Goal: Transaction & Acquisition: Purchase product/service

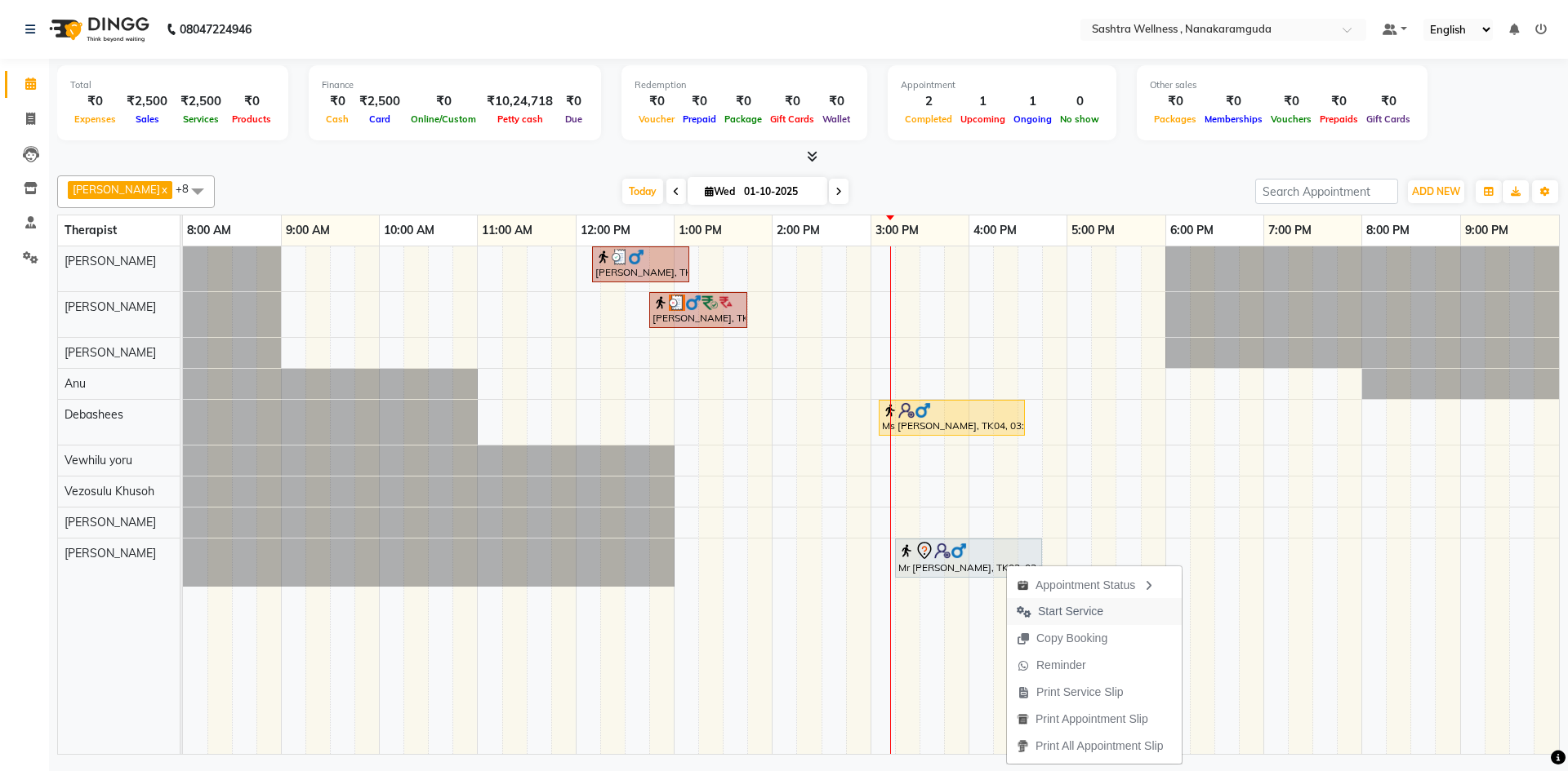
click at [1077, 612] on span "Start Service" at bounding box center [1070, 611] width 66 height 17
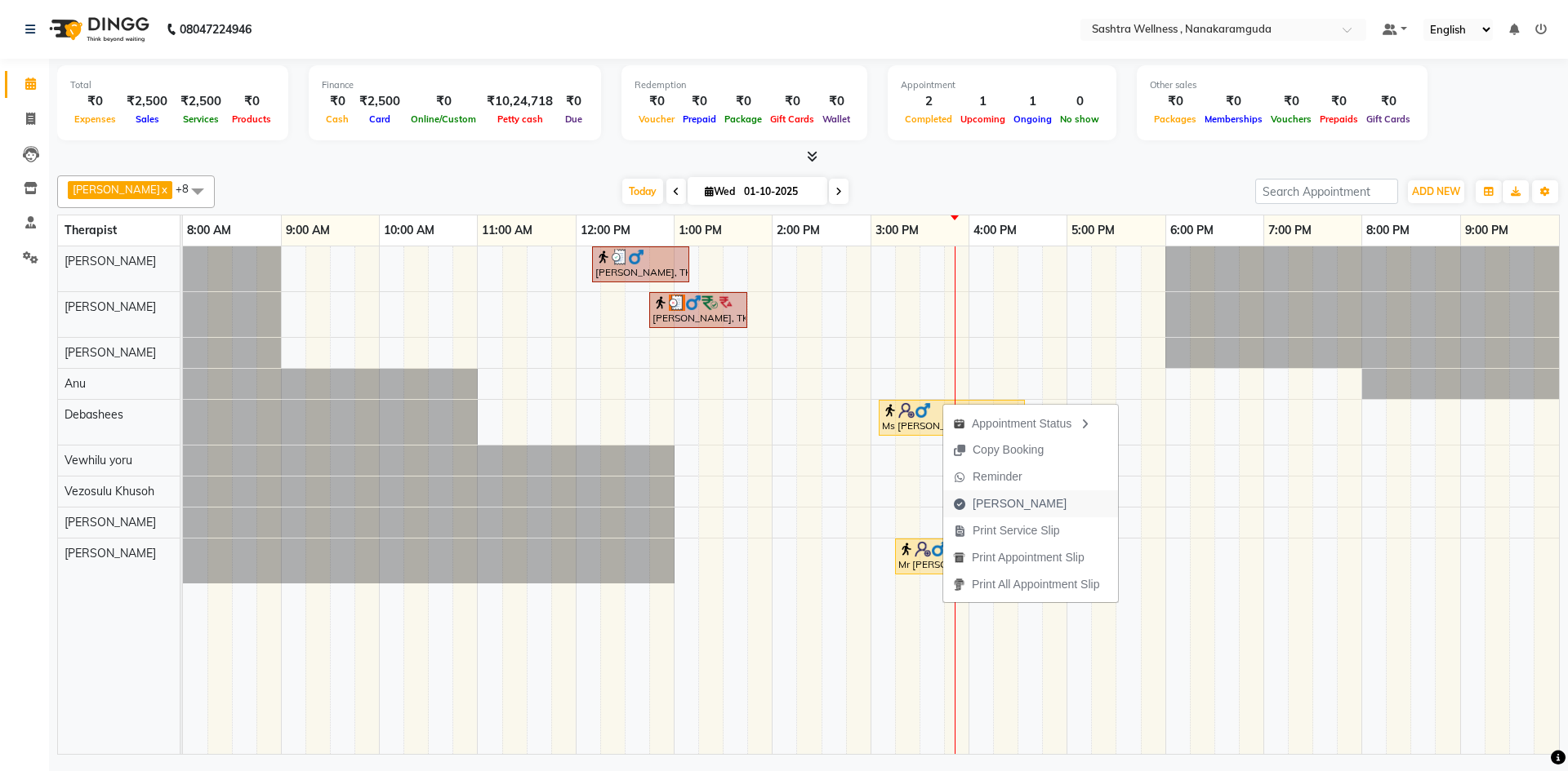
click at [1002, 490] on span "[PERSON_NAME]" at bounding box center [1010, 504] width 133 height 27
click at [1014, 531] on span "[PERSON_NAME]" at bounding box center [1054, 527] width 94 height 17
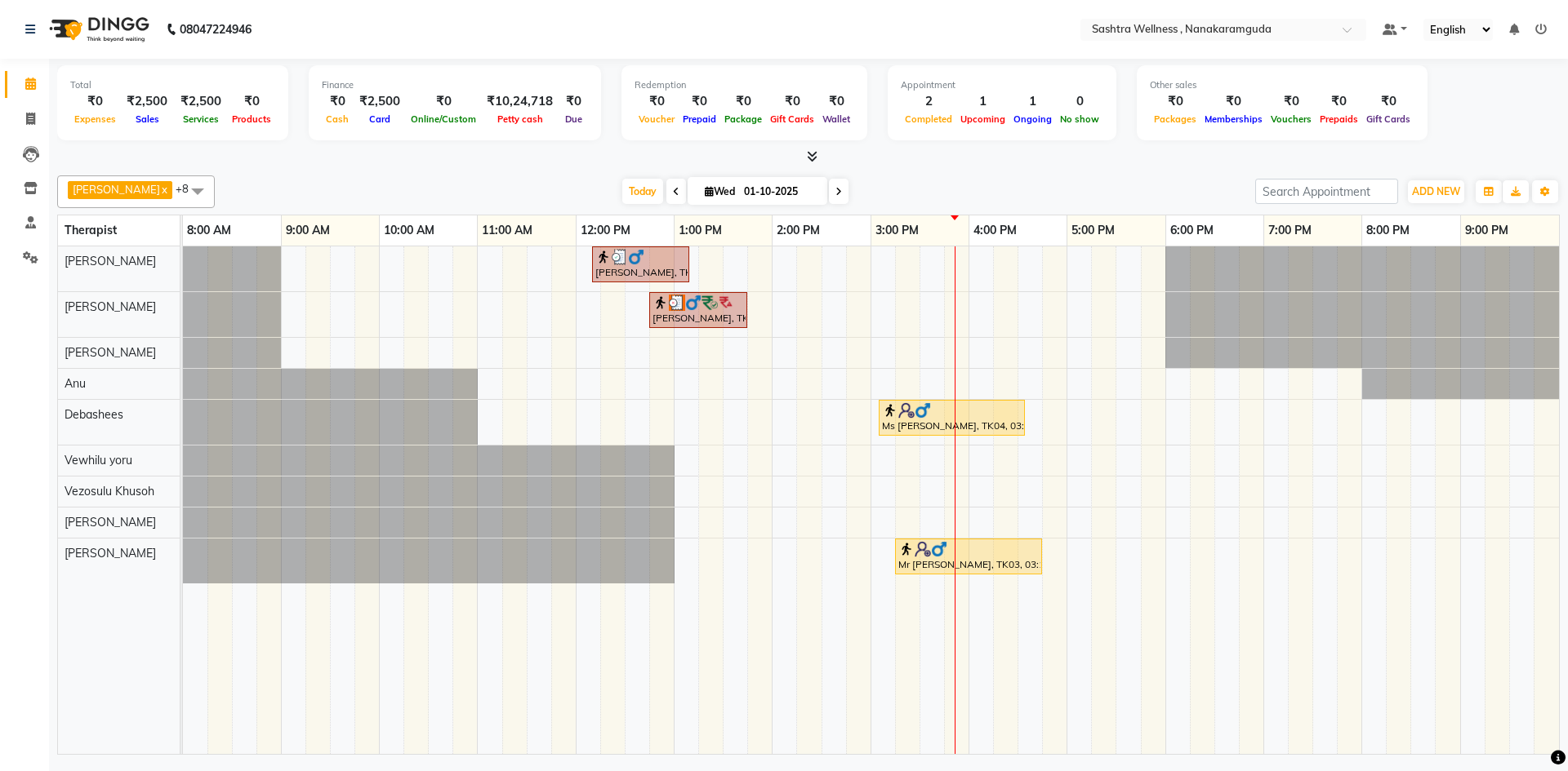
select select "service"
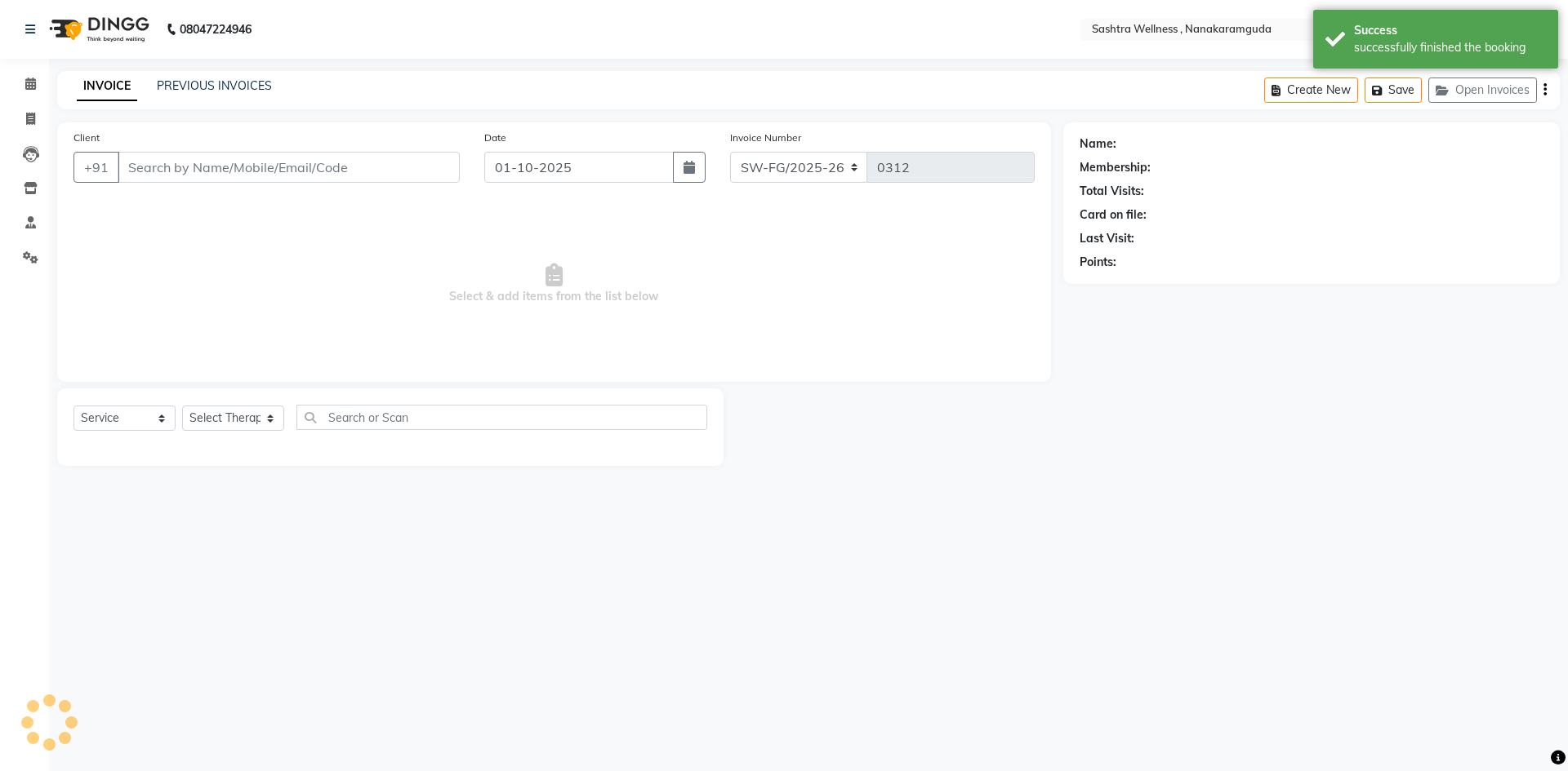
type input "9810313973"
select select "75739"
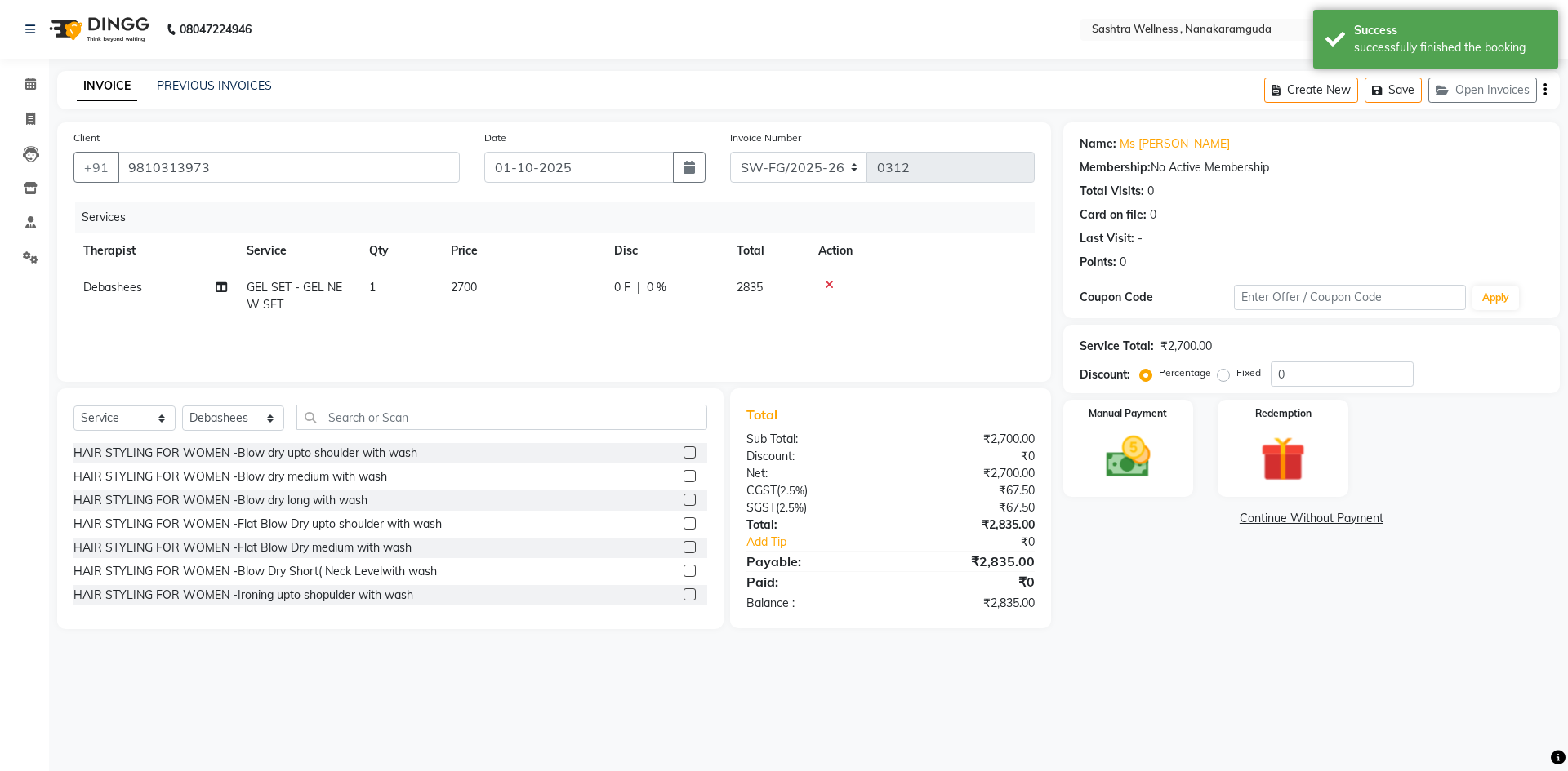
click at [479, 286] on td "2700" at bounding box center [522, 296] width 163 height 54
select select "75739"
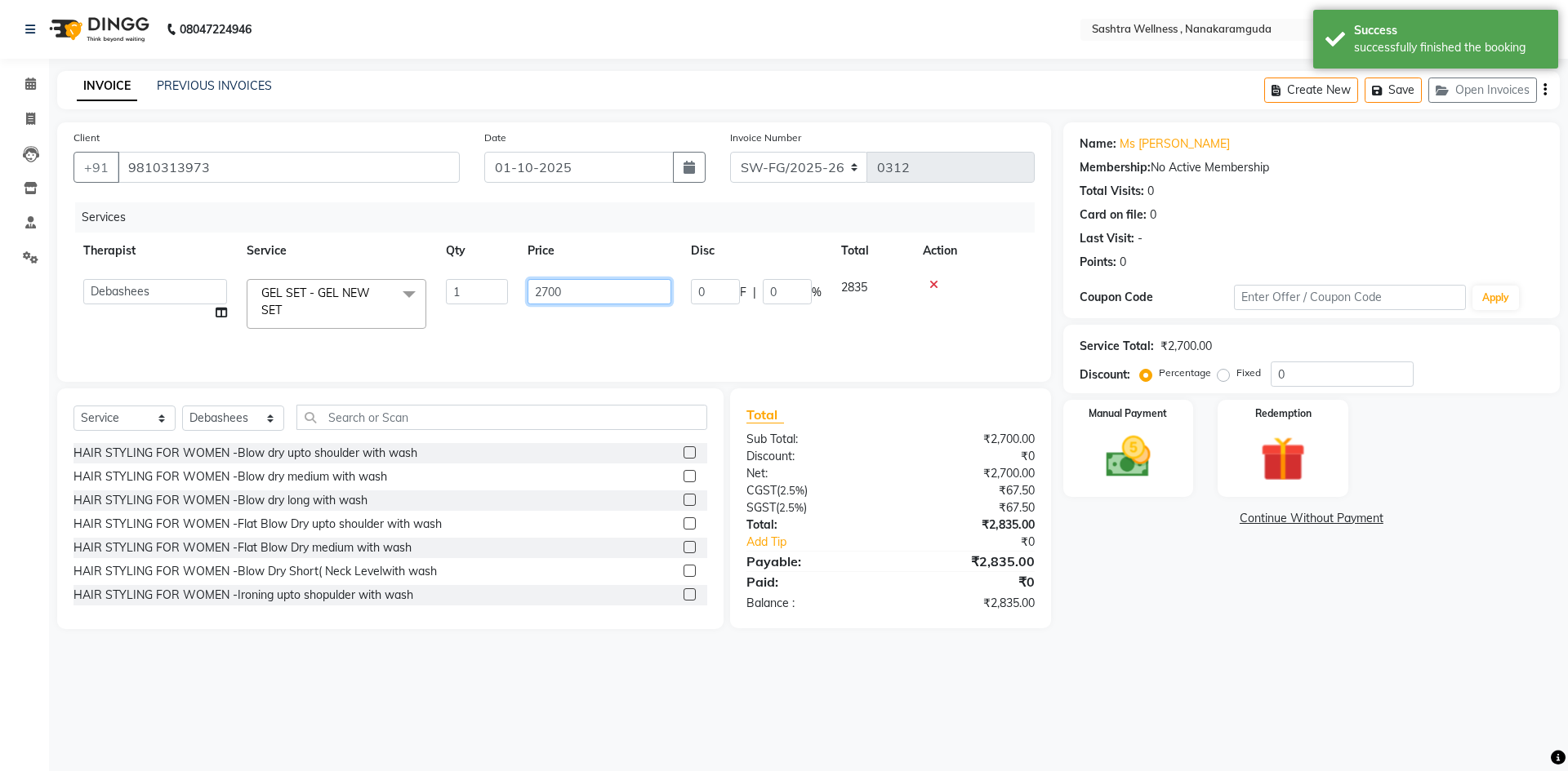
drag, startPoint x: 608, startPoint y: 293, endPoint x: 406, endPoint y: 293, distance: 202.0
click at [408, 293] on tr "[PERSON_NAME] [PERSON_NAME] Asunu Debashees [PERSON_NAME] [PERSON_NAME] [PERSON…" at bounding box center [554, 303] width 961 height 69
type input "799"
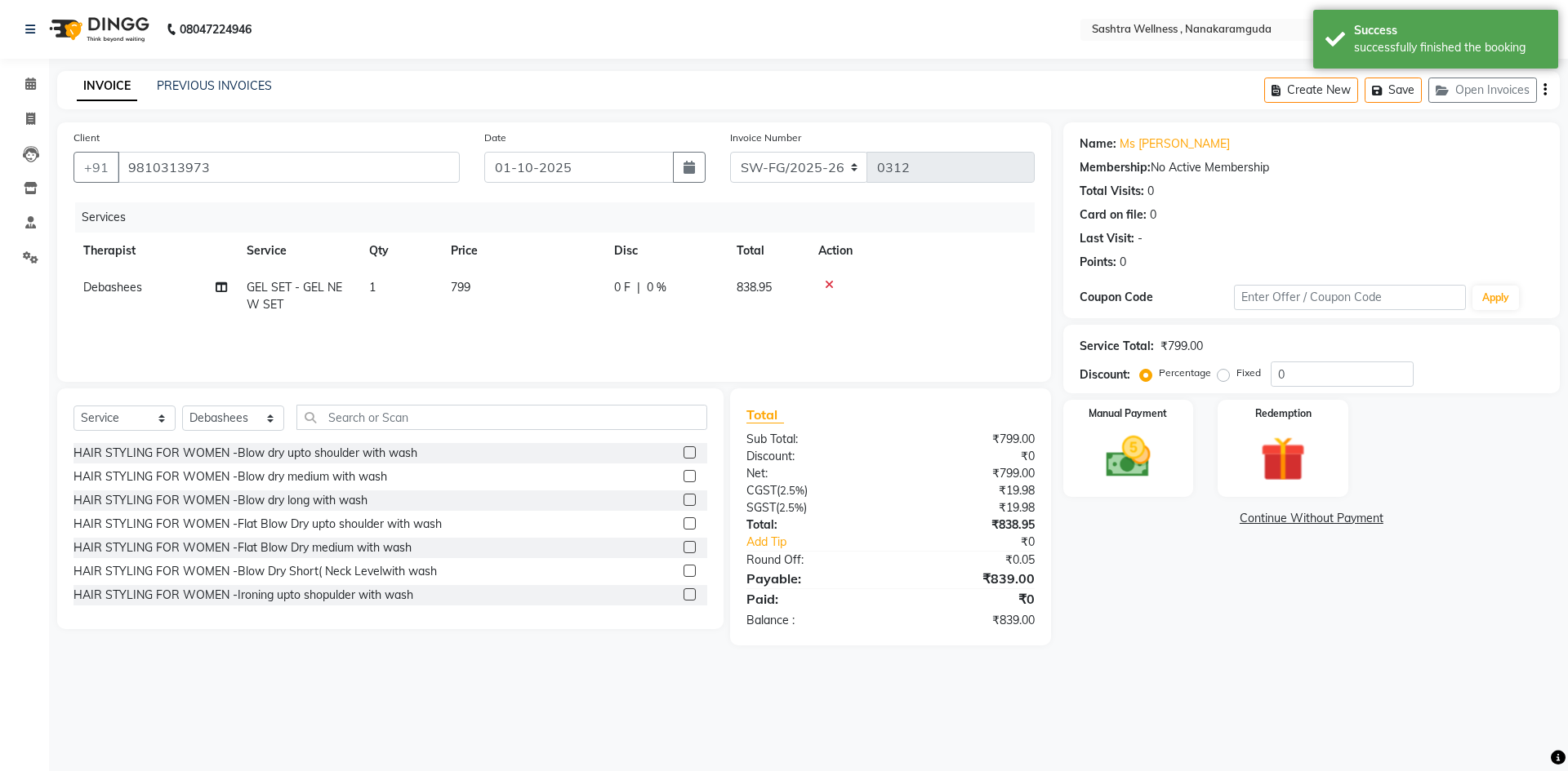
click at [480, 318] on tr "Debashees GEL SET - GEL NEW SET 1 799 0 F | 0 % 838.95" at bounding box center [554, 296] width 961 height 54
click at [1117, 468] on img at bounding box center [1128, 457] width 76 height 54
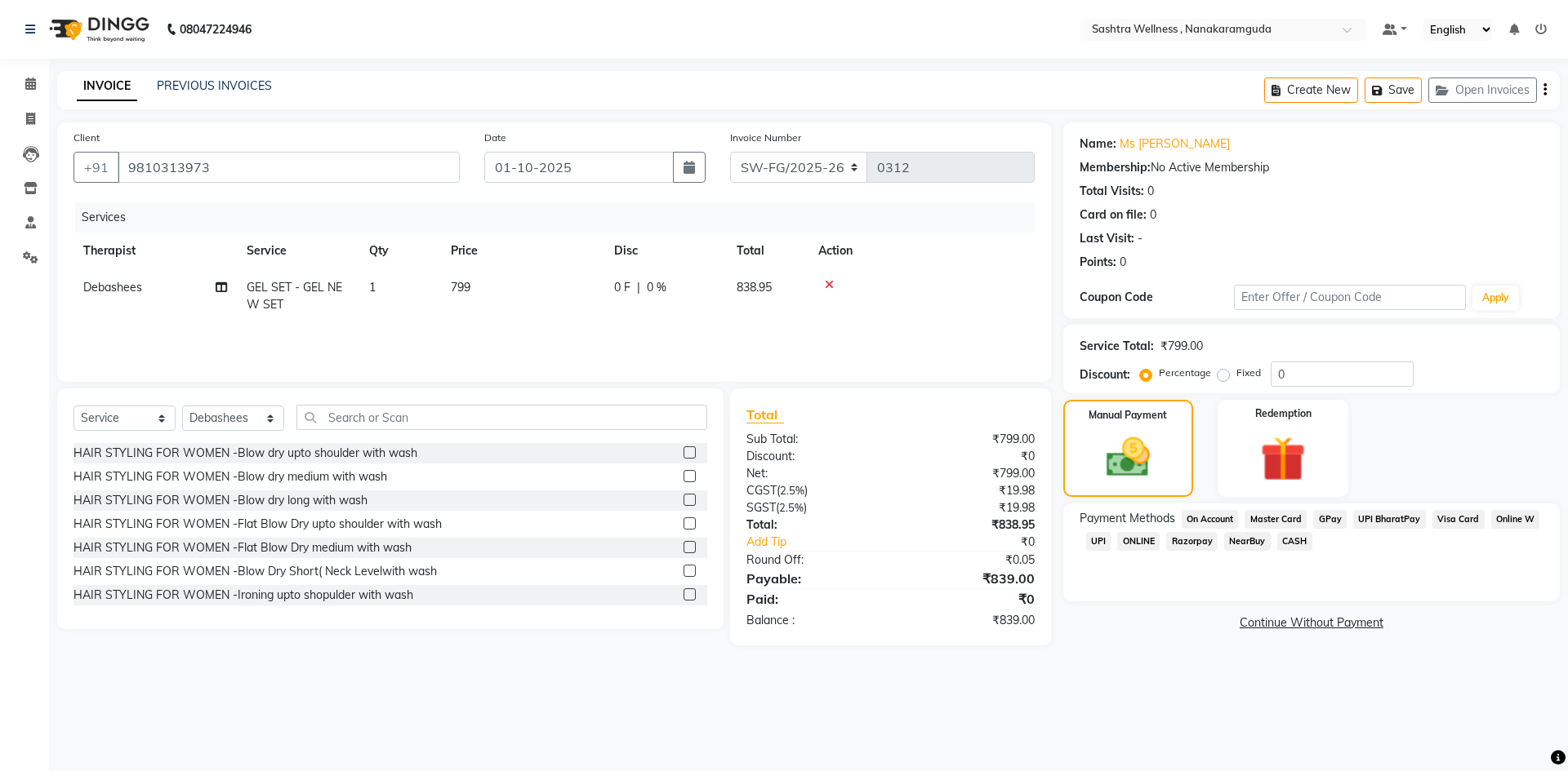
click at [1098, 544] on span "UPI" at bounding box center [1099, 541] width 25 height 19
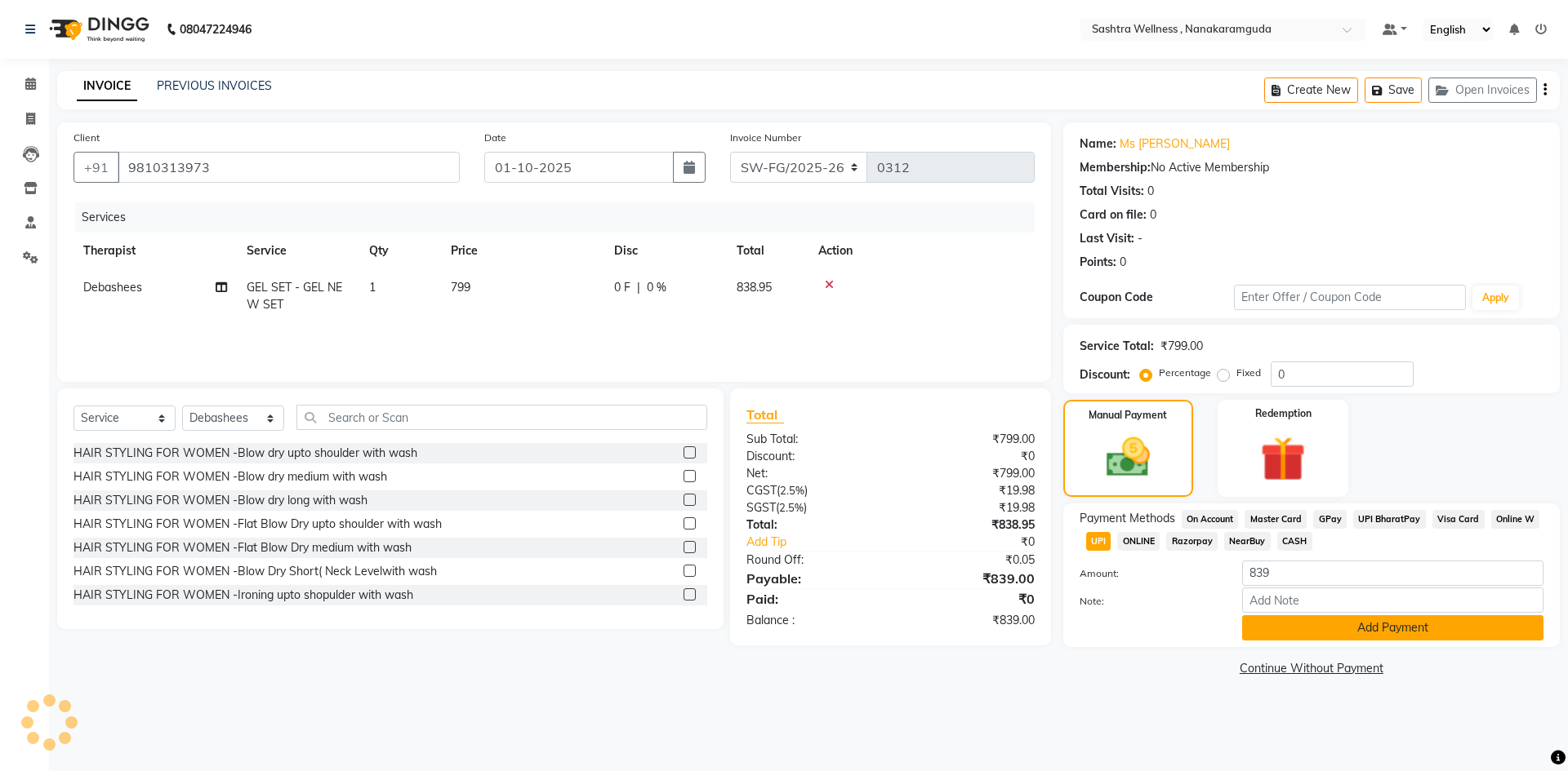
click at [1350, 633] on button "Add Payment" at bounding box center [1392, 628] width 302 height 25
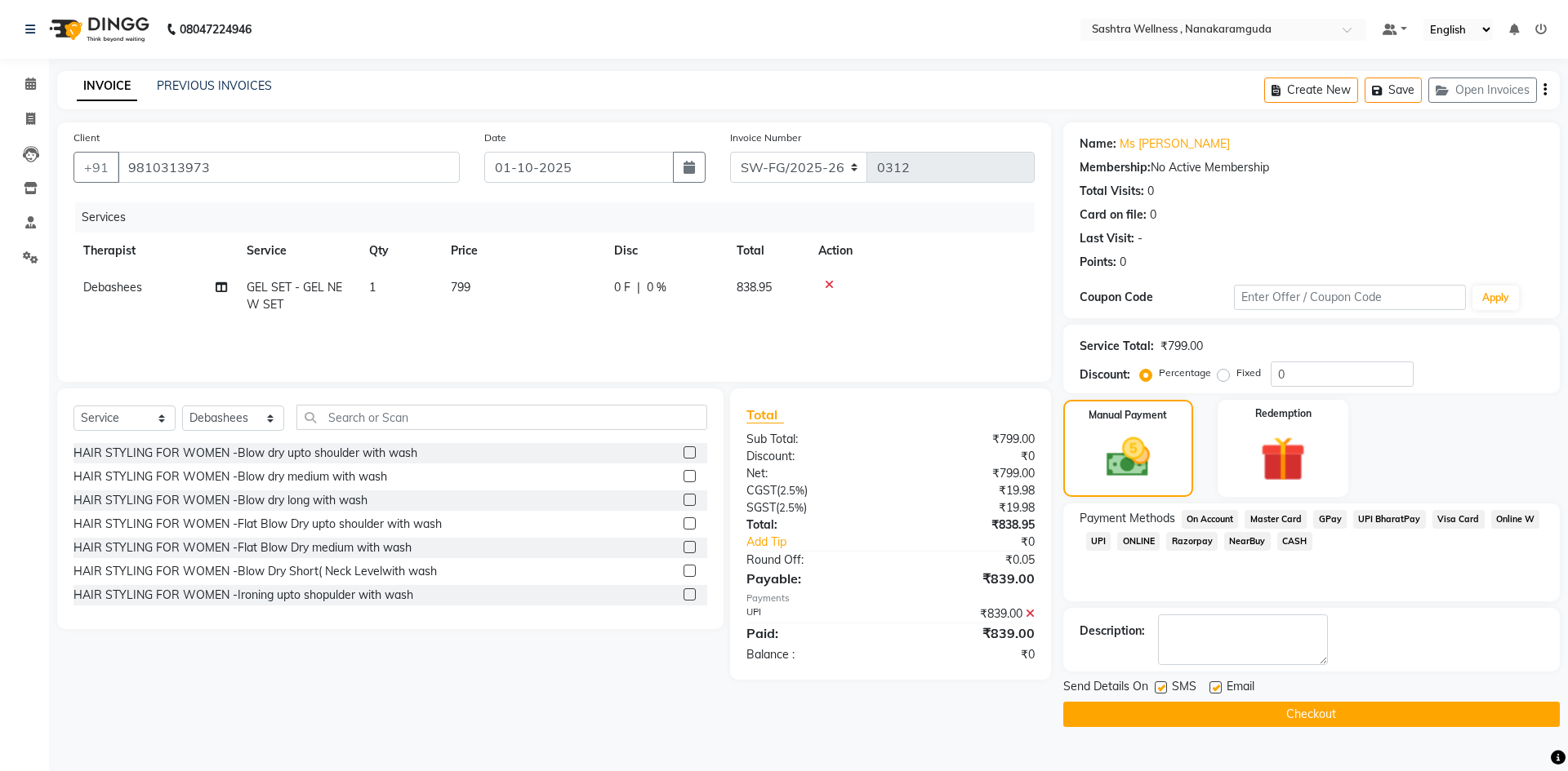
click at [1330, 716] on button "Checkout" at bounding box center [1311, 714] width 497 height 25
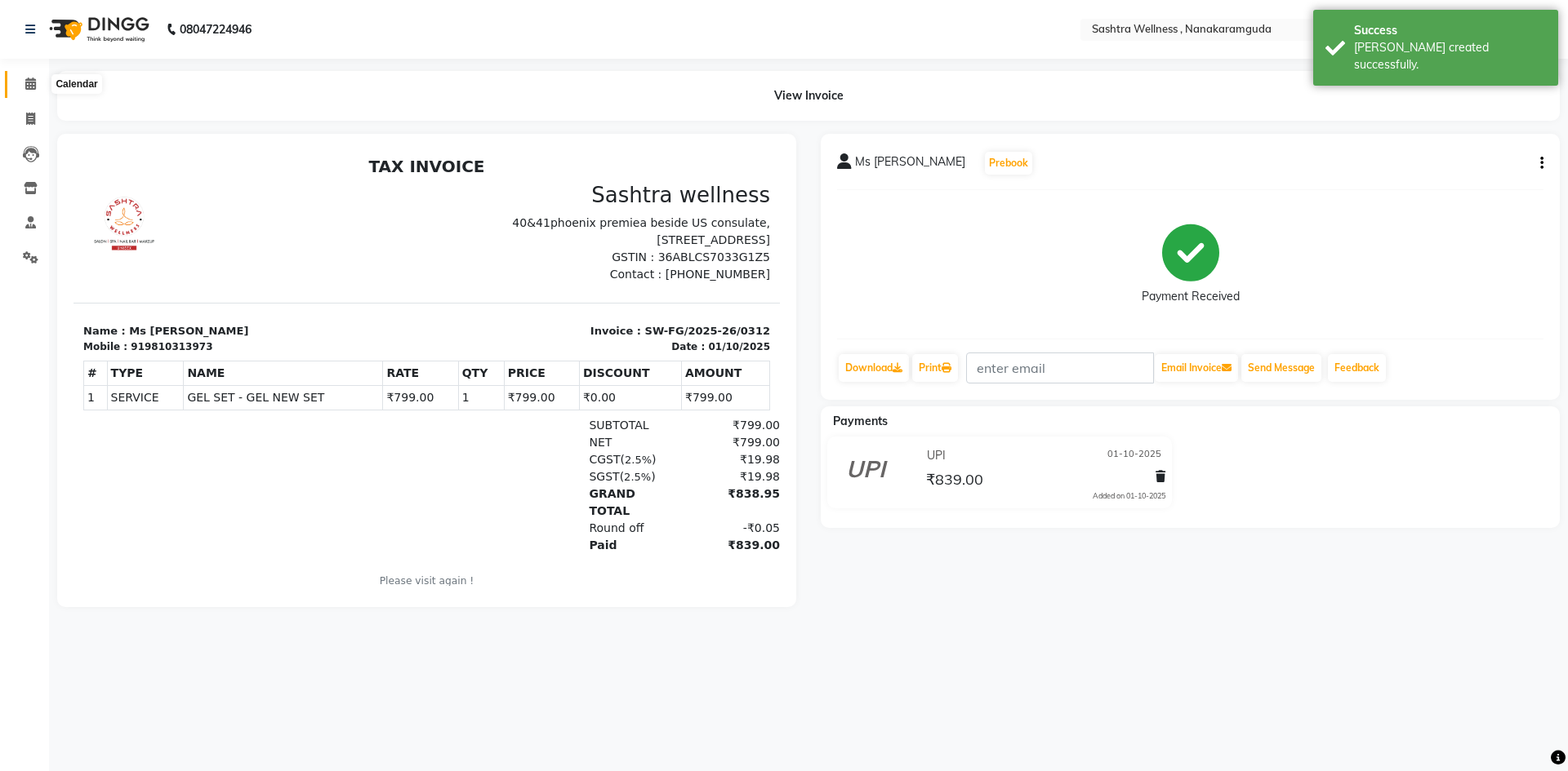
click at [30, 91] on span at bounding box center [31, 84] width 29 height 19
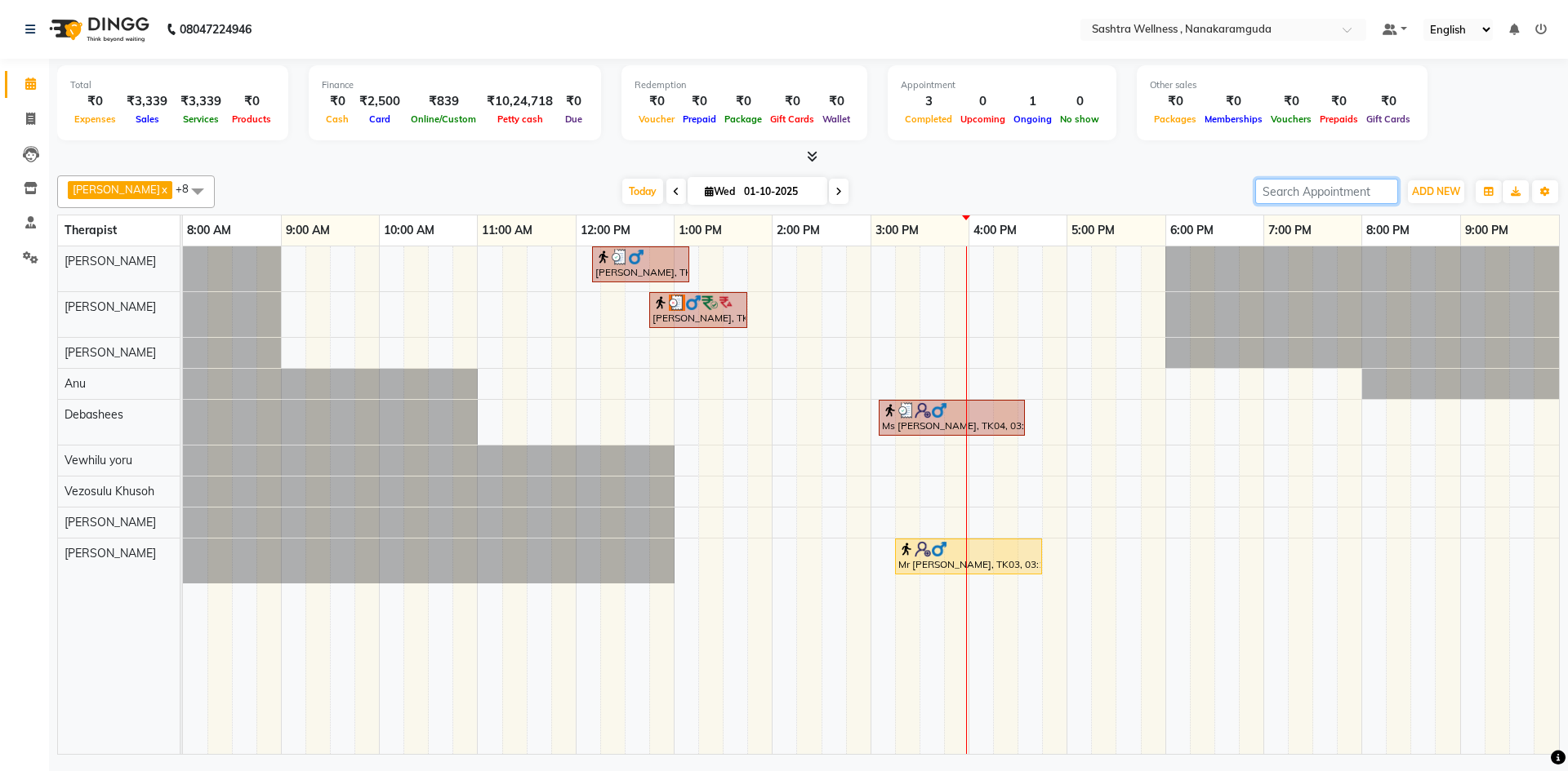
click at [1374, 188] on input "search" at bounding box center [1326, 192] width 143 height 25
type input "9885598856"
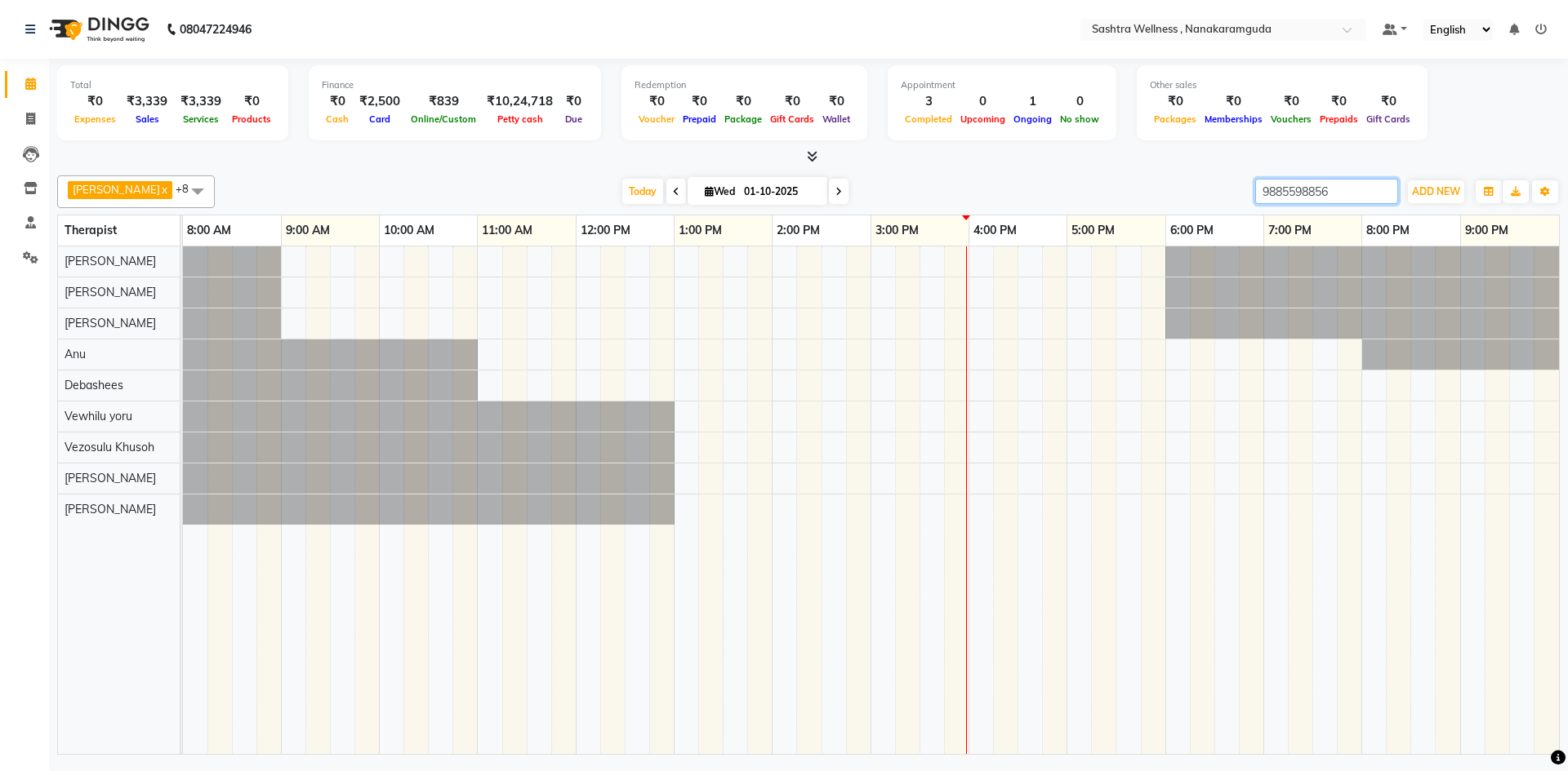
click at [1381, 195] on input "9885598856" at bounding box center [1326, 192] width 143 height 25
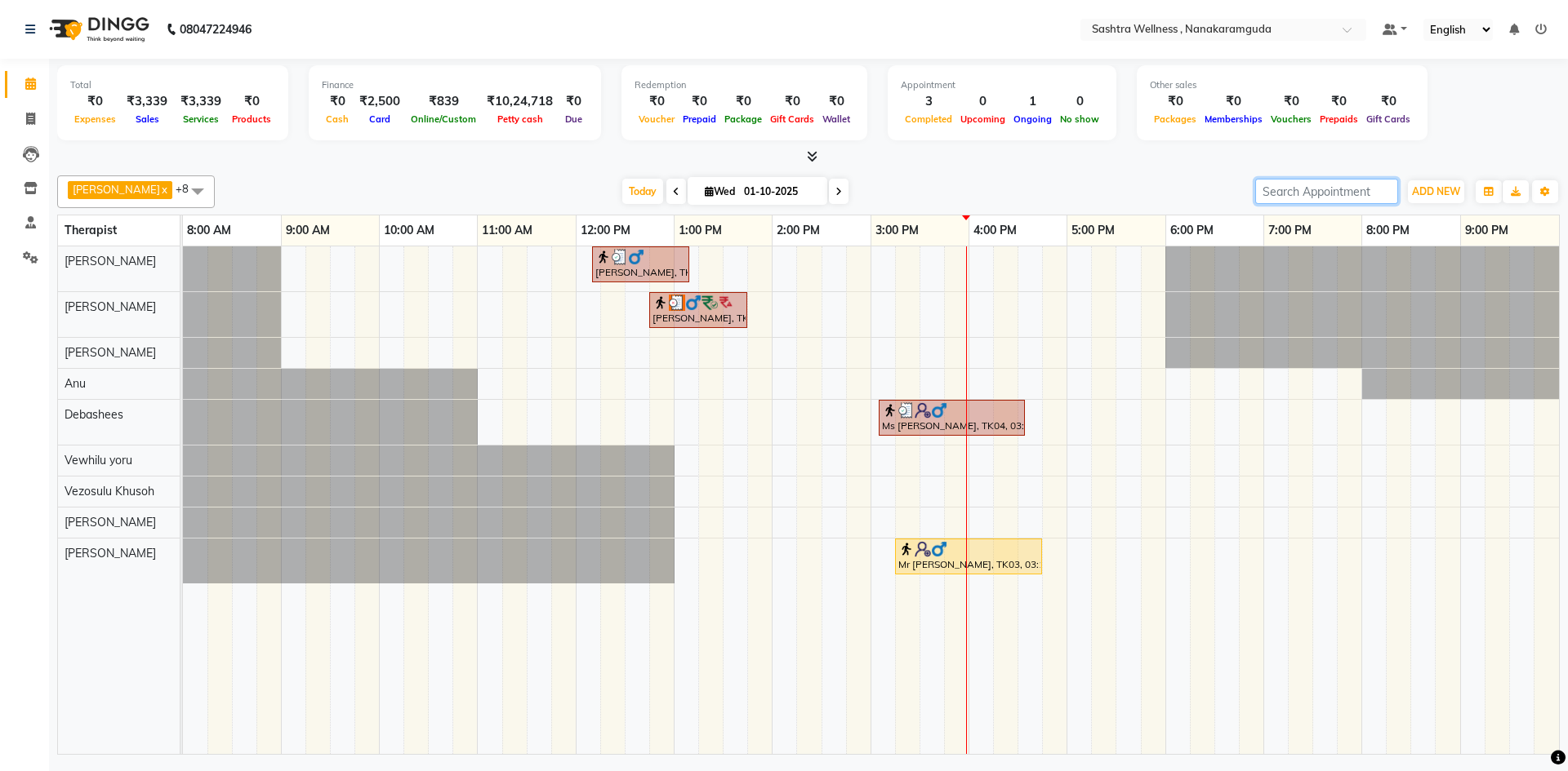
click at [1311, 192] on input "search" at bounding box center [1326, 192] width 143 height 25
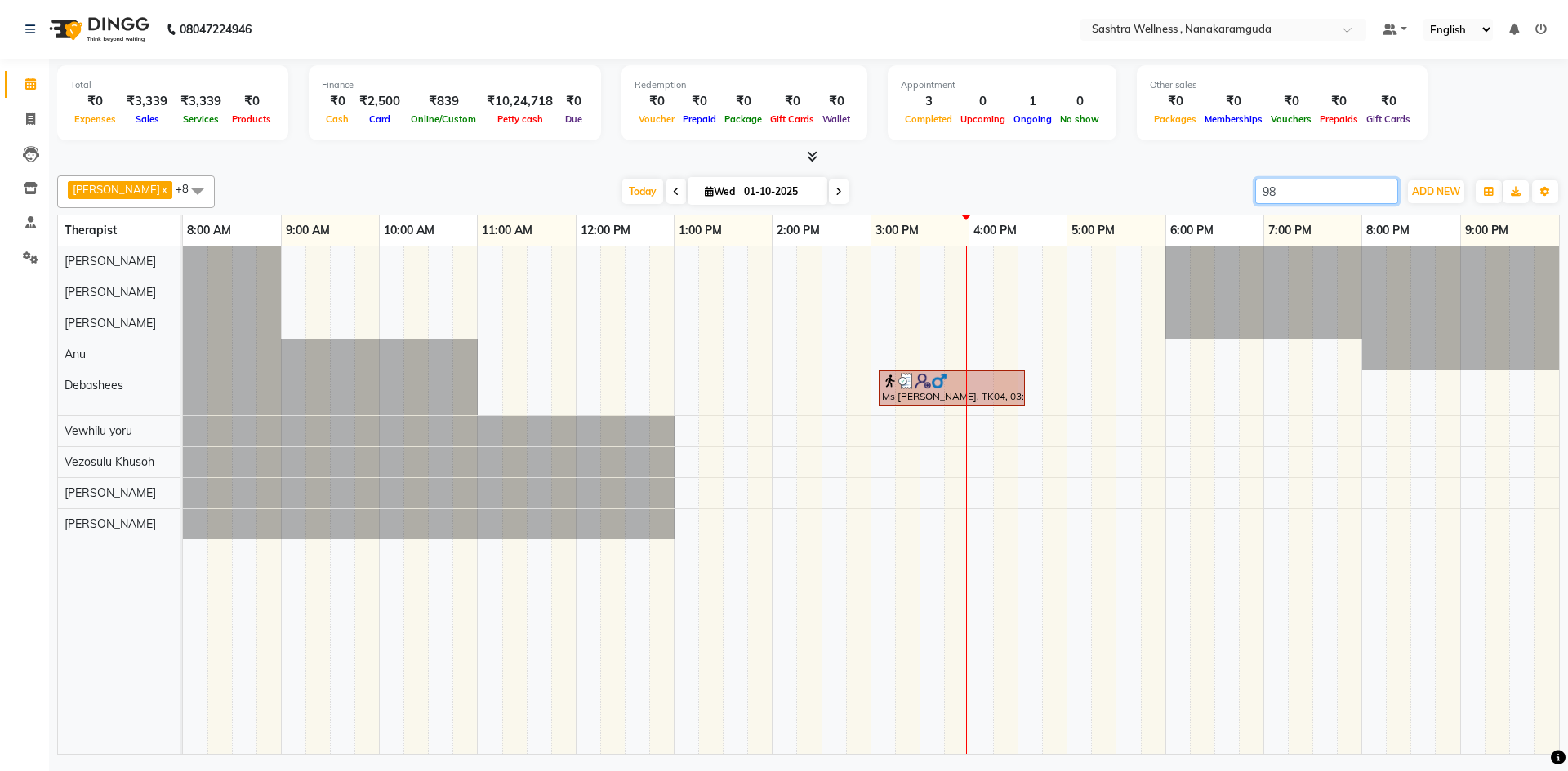
type input "9"
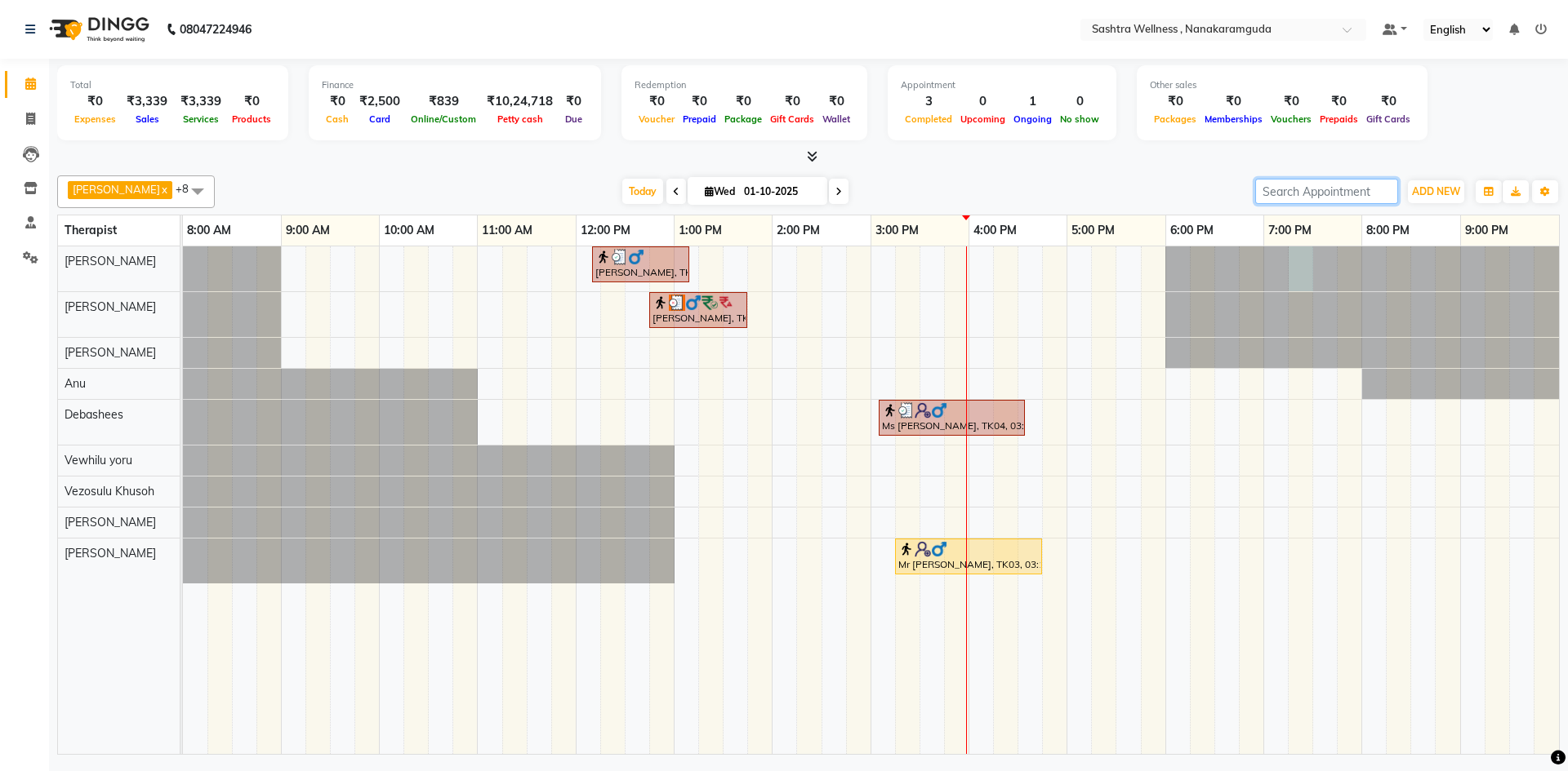
click at [183, 268] on div at bounding box center [183, 269] width 0 height 45
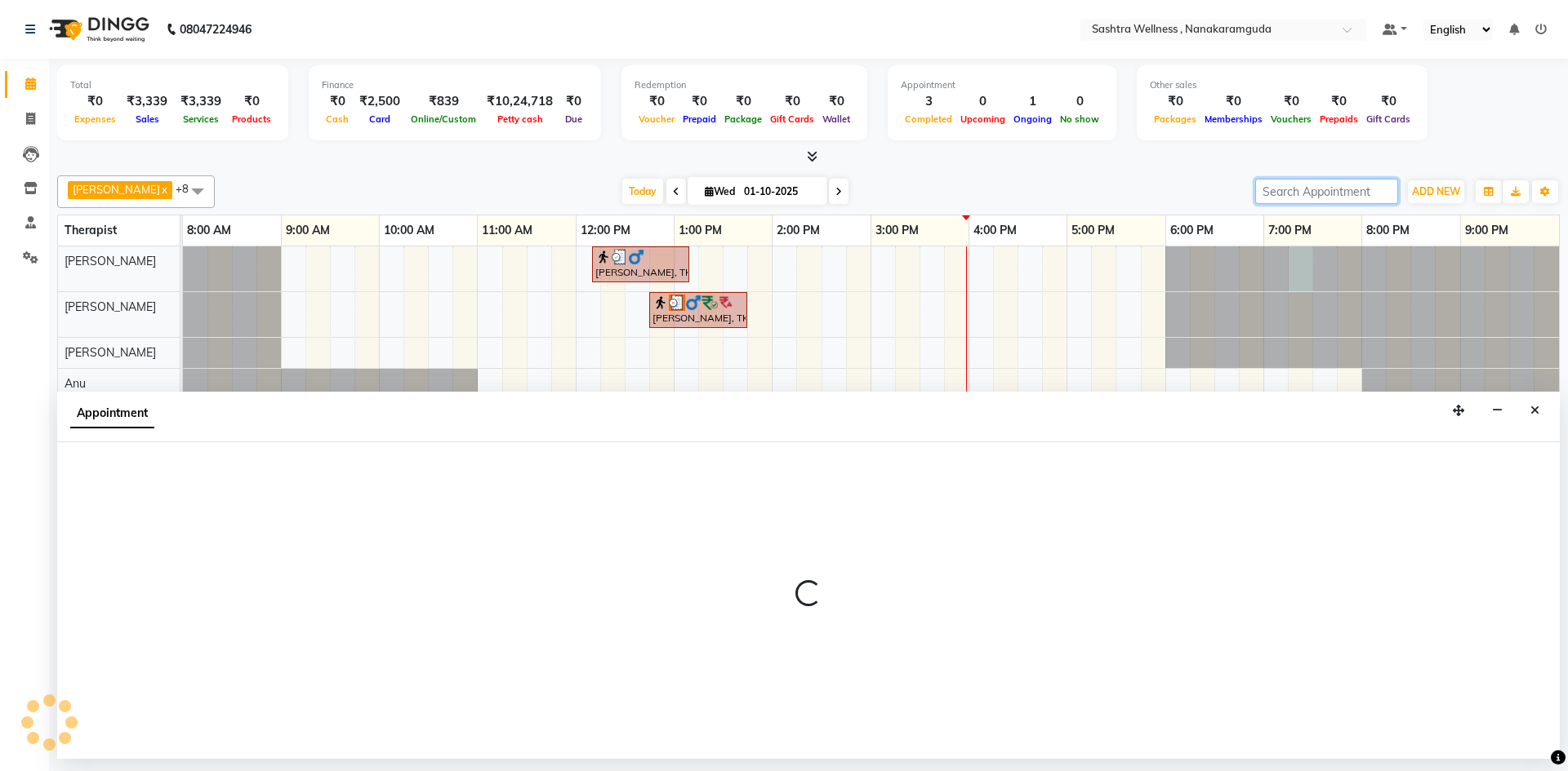
select select "88331"
select select "tentative"
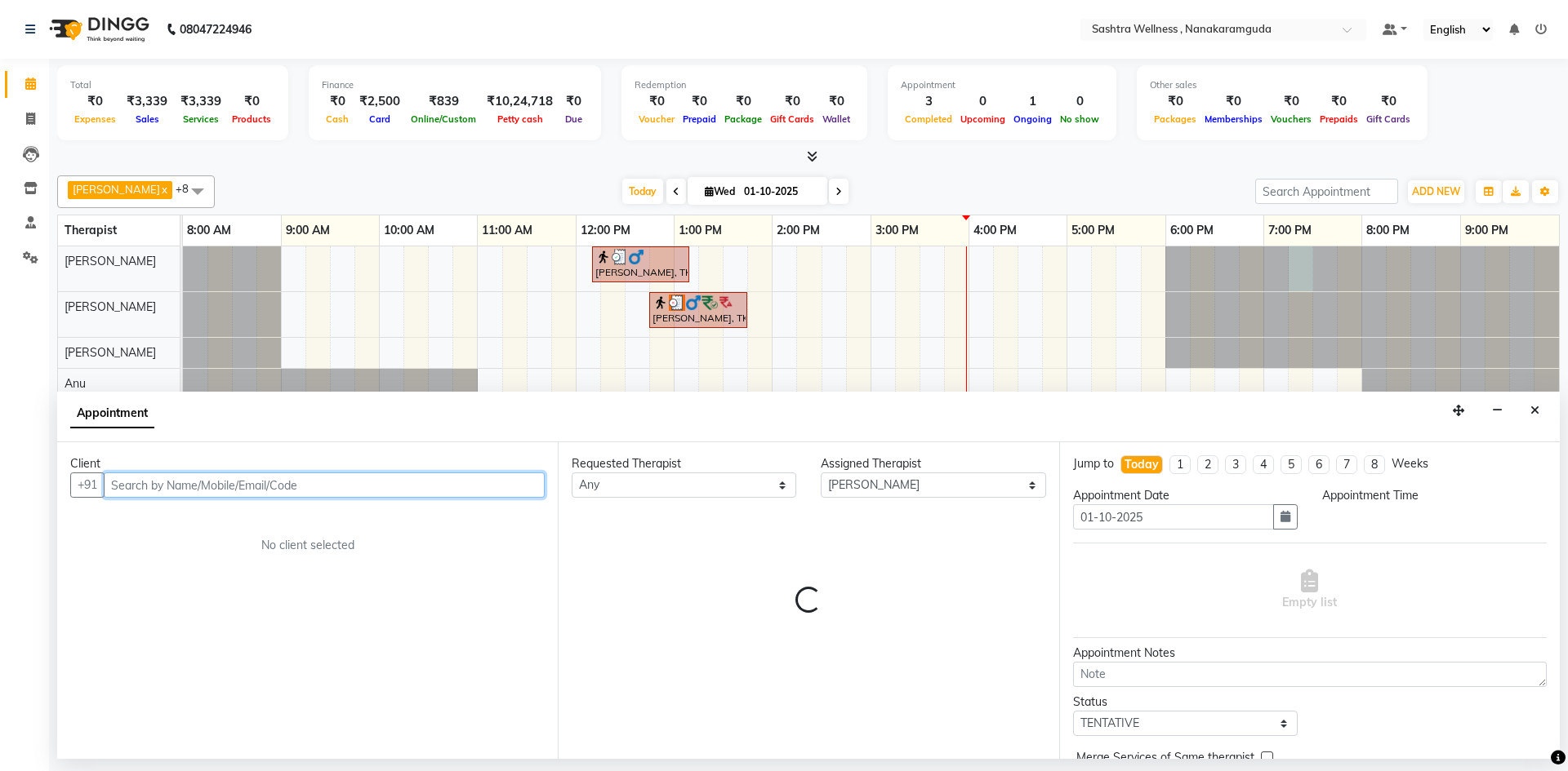
select select "1155"
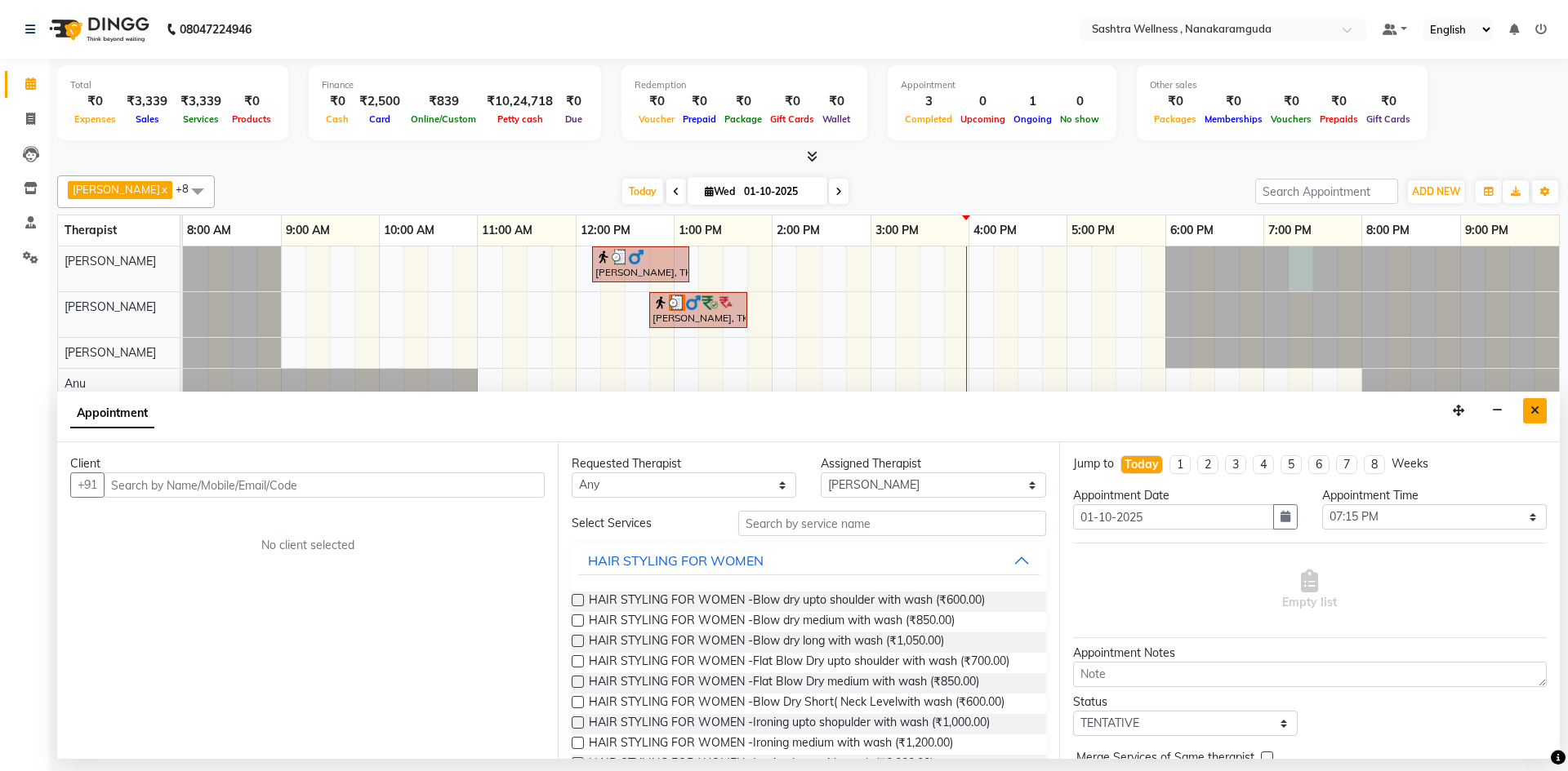
click at [1530, 402] on button "Close" at bounding box center [1535, 411] width 23 height 25
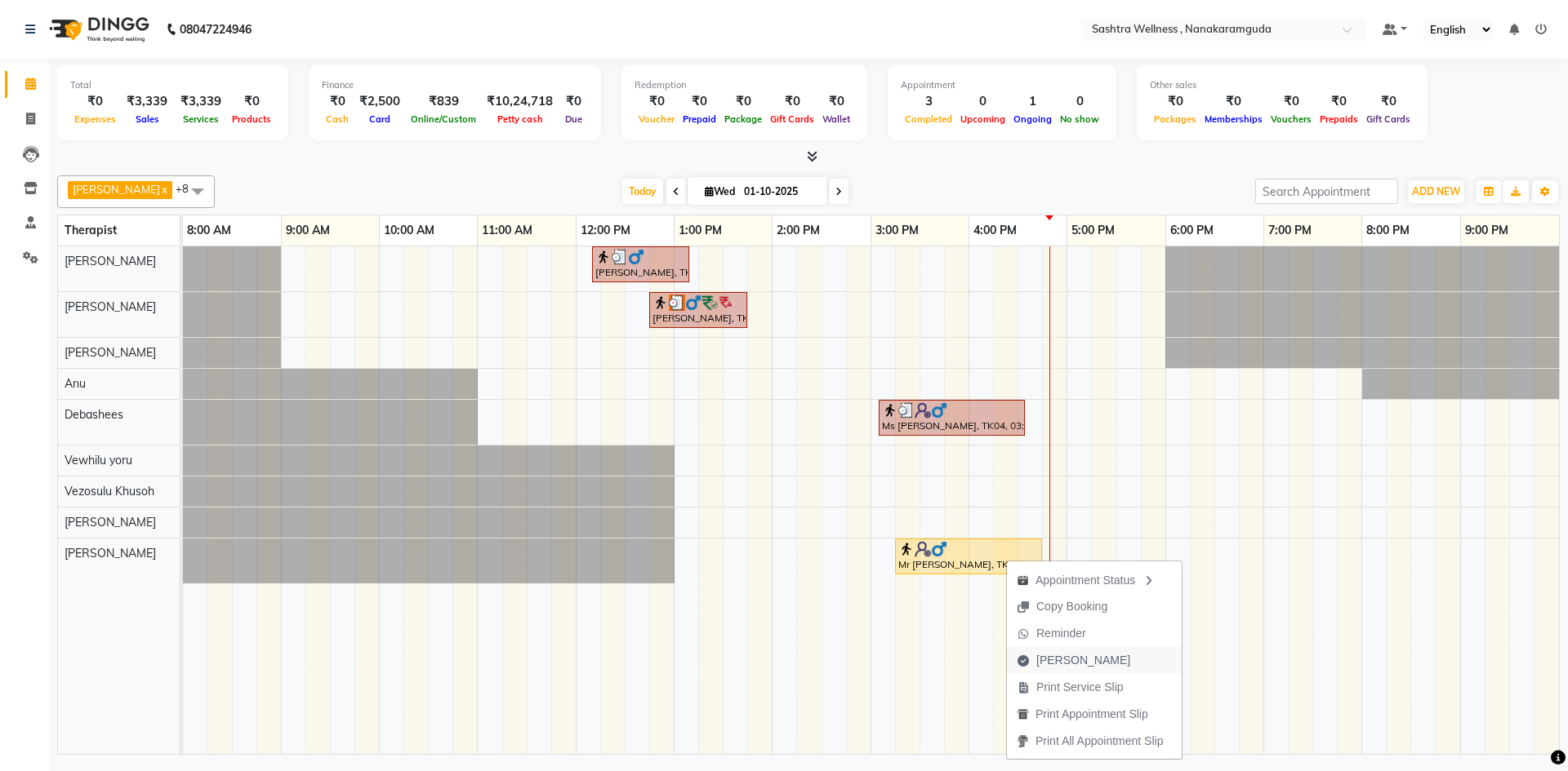
click at [1096, 673] on span "[PERSON_NAME]" at bounding box center [1074, 660] width 133 height 27
select select "service"
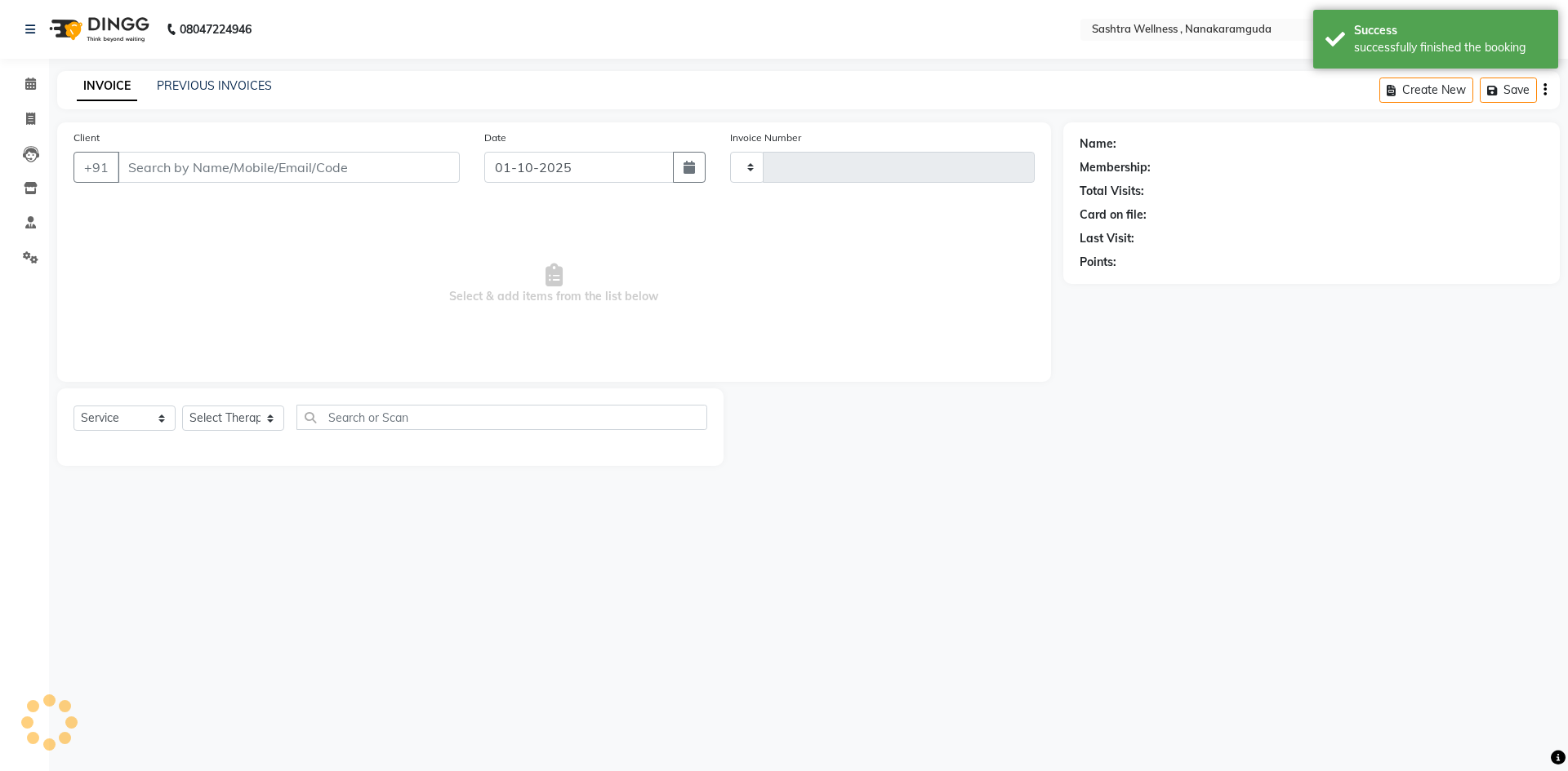
type input "0313"
select select "6669"
type input "8978612223"
select select "76678"
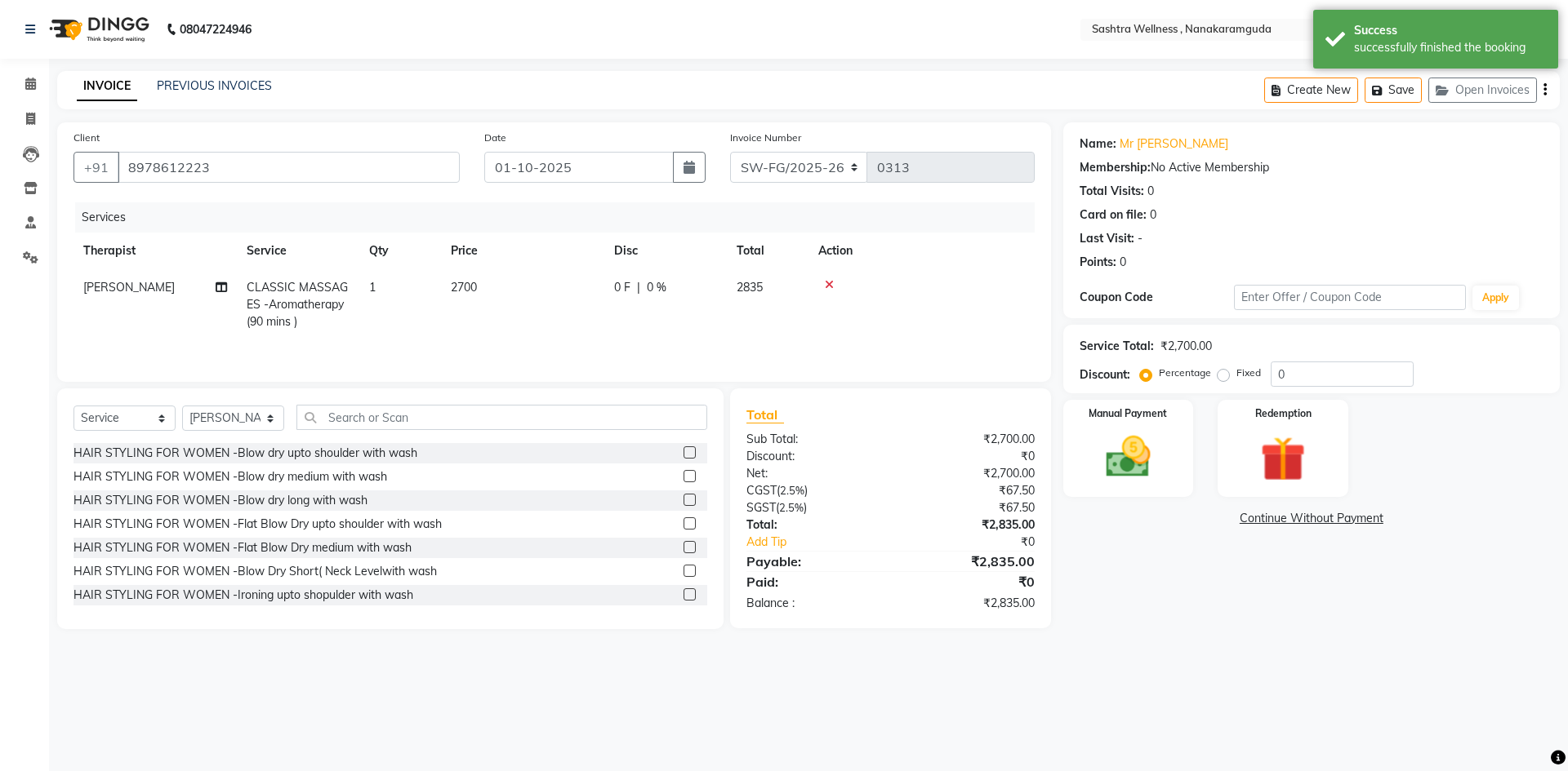
click at [330, 280] on span "CLASSIC MASSAGES -Aromatherapy (90 mins )" at bounding box center [297, 304] width 101 height 49
select select "76678"
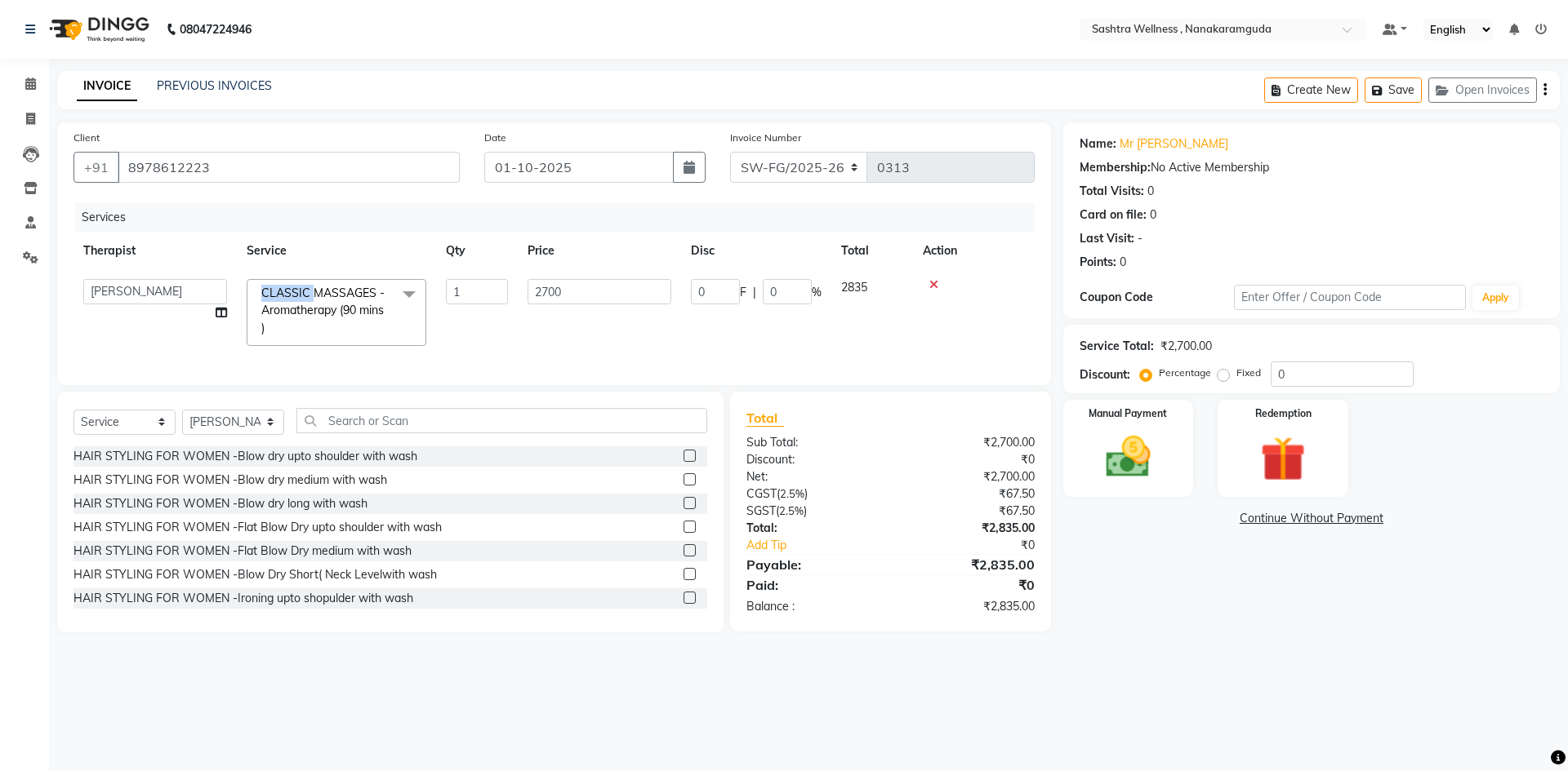
click at [330, 280] on span "CLASSIC MASSAGES -Aromatherapy (90 mins ) x" at bounding box center [337, 312] width 180 height 67
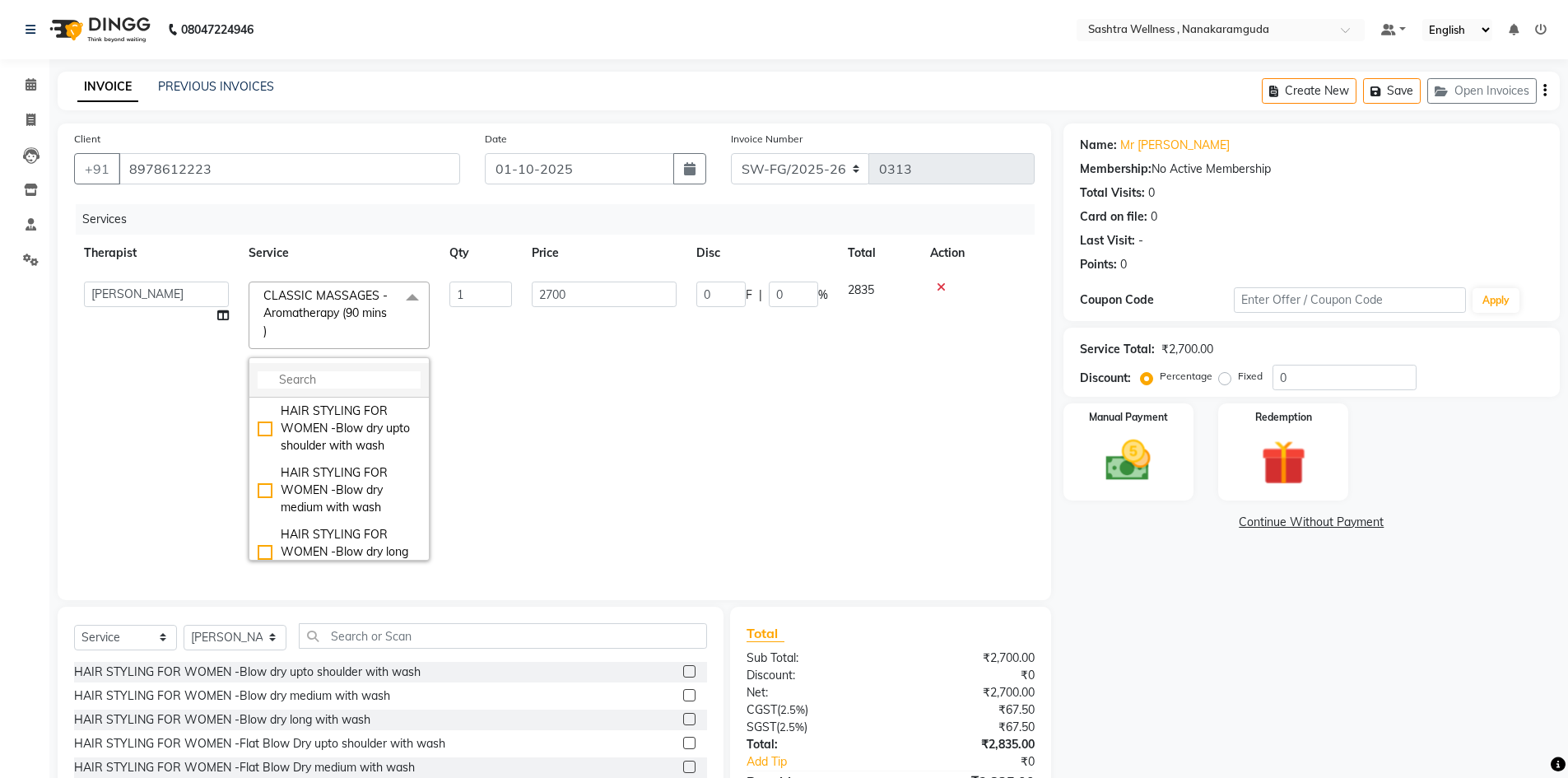
click at [341, 387] on input "multiselect-search" at bounding box center [339, 379] width 163 height 17
type input "balin"
click at [348, 481] on div "CLASSIC MASSAGES -Balinese Massage (90 mins )" at bounding box center [339, 490] width 163 height 52
checkbox input "true"
type input "3500"
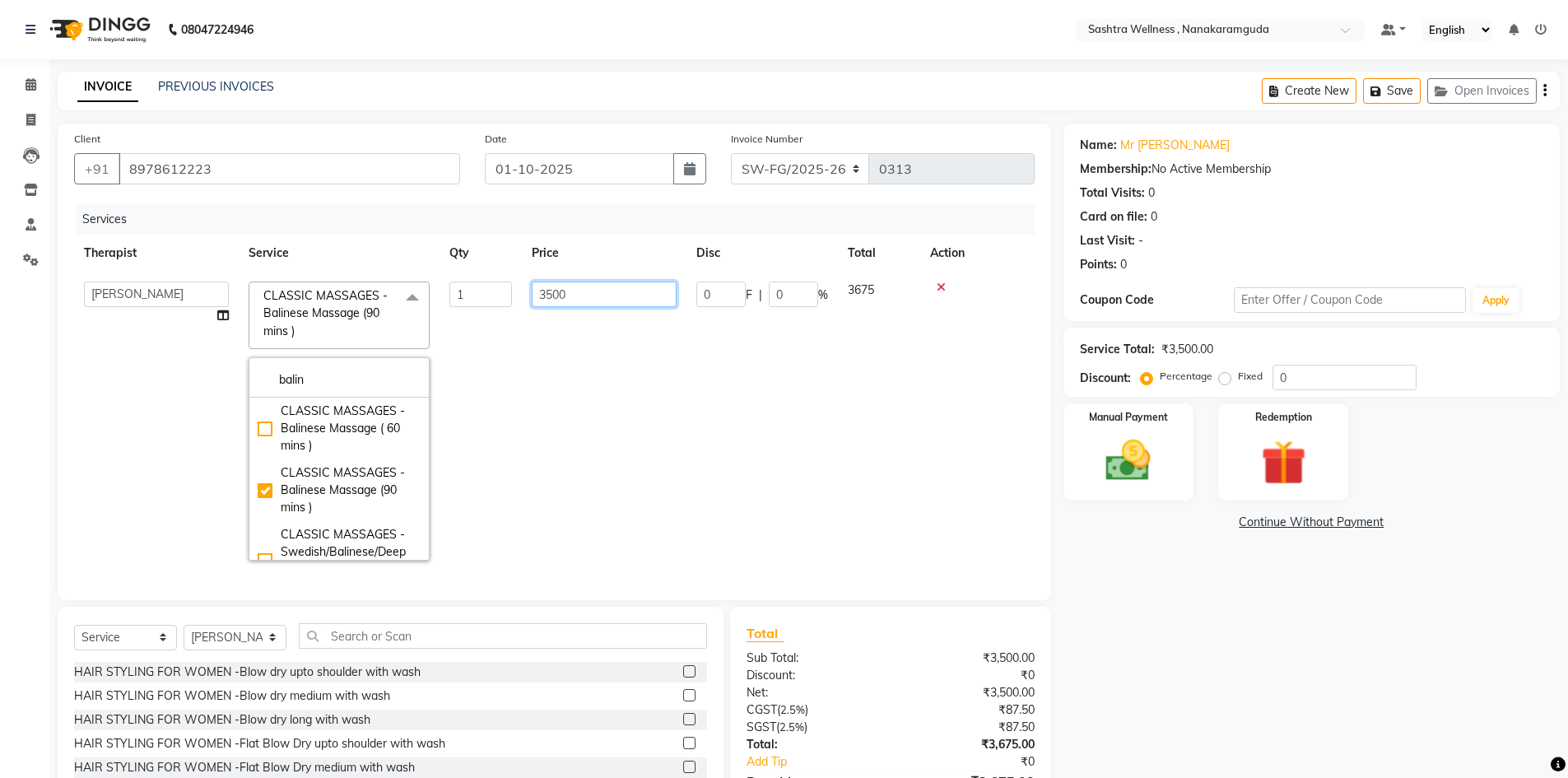
click at [654, 426] on td "3500" at bounding box center [603, 420] width 164 height 299
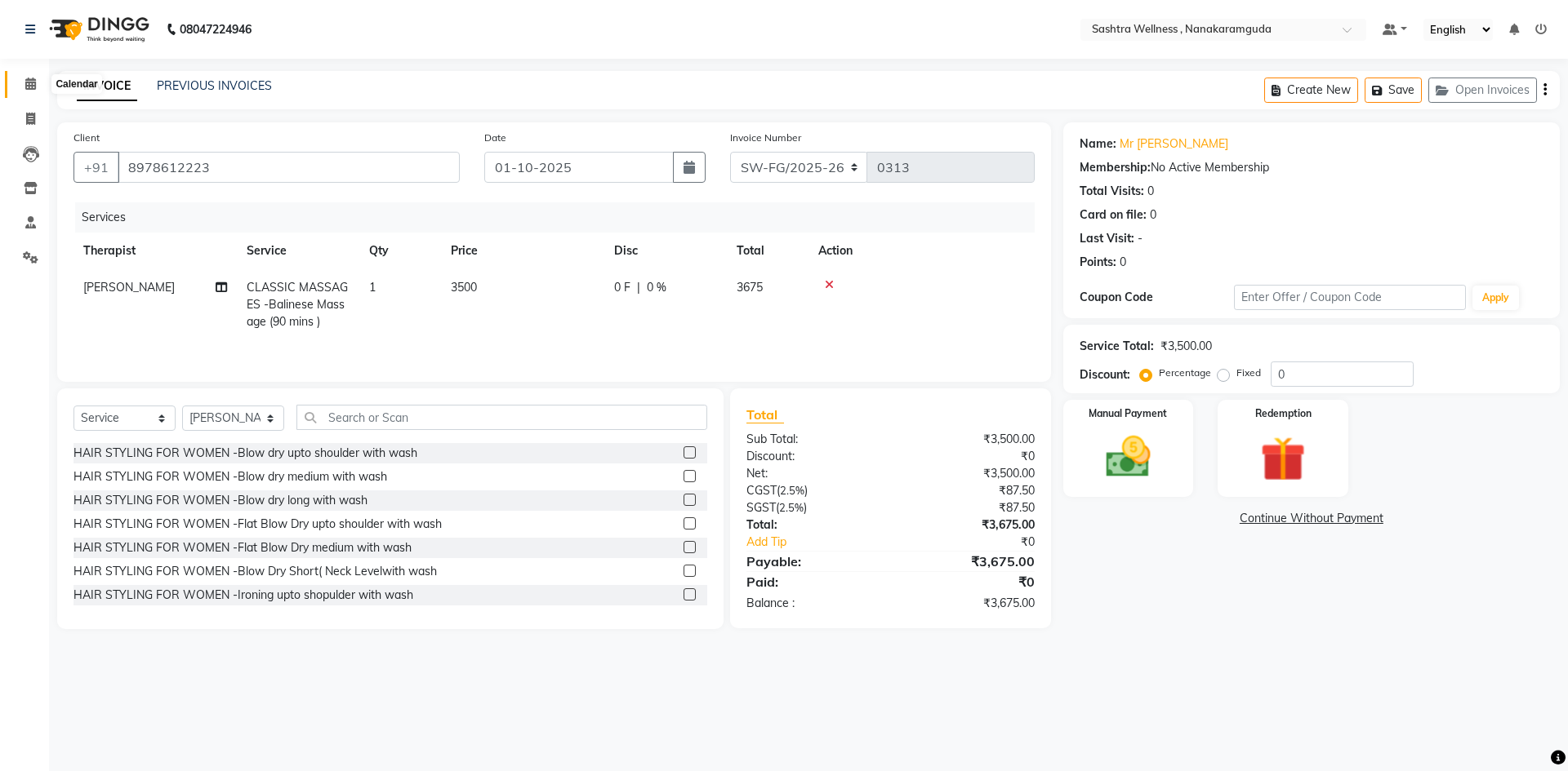
click at [23, 84] on span at bounding box center [31, 84] width 29 height 19
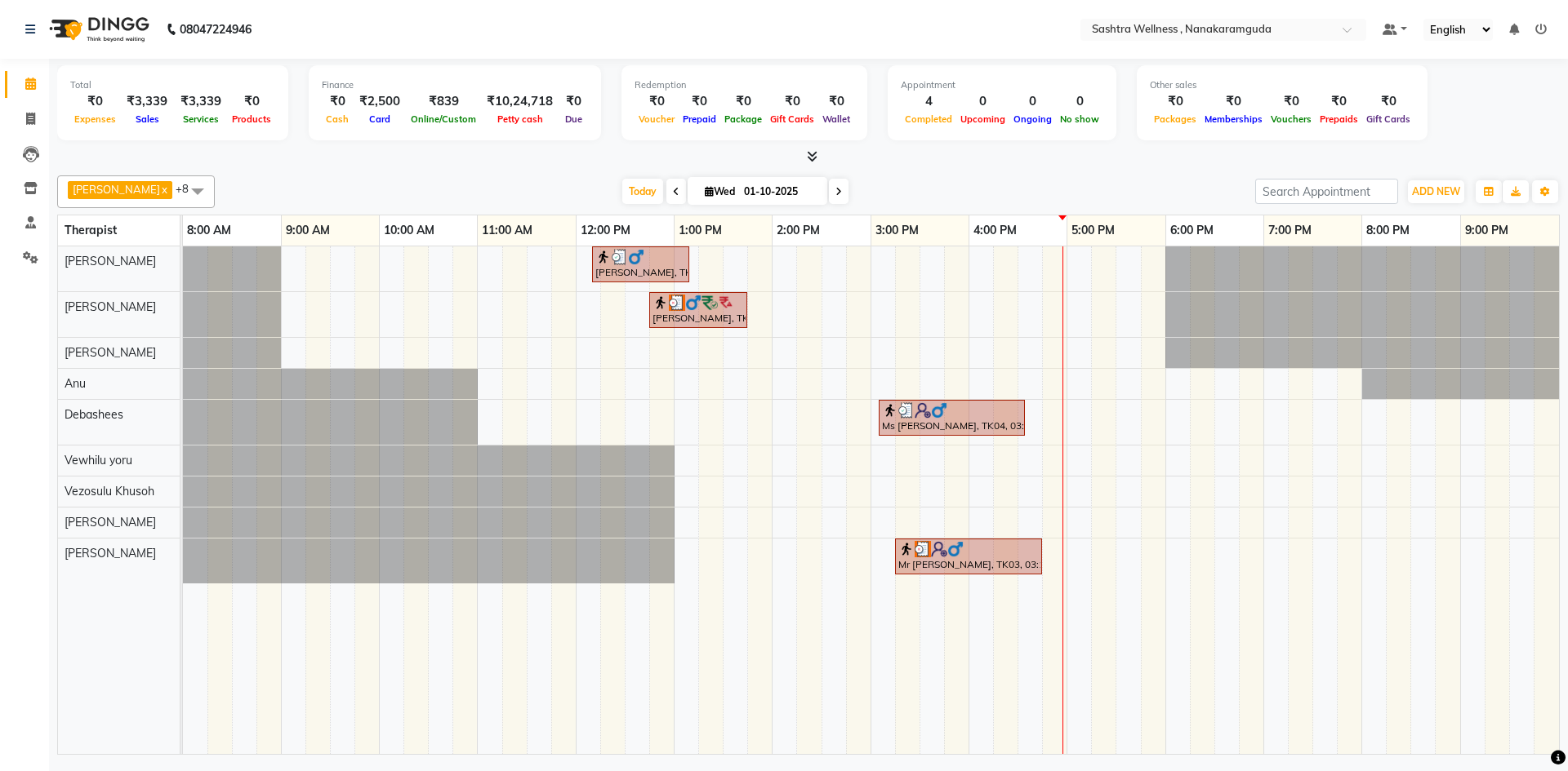
click at [1062, 394] on div at bounding box center [1062, 500] width 1 height 507
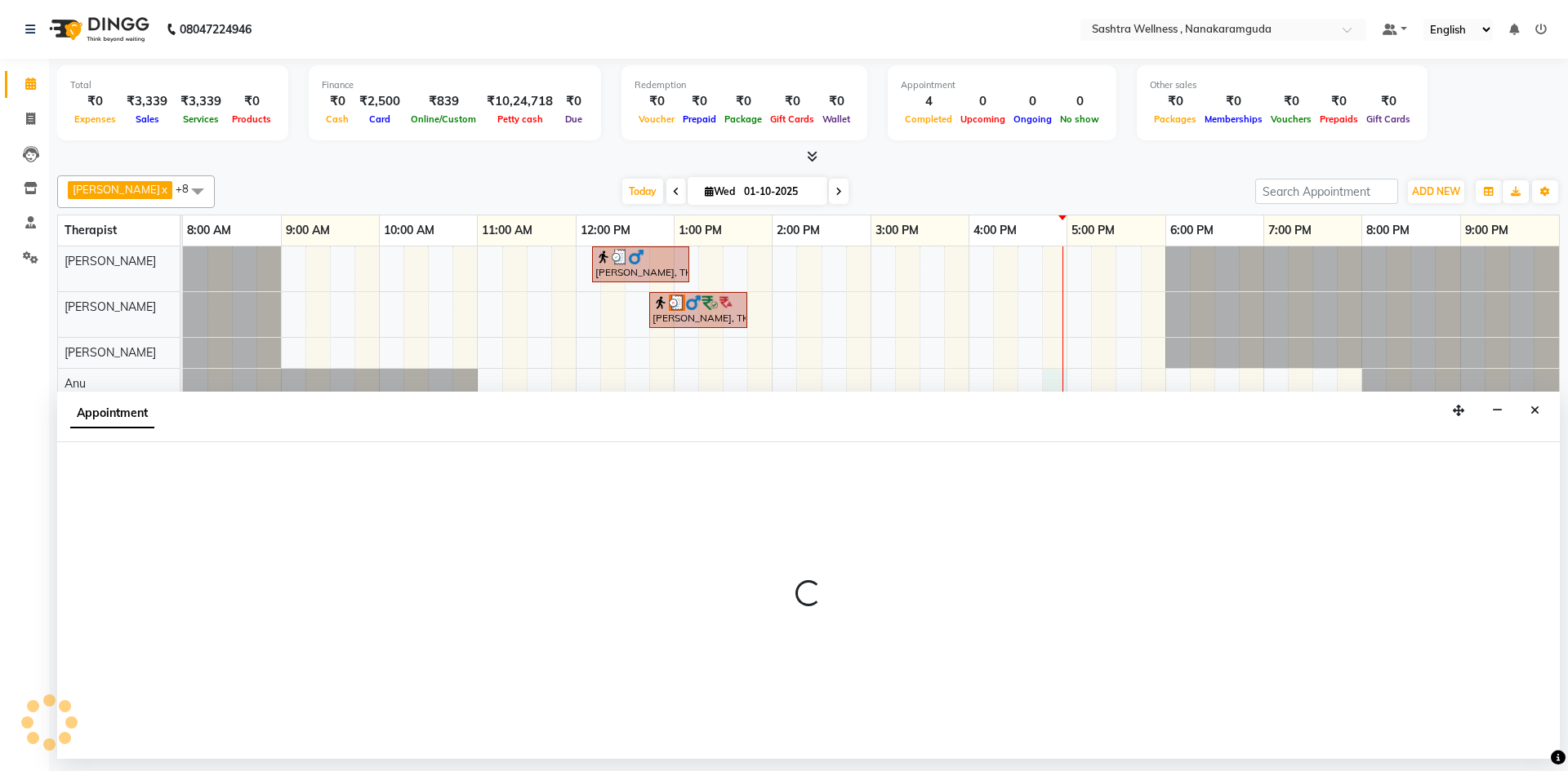
select select "88332"
select select "1005"
select select "tentative"
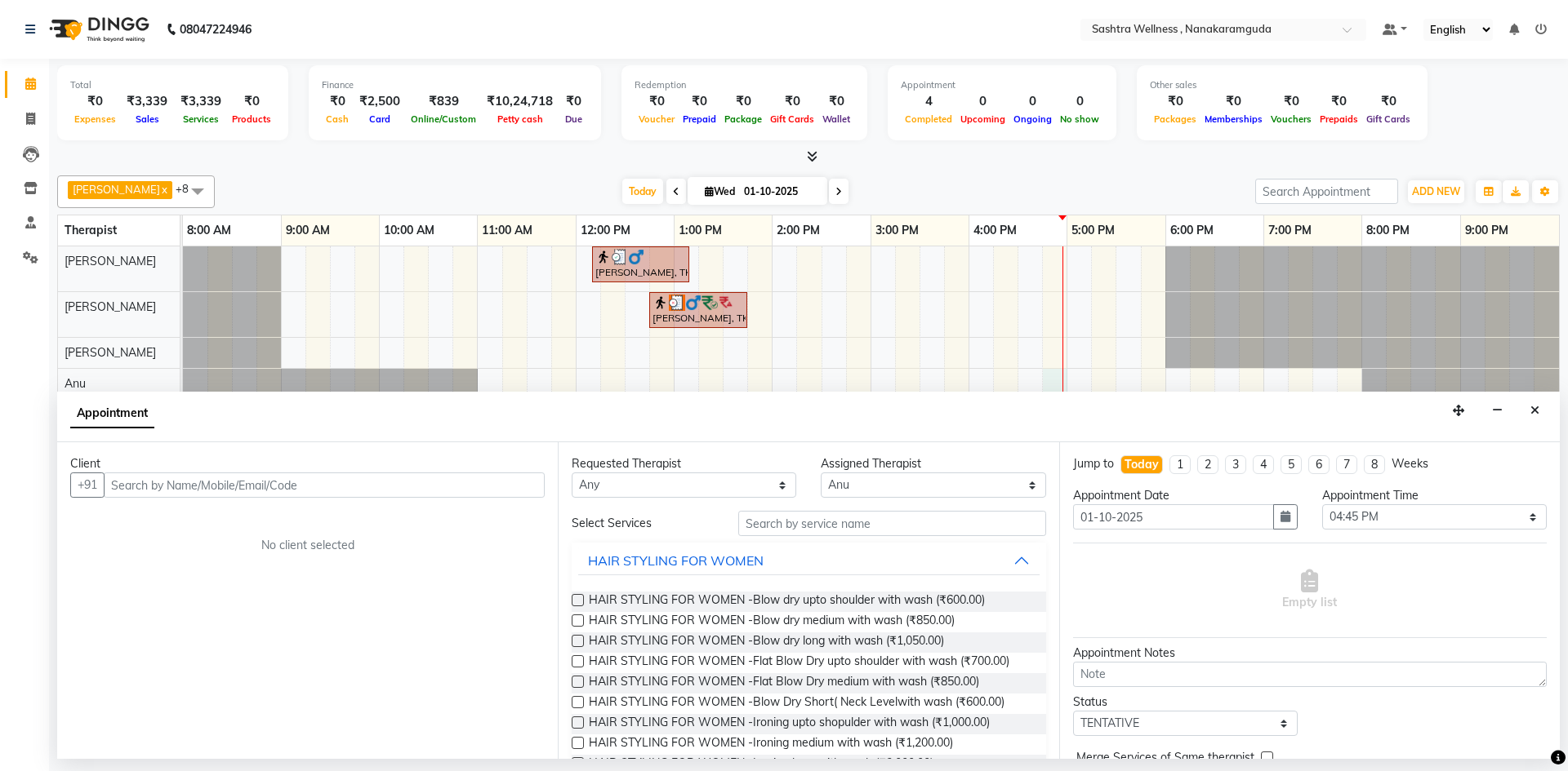
click at [199, 484] on input "text" at bounding box center [324, 485] width 441 height 25
type input "8"
type input "9412713874"
click at [532, 489] on span "Add Client" at bounding box center [510, 485] width 55 height 14
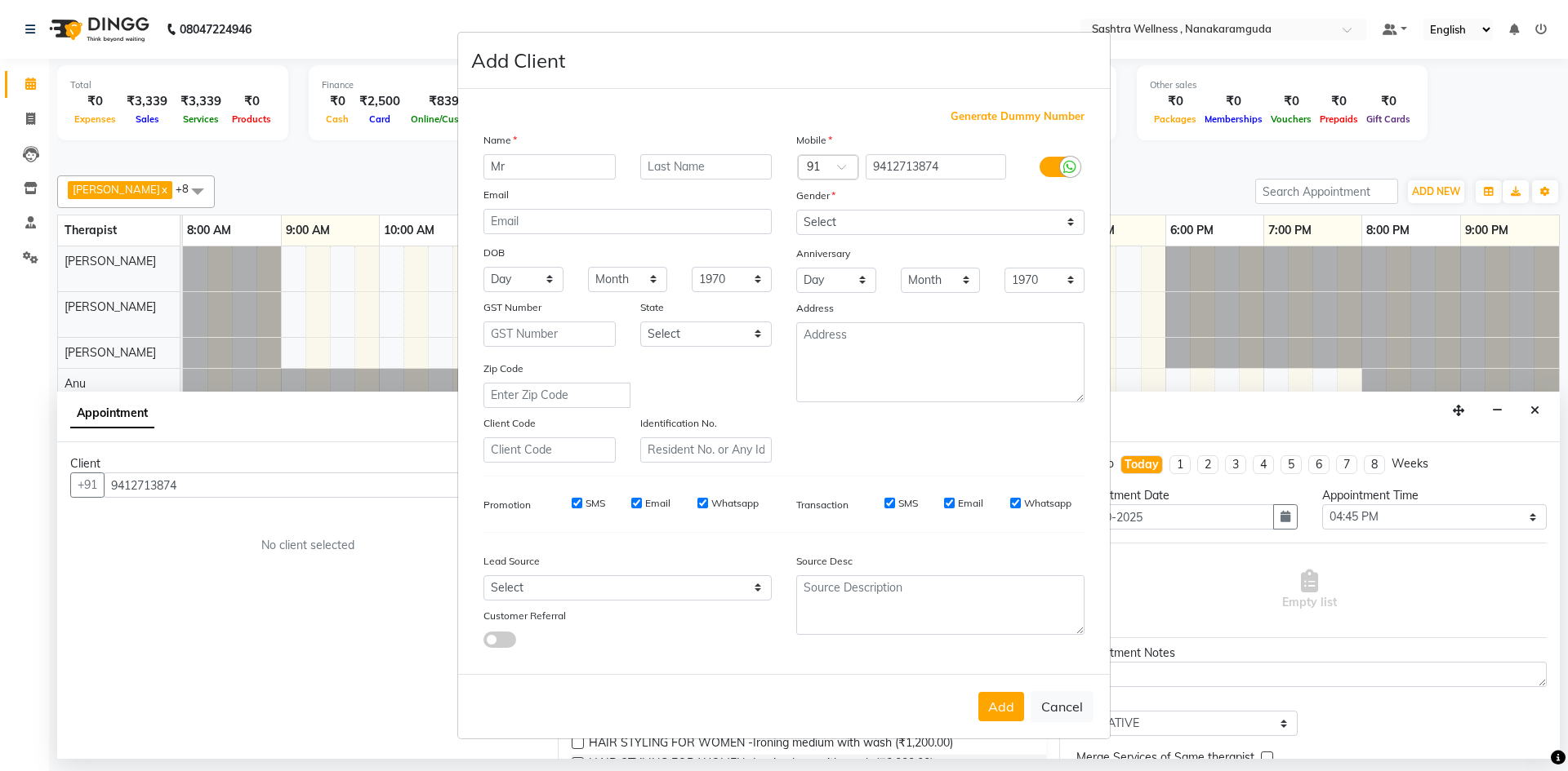
type input "Mr"
click at [653, 172] on input "text" at bounding box center [706, 166] width 132 height 25
type input "i"
type input "[PERSON_NAME]"
click at [856, 223] on select "Select [DEMOGRAPHIC_DATA] [DEMOGRAPHIC_DATA] Other Prefer Not To Say" at bounding box center [940, 222] width 288 height 25
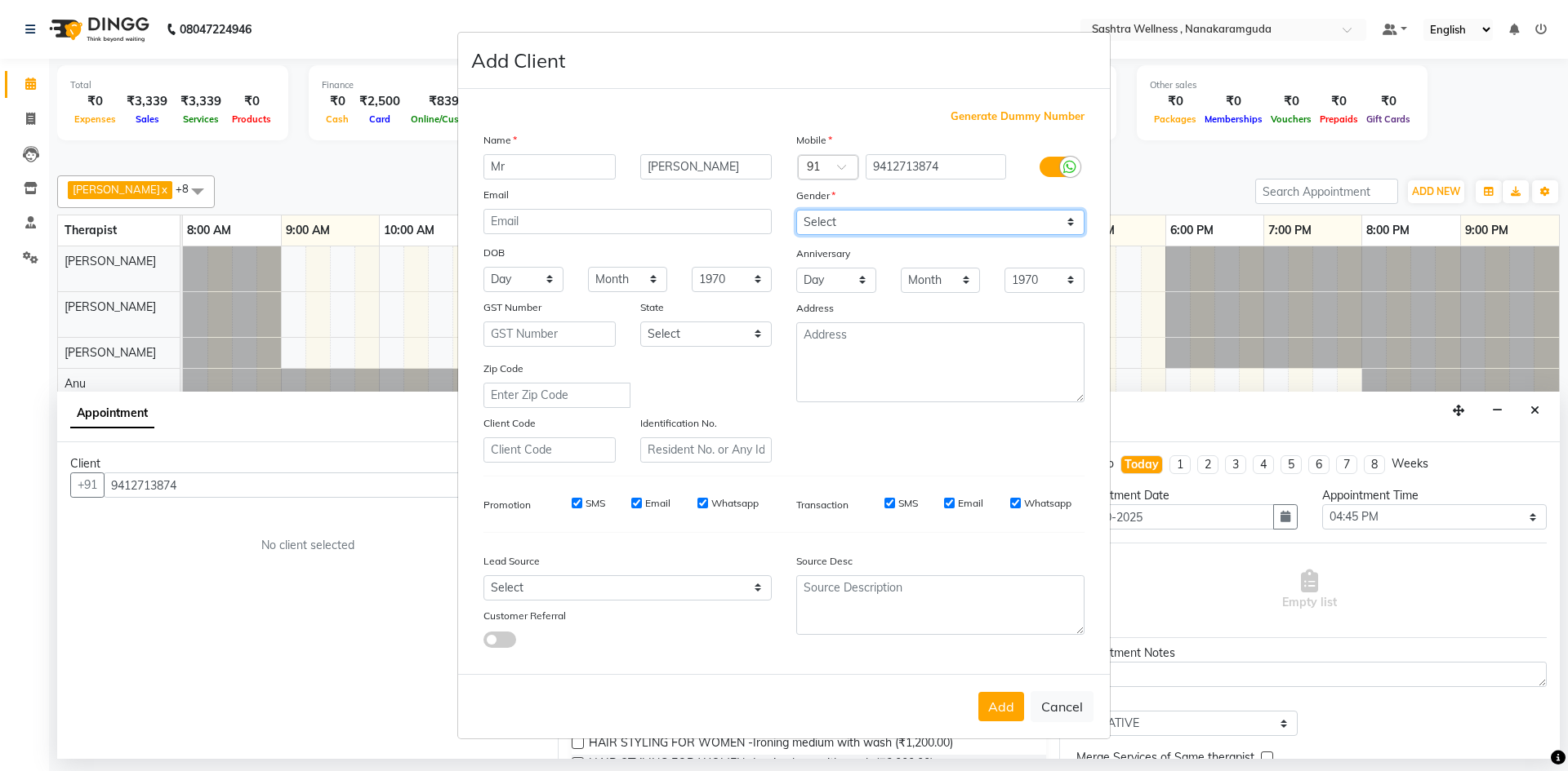
select select "[DEMOGRAPHIC_DATA]"
click at [796, 210] on select "Select [DEMOGRAPHIC_DATA] [DEMOGRAPHIC_DATA] Other Prefer Not To Say" at bounding box center [940, 222] width 288 height 25
click at [1014, 709] on button "Add" at bounding box center [1001, 706] width 46 height 30
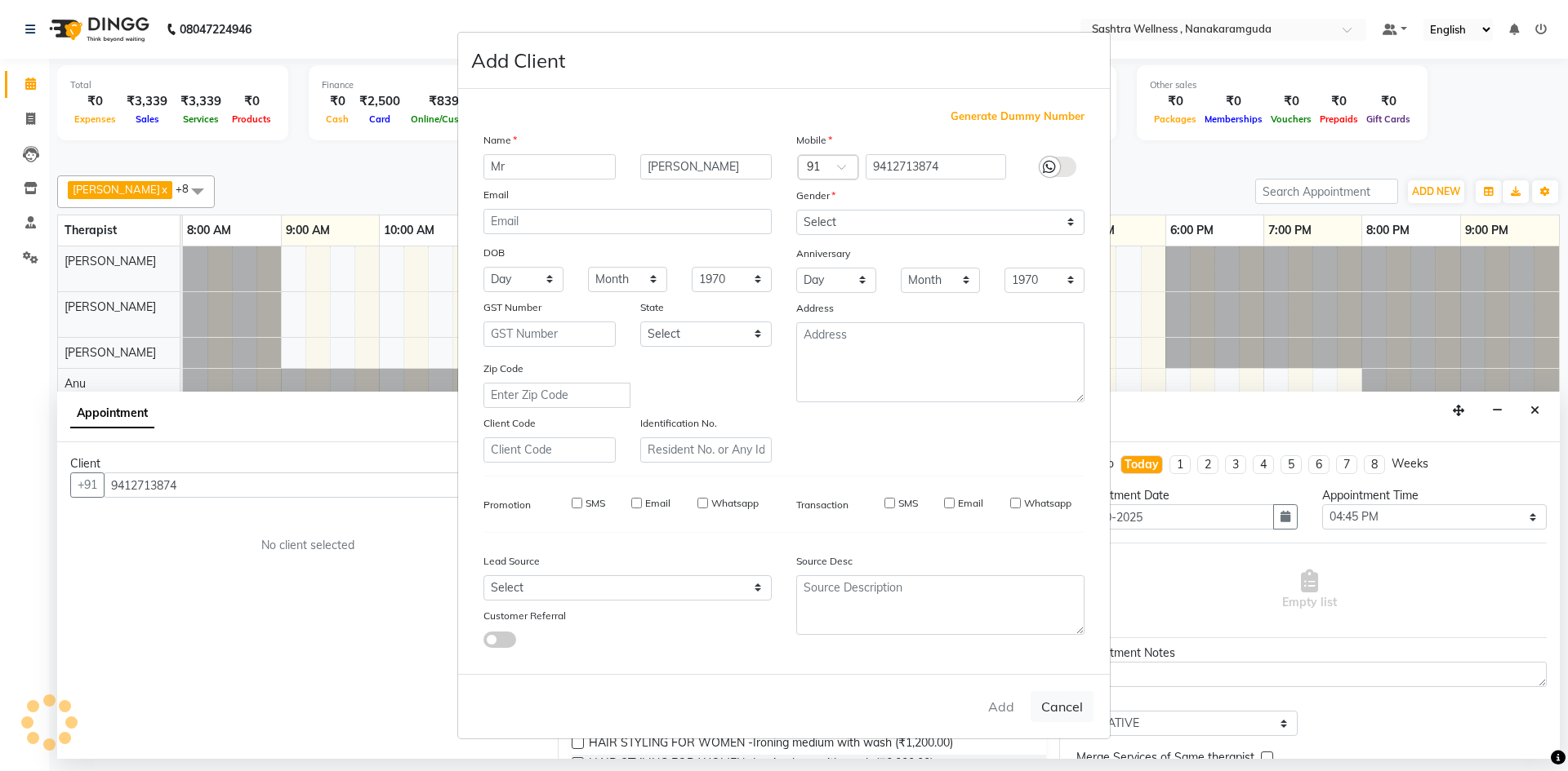
select select
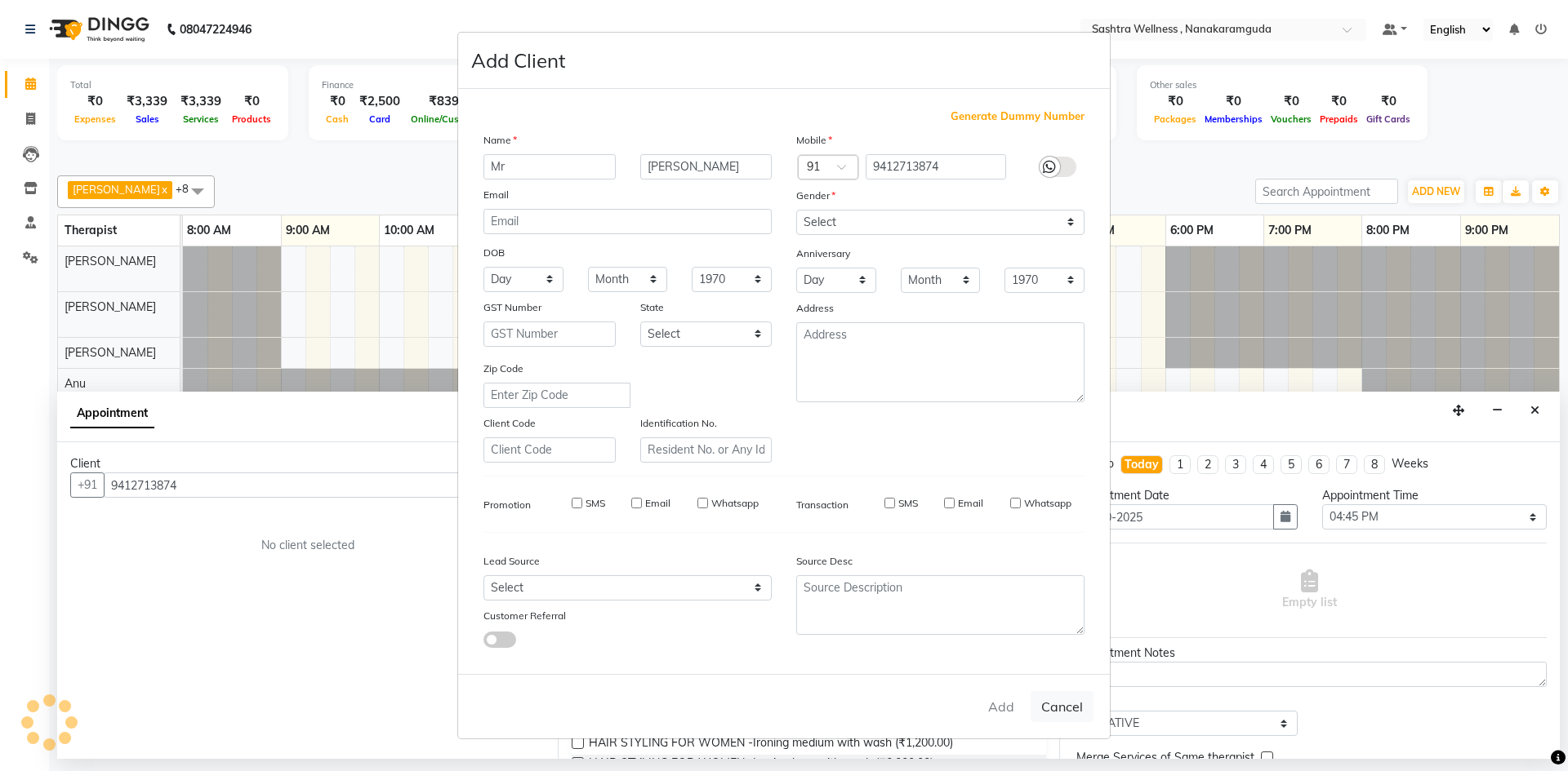
select select
checkbox input "false"
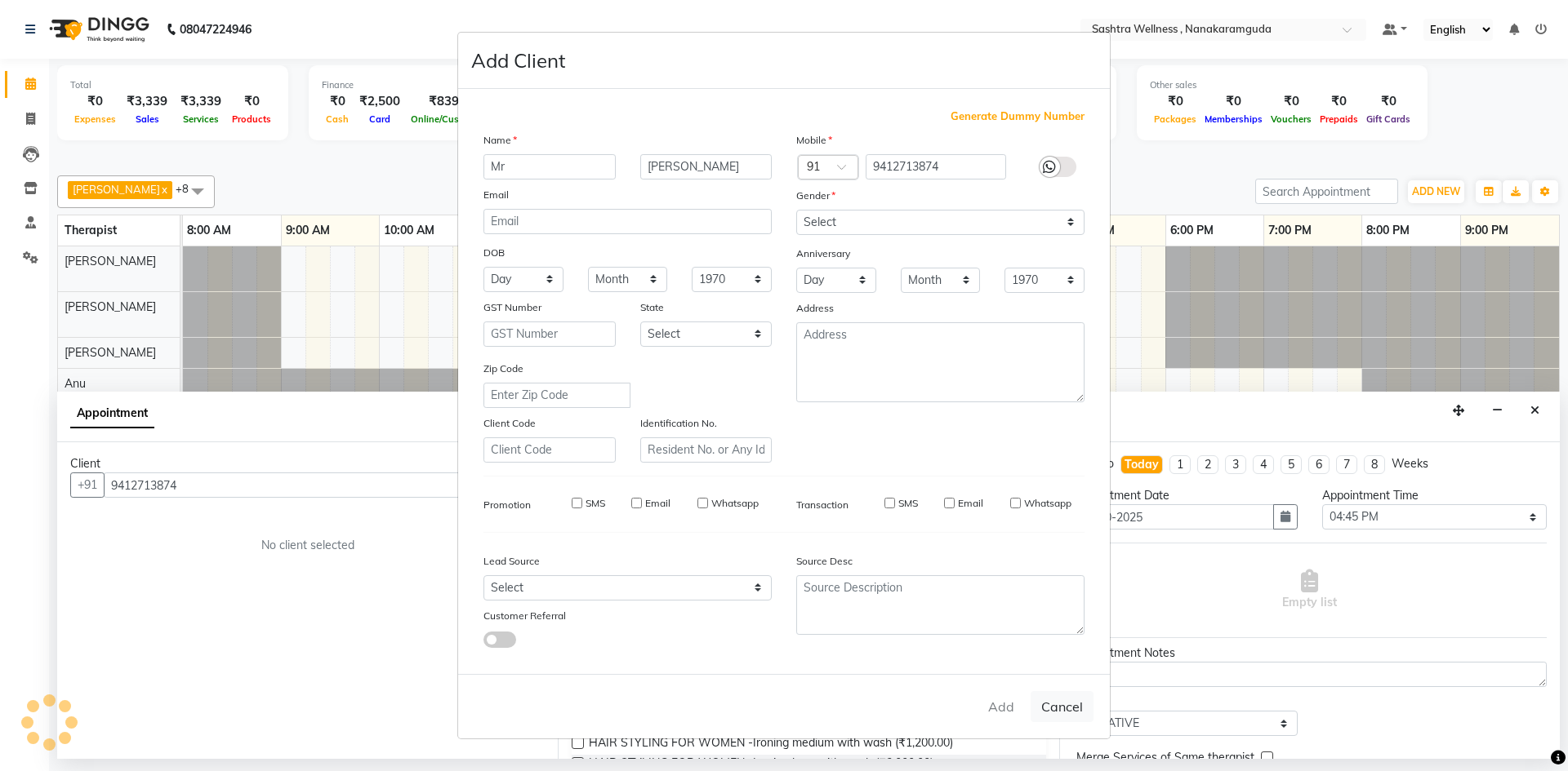
checkbox input "false"
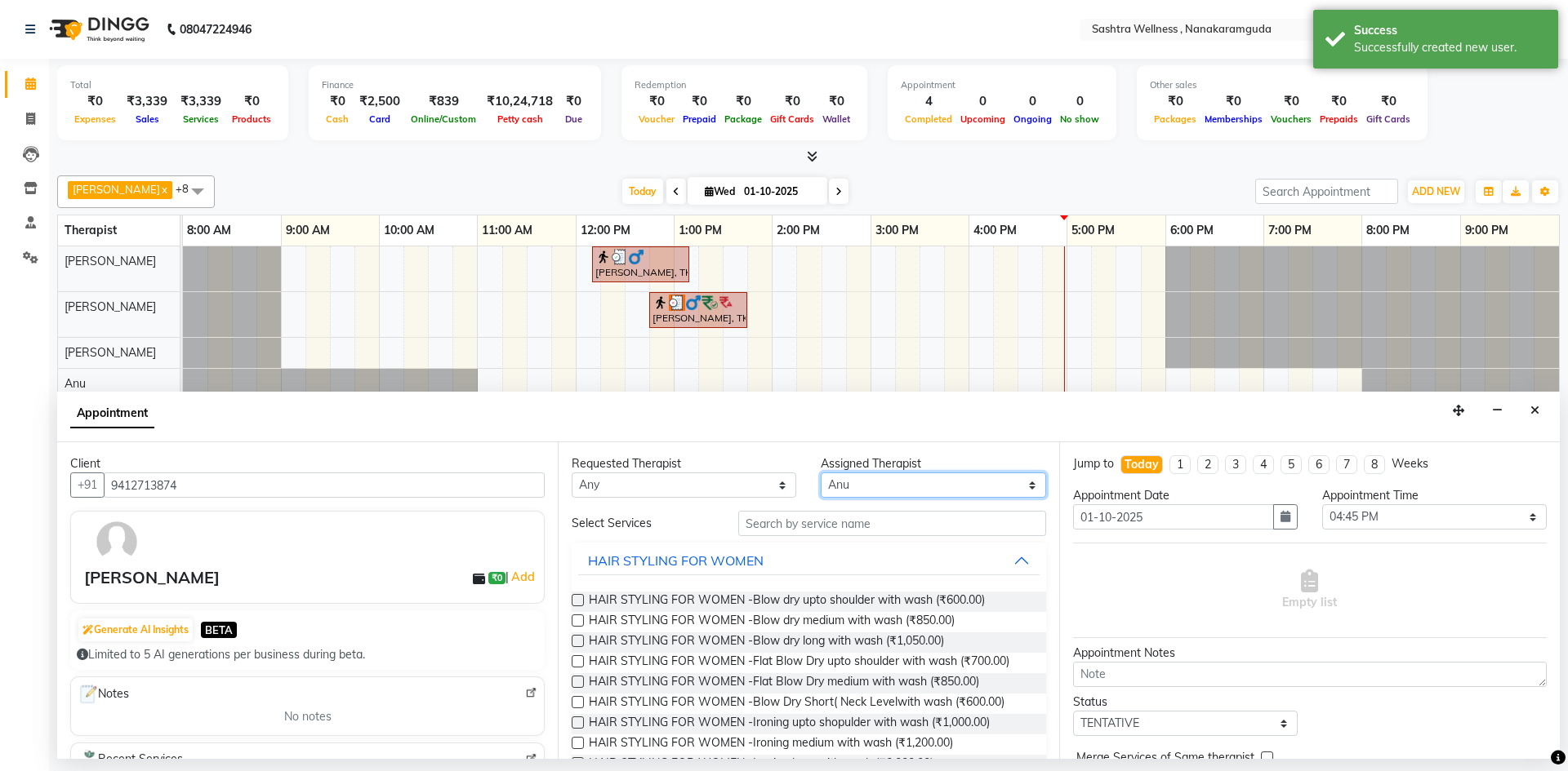
click at [910, 488] on select "Select [PERSON_NAME] [PERSON_NAME] [PERSON_NAME] [PERSON_NAME] [PERSON_NAME] [P…" at bounding box center [933, 485] width 224 height 25
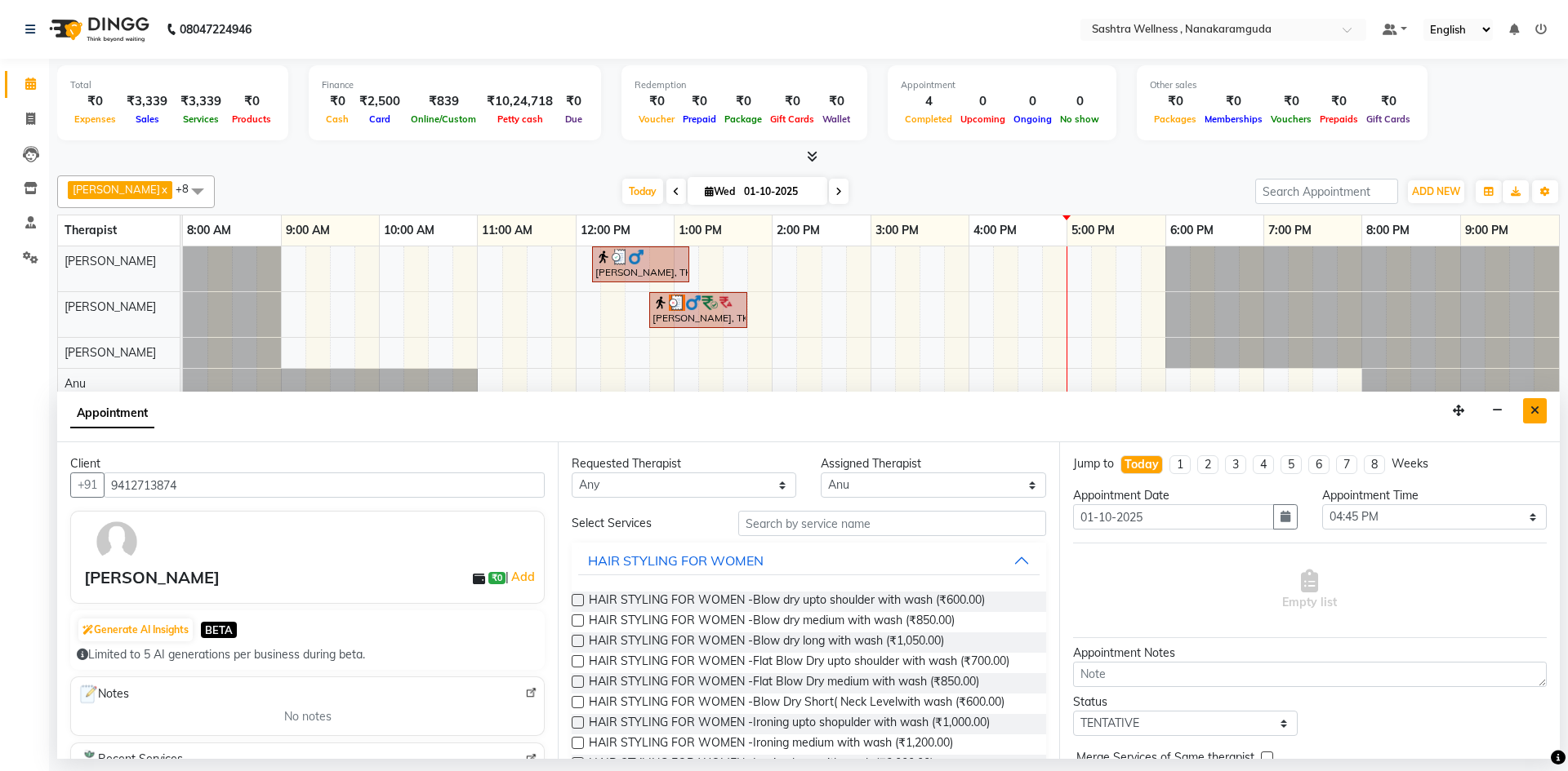
click at [1535, 415] on icon "Close" at bounding box center [1535, 410] width 9 height 12
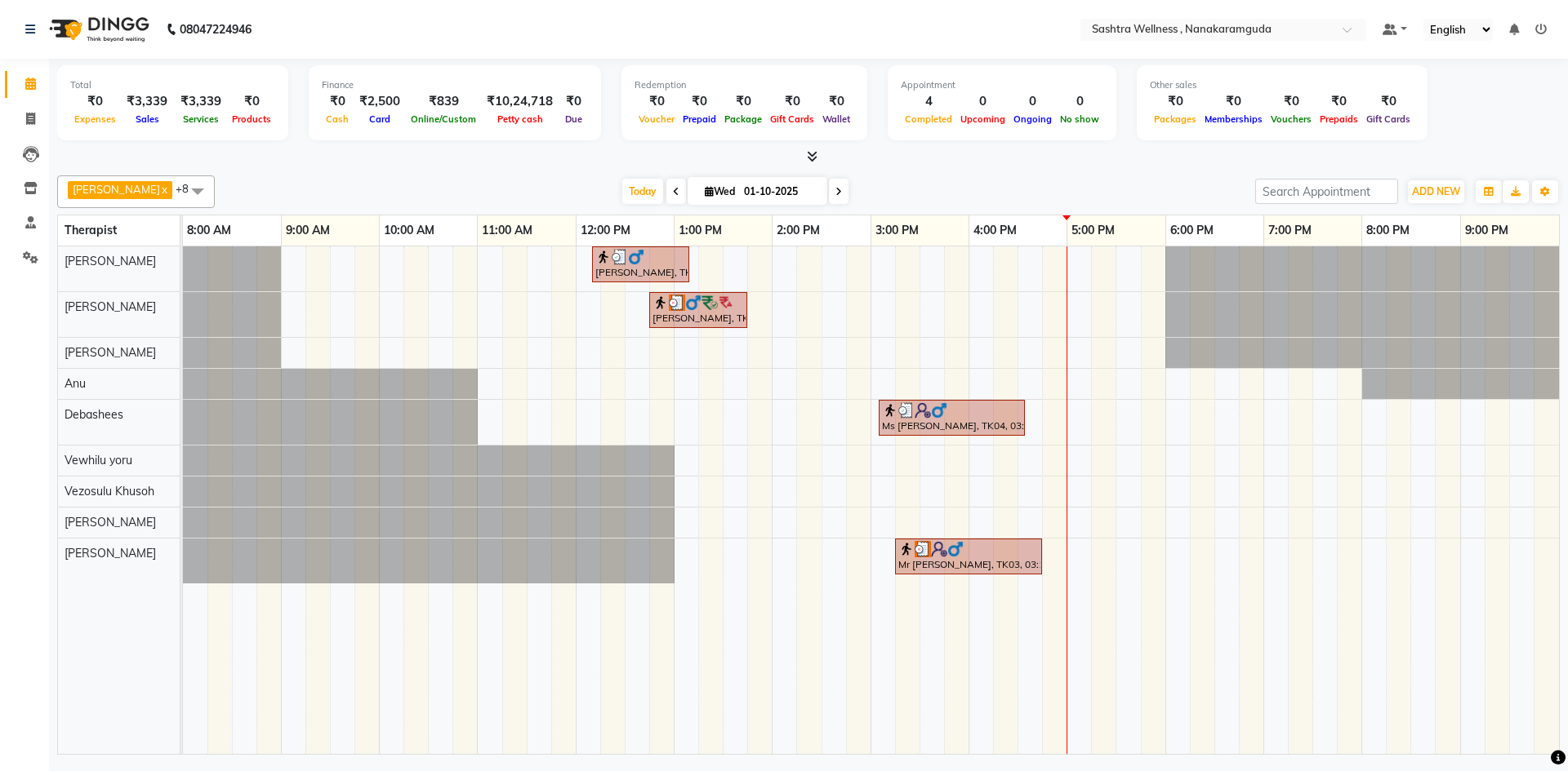
drag, startPoint x: 936, startPoint y: 548, endPoint x: 929, endPoint y: 524, distance: 25.0
click at [929, 524] on div "[PERSON_NAME], TK01, 12:10 PM-01:10 PM, CLASSIC MASSAGES -Deep Tissue Massage (…" at bounding box center [870, 500] width 1376 height 507
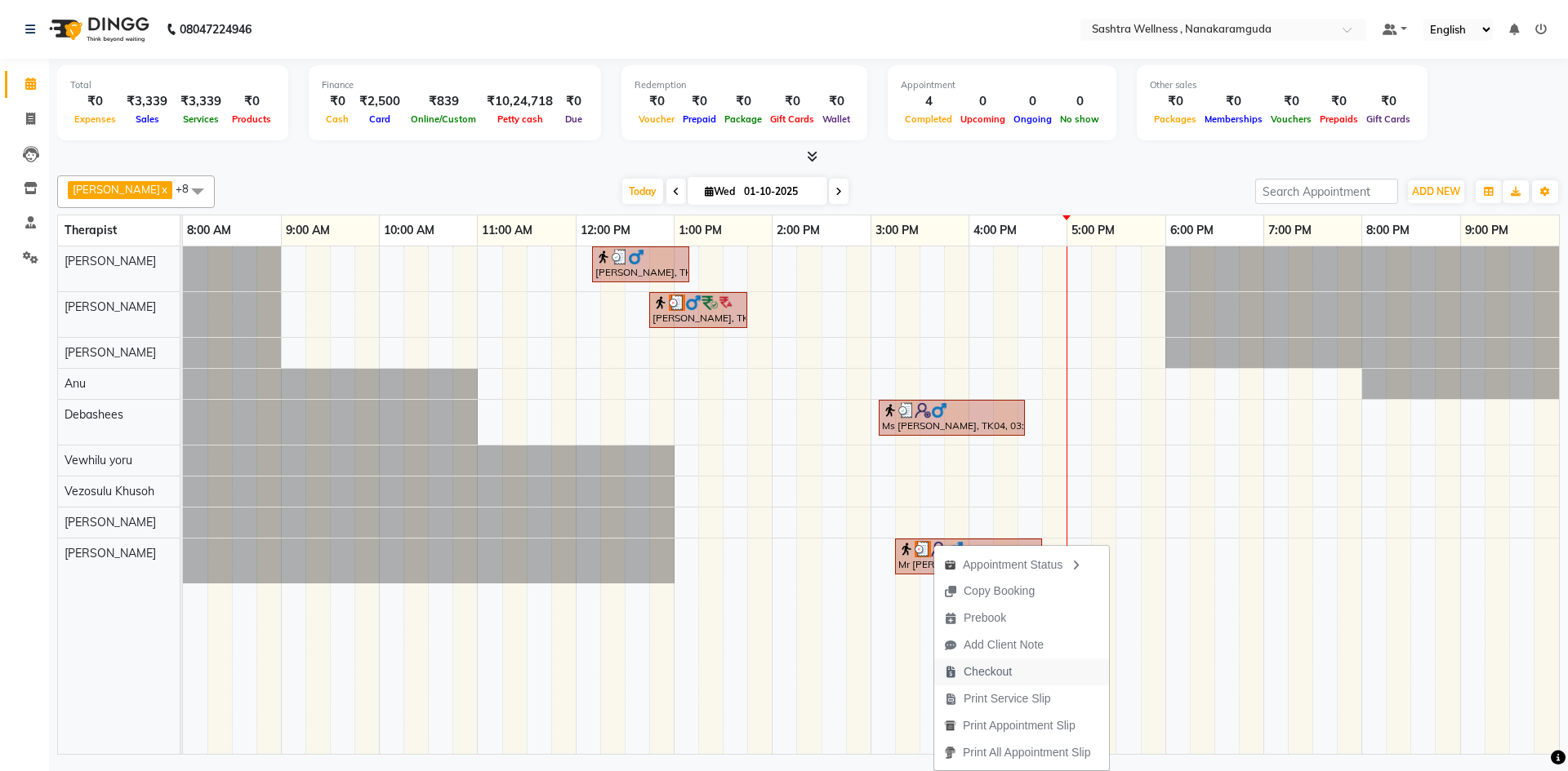
click at [982, 669] on span "Checkout" at bounding box center [987, 672] width 49 height 17
select select "service"
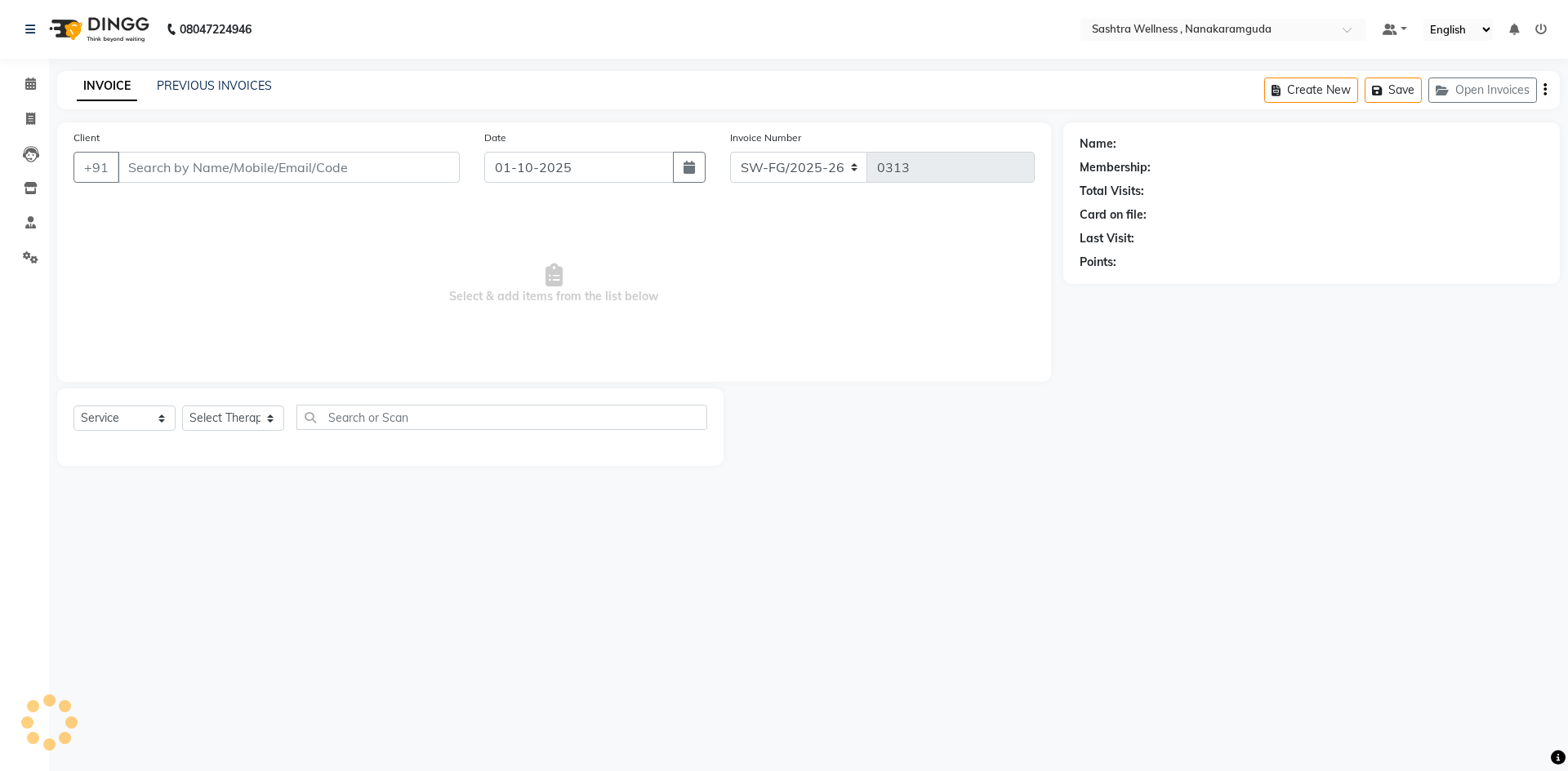
type input "8978612223"
select select "76678"
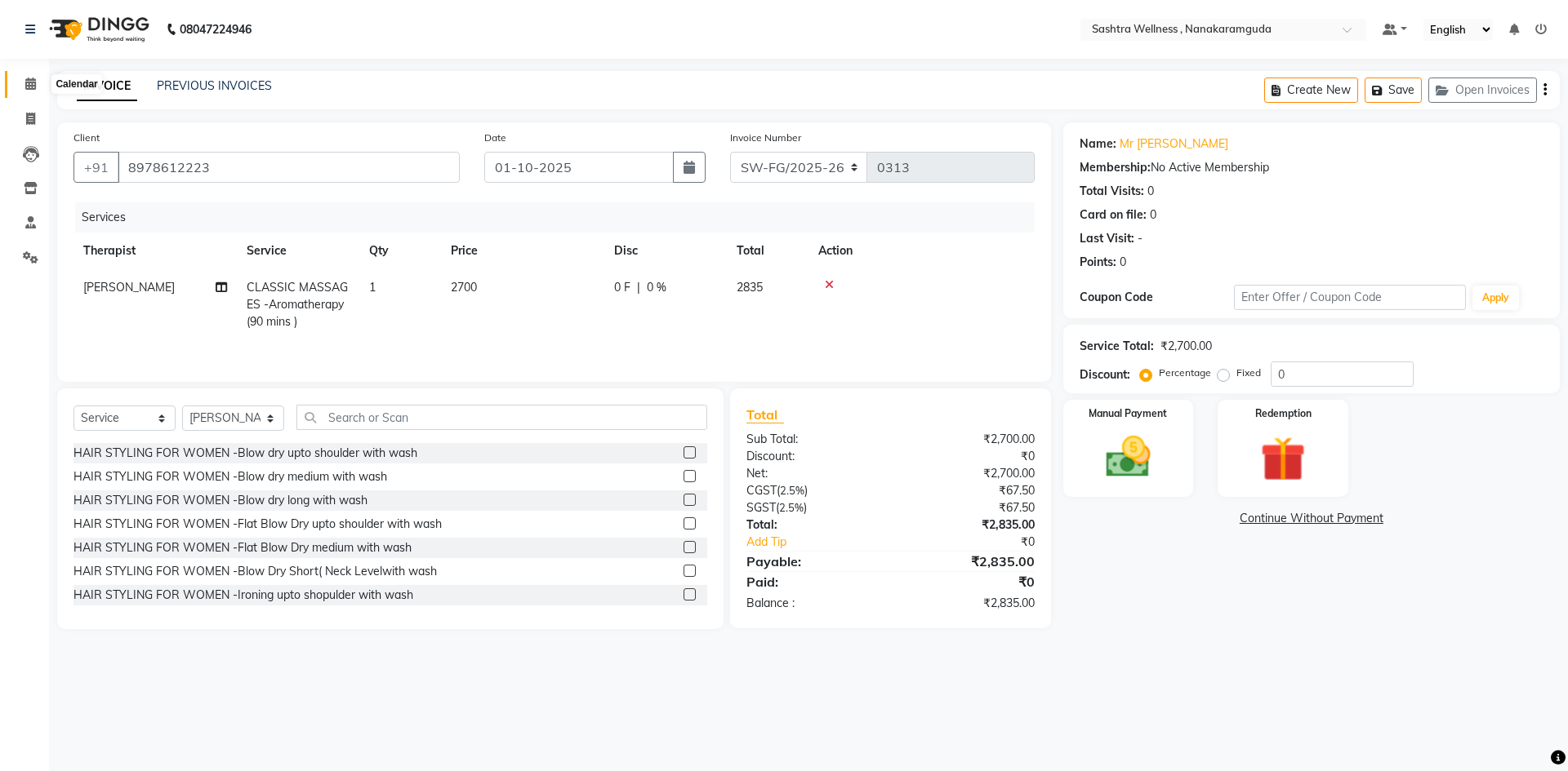
click at [22, 75] on span at bounding box center [31, 84] width 29 height 19
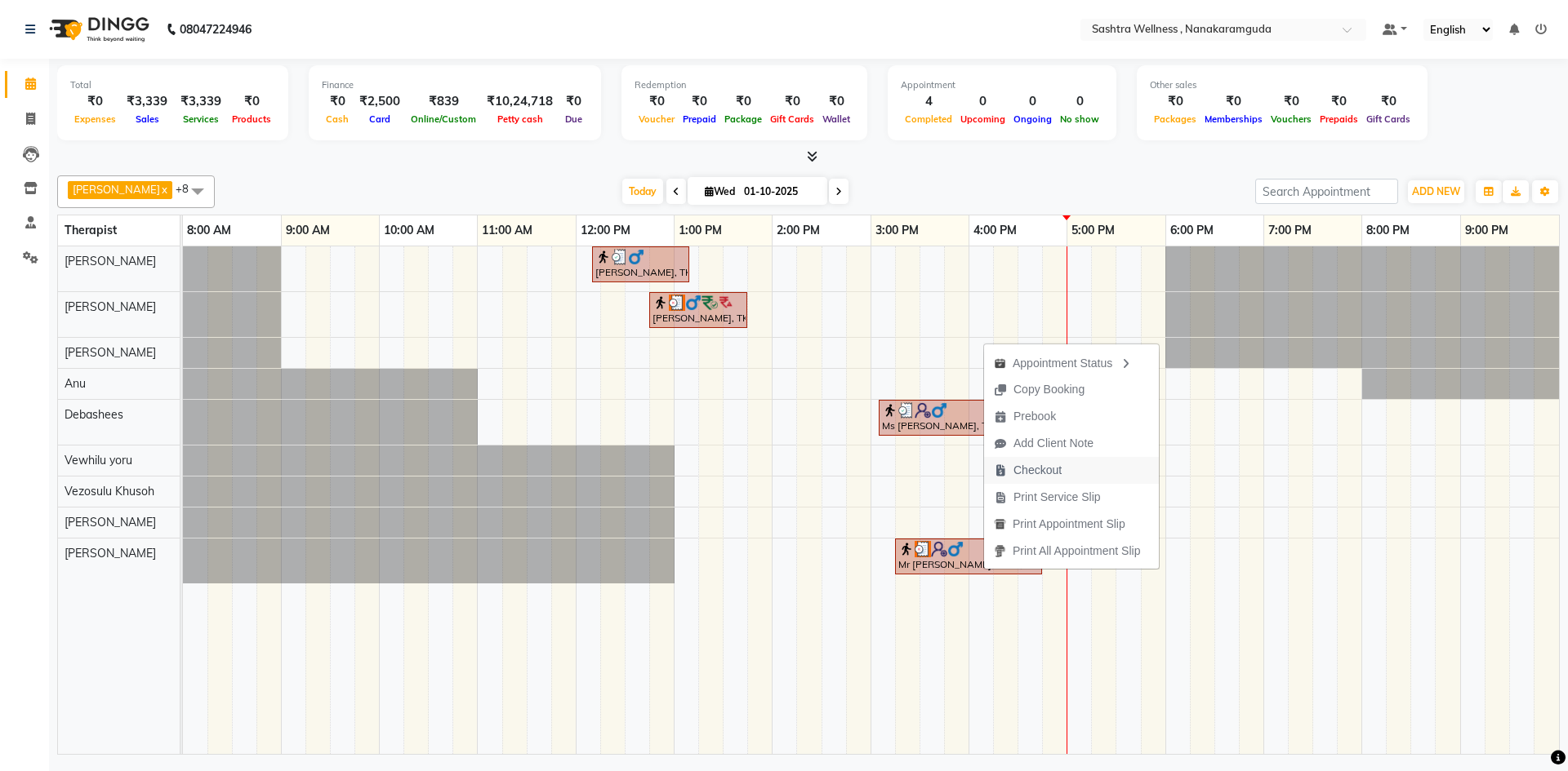
click at [1045, 471] on span "Checkout" at bounding box center [1038, 470] width 49 height 17
select select "service"
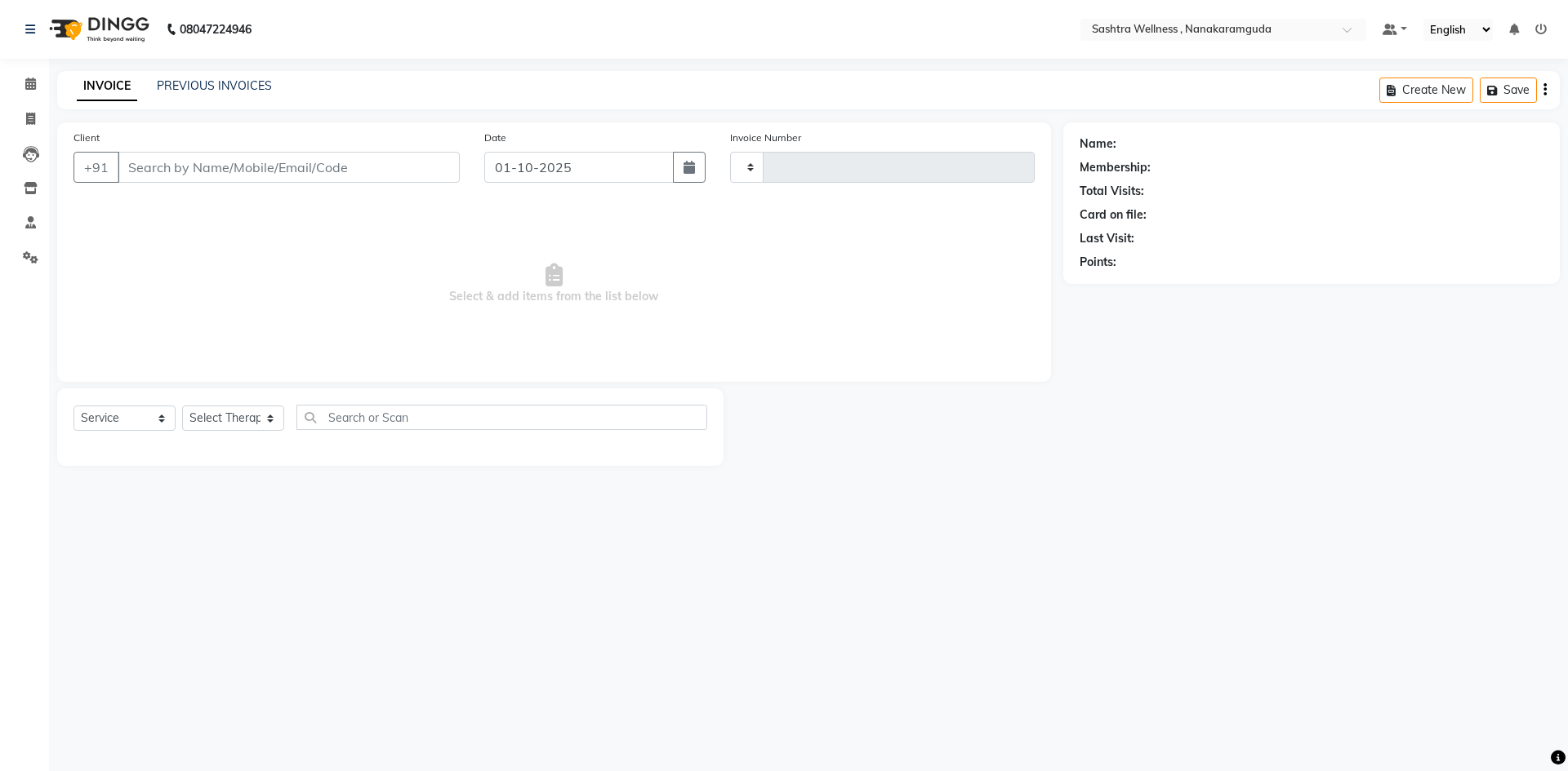
type input "0313"
select select "6669"
type input "8978612223"
select select "76678"
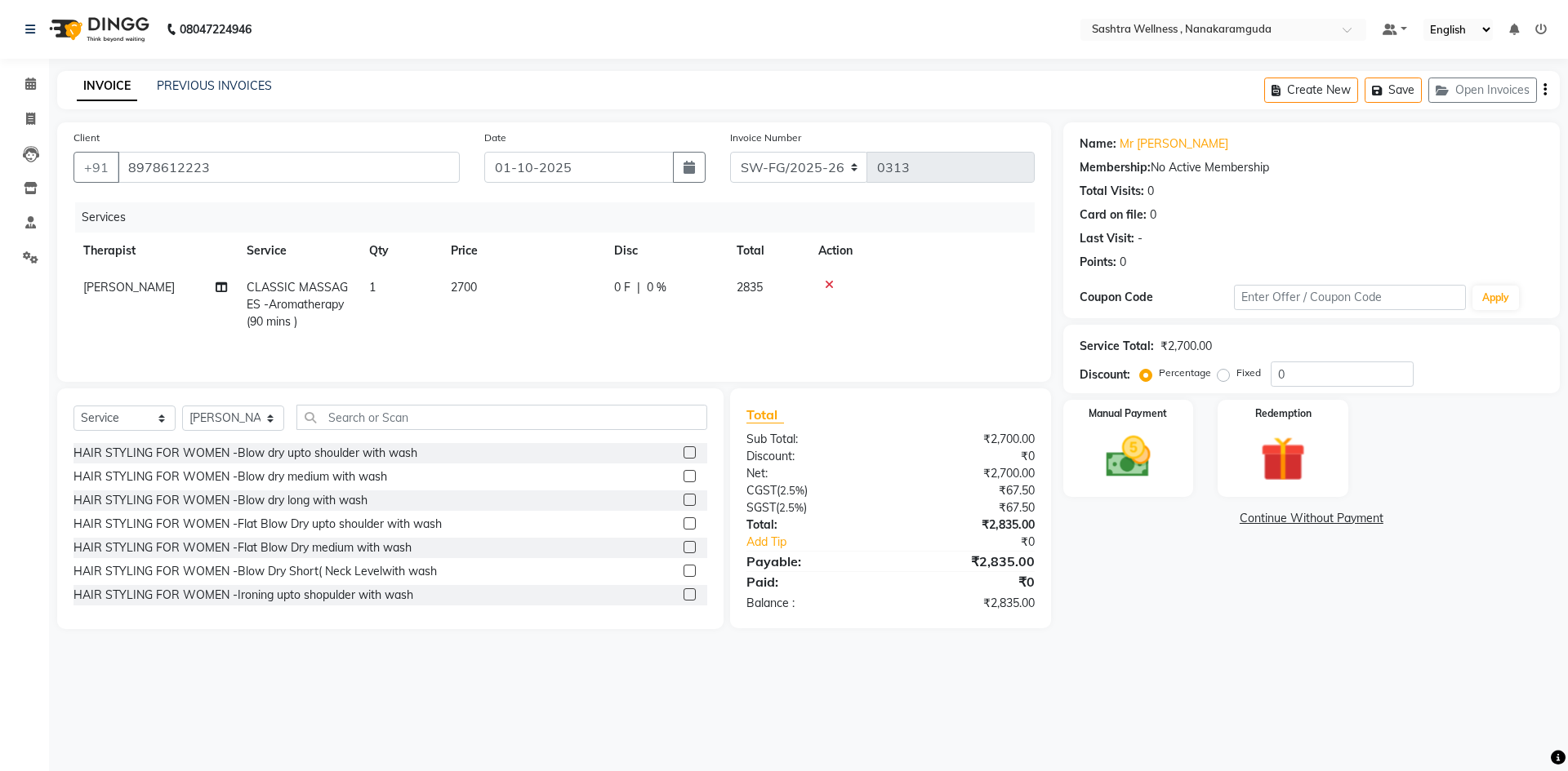
click at [313, 300] on span "CLASSIC MASSAGES -Aromatherapy (90 mins )" at bounding box center [297, 304] width 101 height 49
select select "76678"
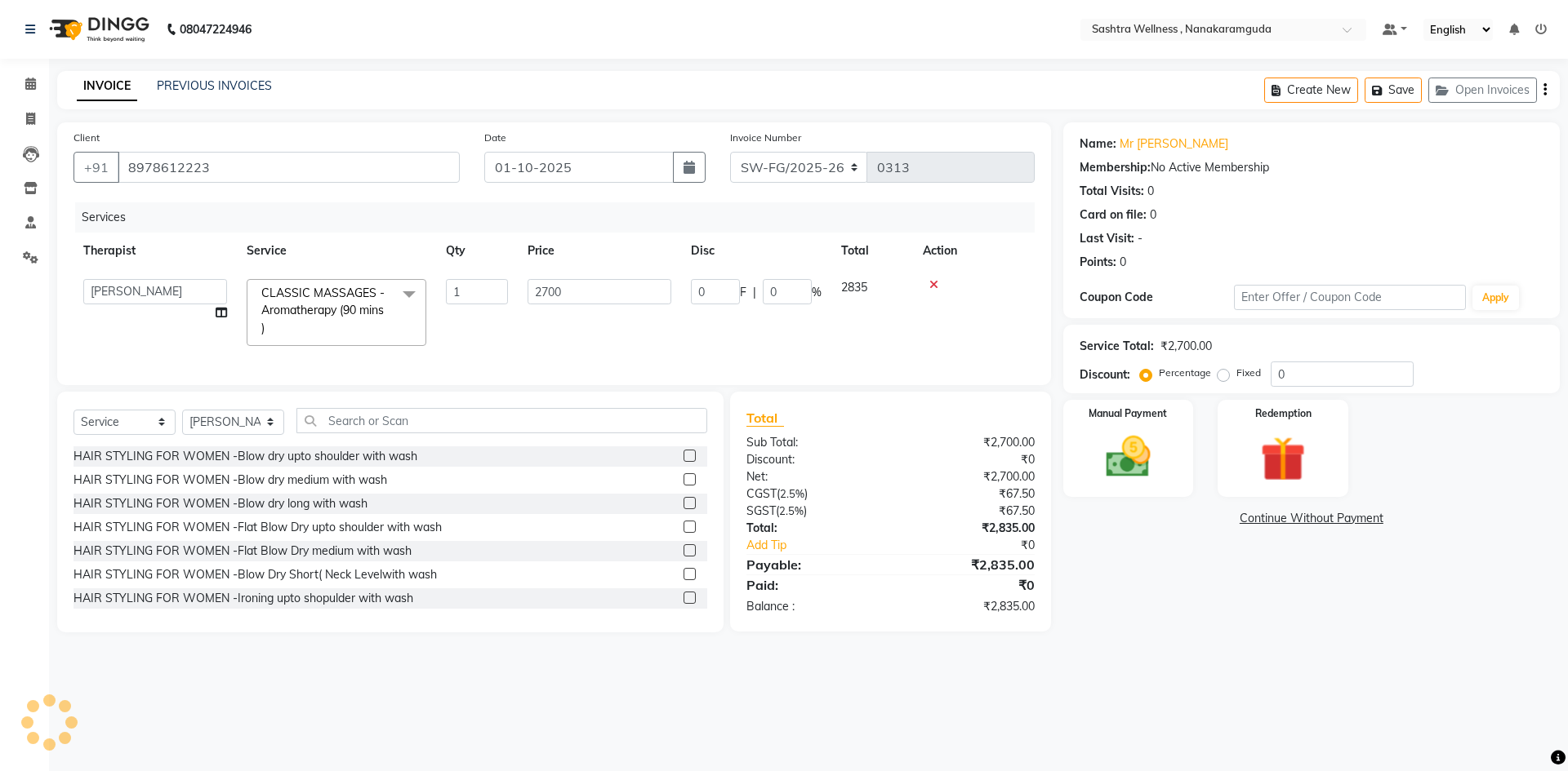
click at [354, 294] on span "CLASSIC MASSAGES -Aromatherapy (90 mins )" at bounding box center [322, 310] width 123 height 49
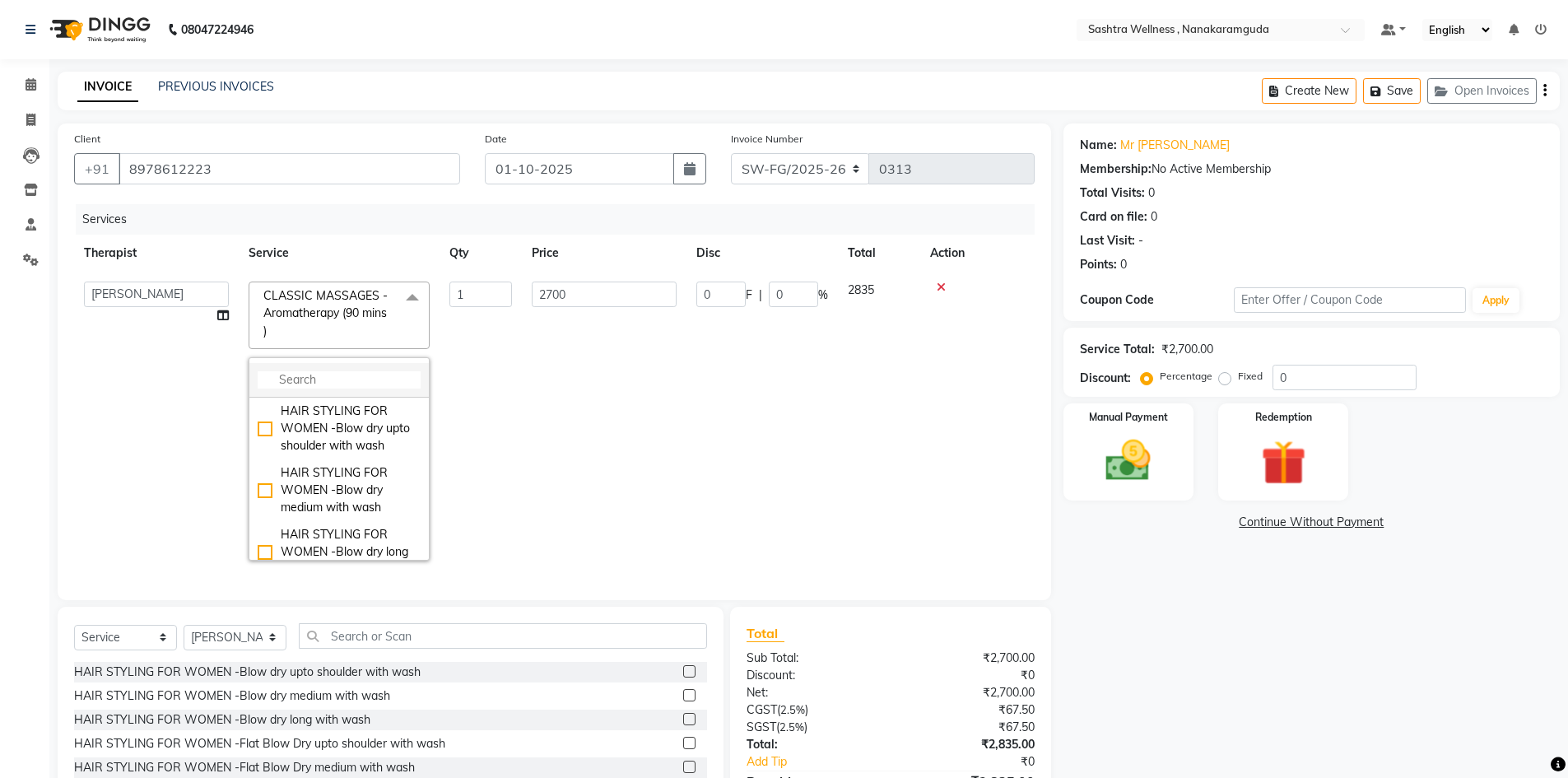
click at [368, 372] on input "multiselect-search" at bounding box center [339, 379] width 163 height 17
type input "bali"
click at [303, 494] on div "CLASSIC MASSAGES -Balinese Massage (90 mins )" at bounding box center [339, 490] width 163 height 52
checkbox input "true"
click at [730, 375] on td "0 F | 0 %" at bounding box center [762, 420] width 152 height 299
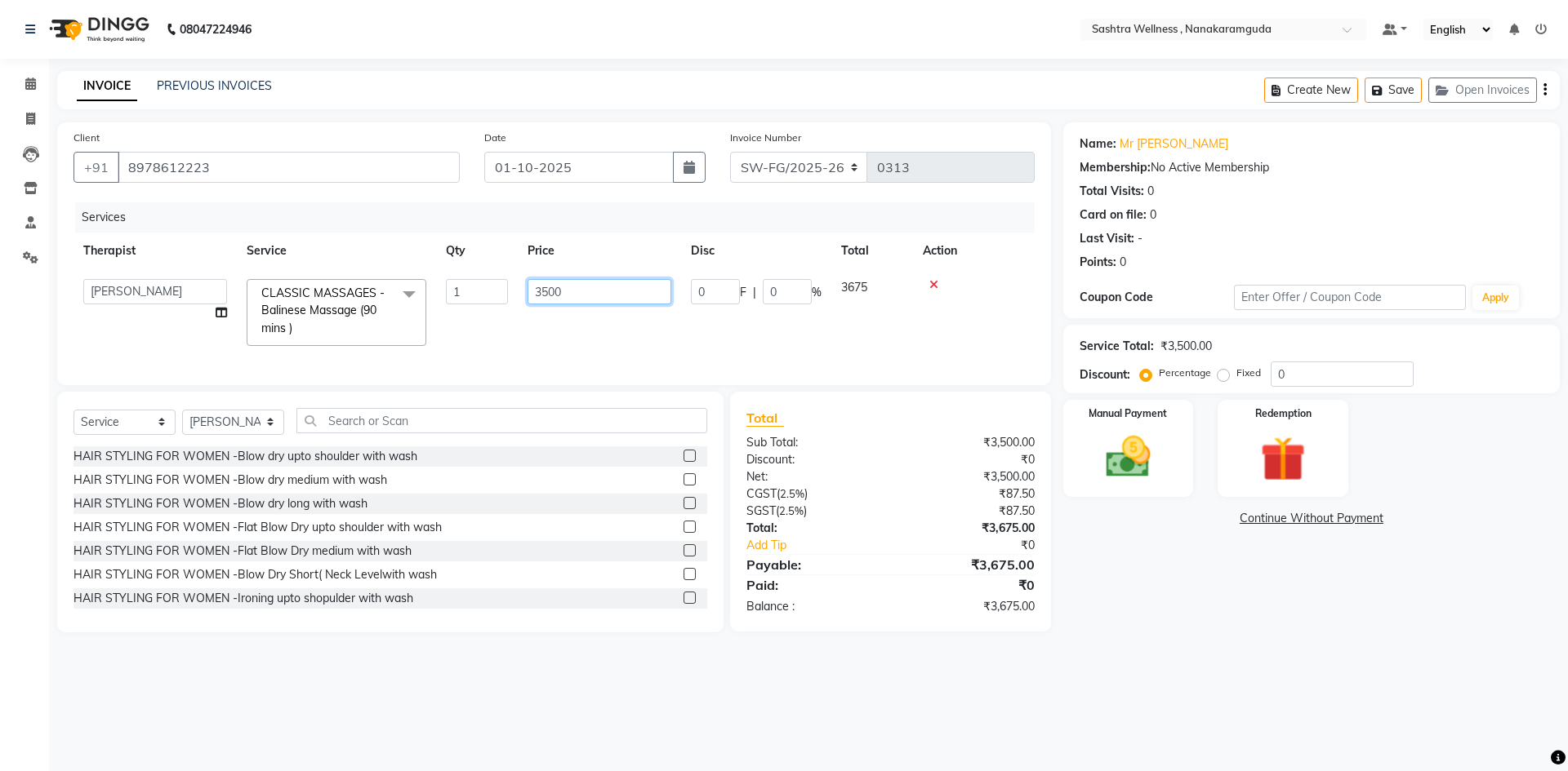
drag, startPoint x: 611, startPoint y: 294, endPoint x: 475, endPoint y: 297, distance: 136.0
click at [475, 297] on tr "Anu [PERSON_NAME] Asunu Debashees [PERSON_NAME] [PERSON_NAME] [PERSON_NAME] [PE…" at bounding box center [554, 312] width 961 height 86
type input "2199"
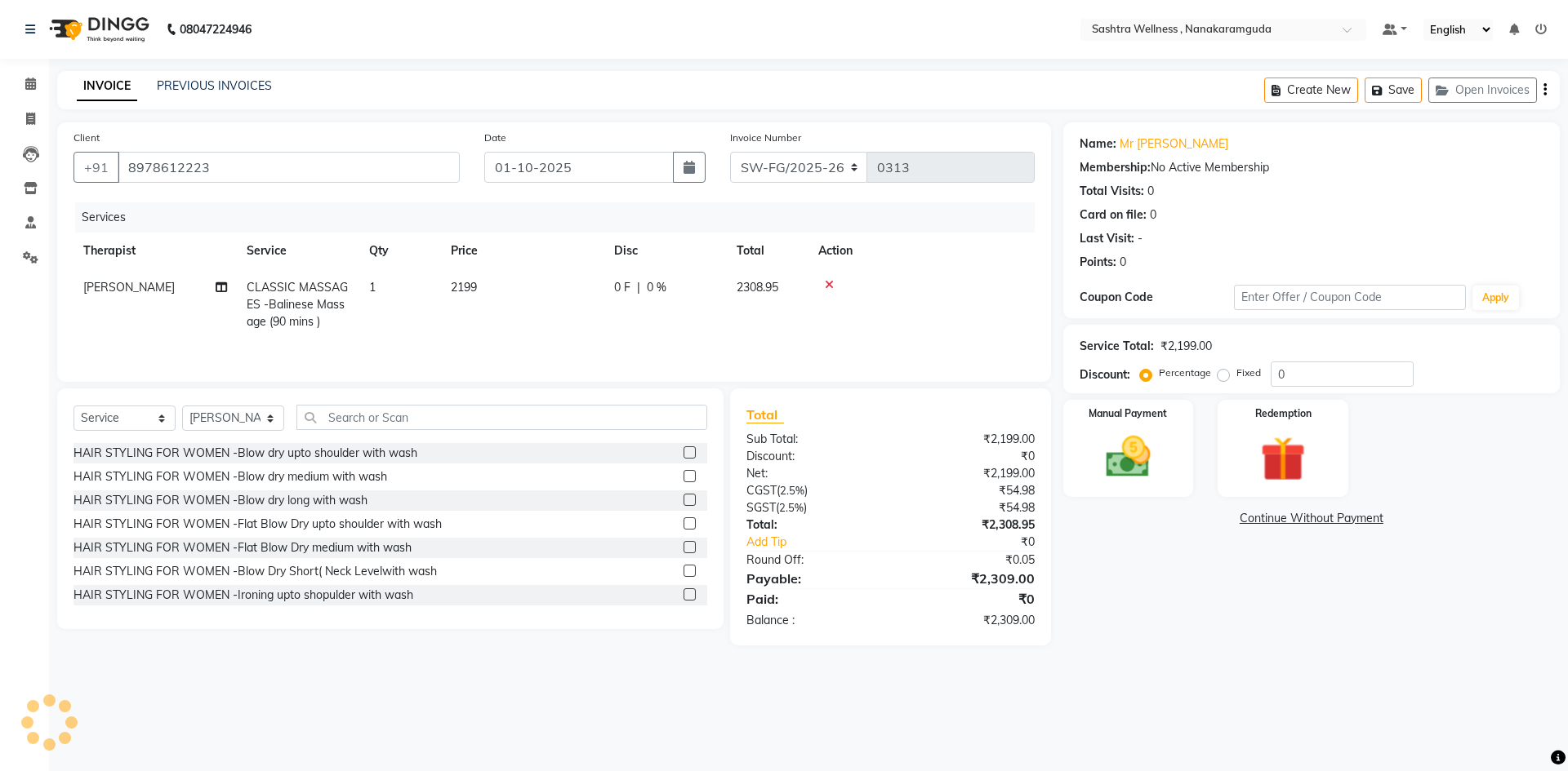
click at [603, 325] on td "2199" at bounding box center [522, 304] width 163 height 71
select select "76678"
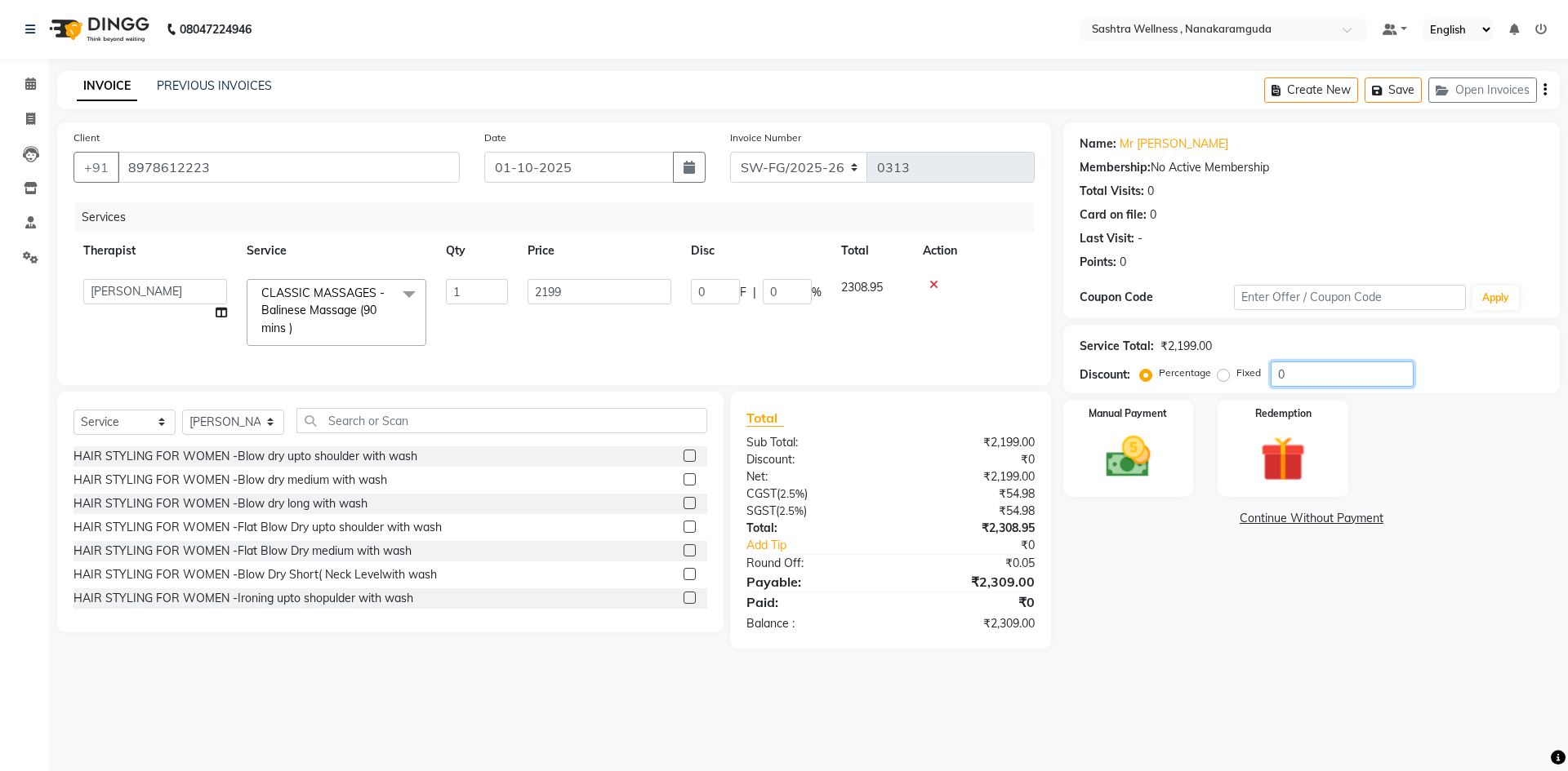
drag, startPoint x: 1221, startPoint y: 379, endPoint x: 1171, endPoint y: 398, distance: 53.5
click at [1173, 390] on div "Service Total: ₹2,199.00 Discount: Percentage Fixed 0" at bounding box center [1311, 359] width 497 height 68
type input "1"
type input "21.99"
type input "1"
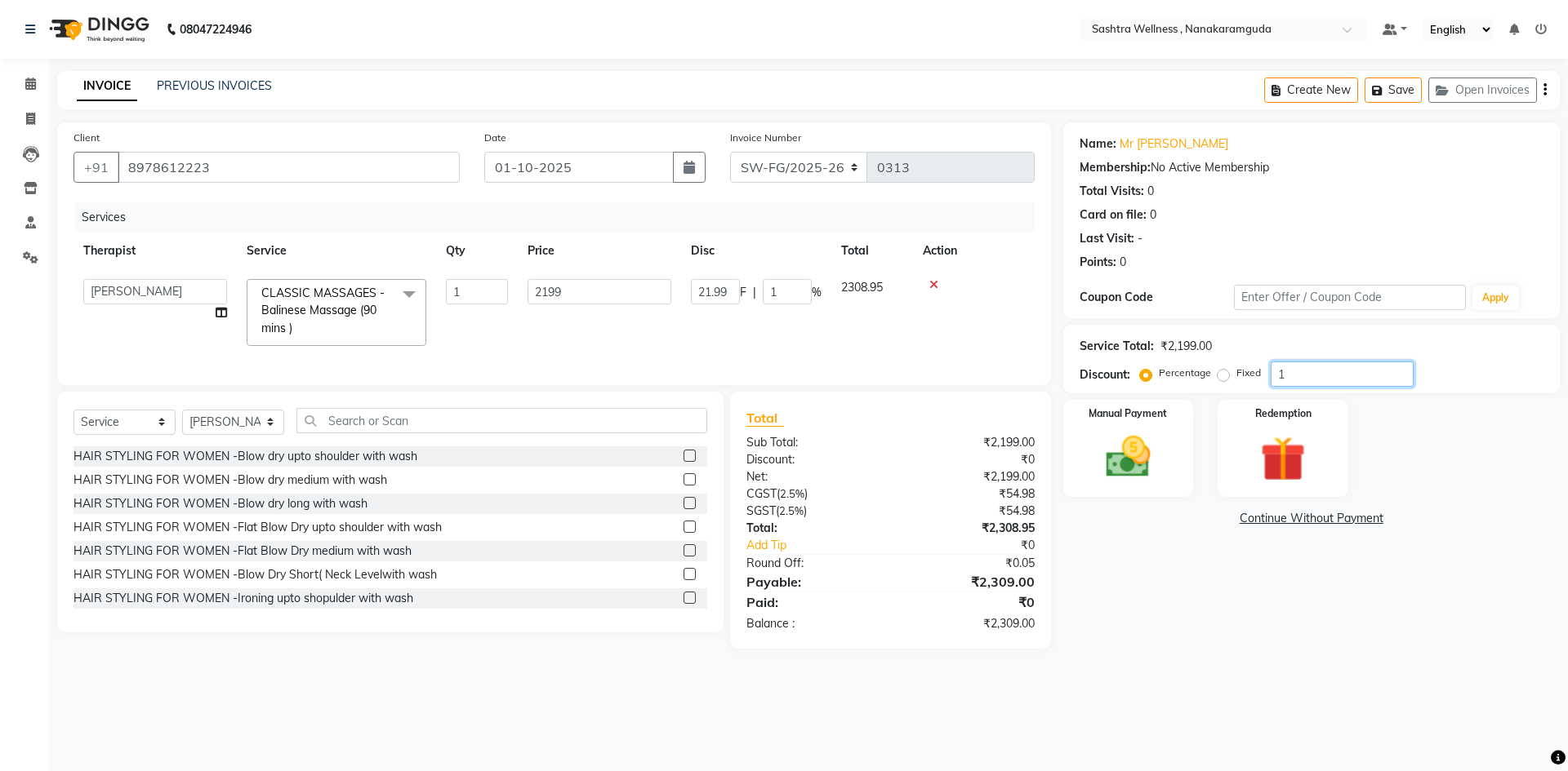
type input "15"
type input "329.85"
type input "15"
type input "15.2"
type input "334.25"
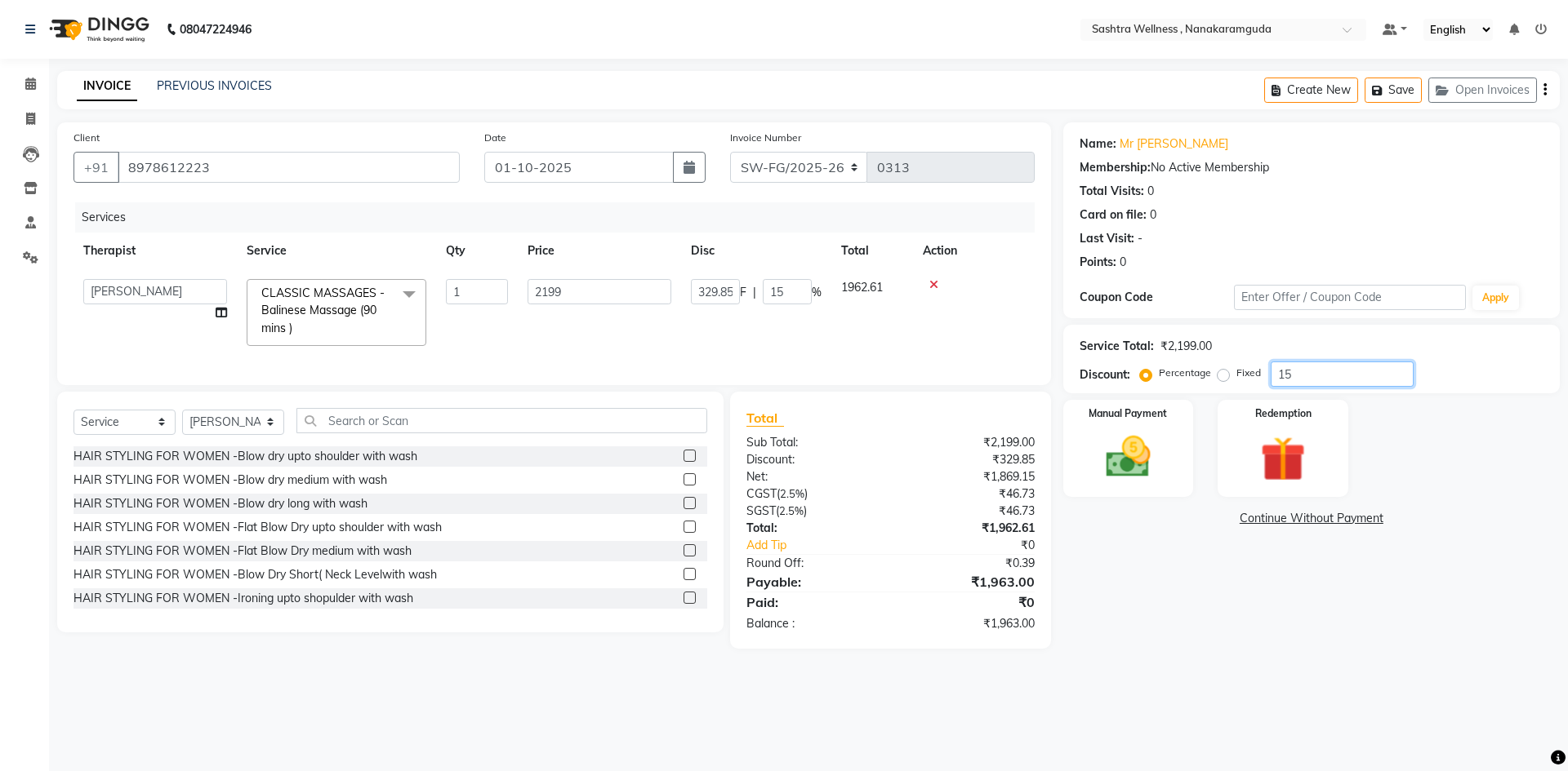
type input "15.2"
type input "15.25"
type input "335.35"
type input "15.25"
type input "15.2"
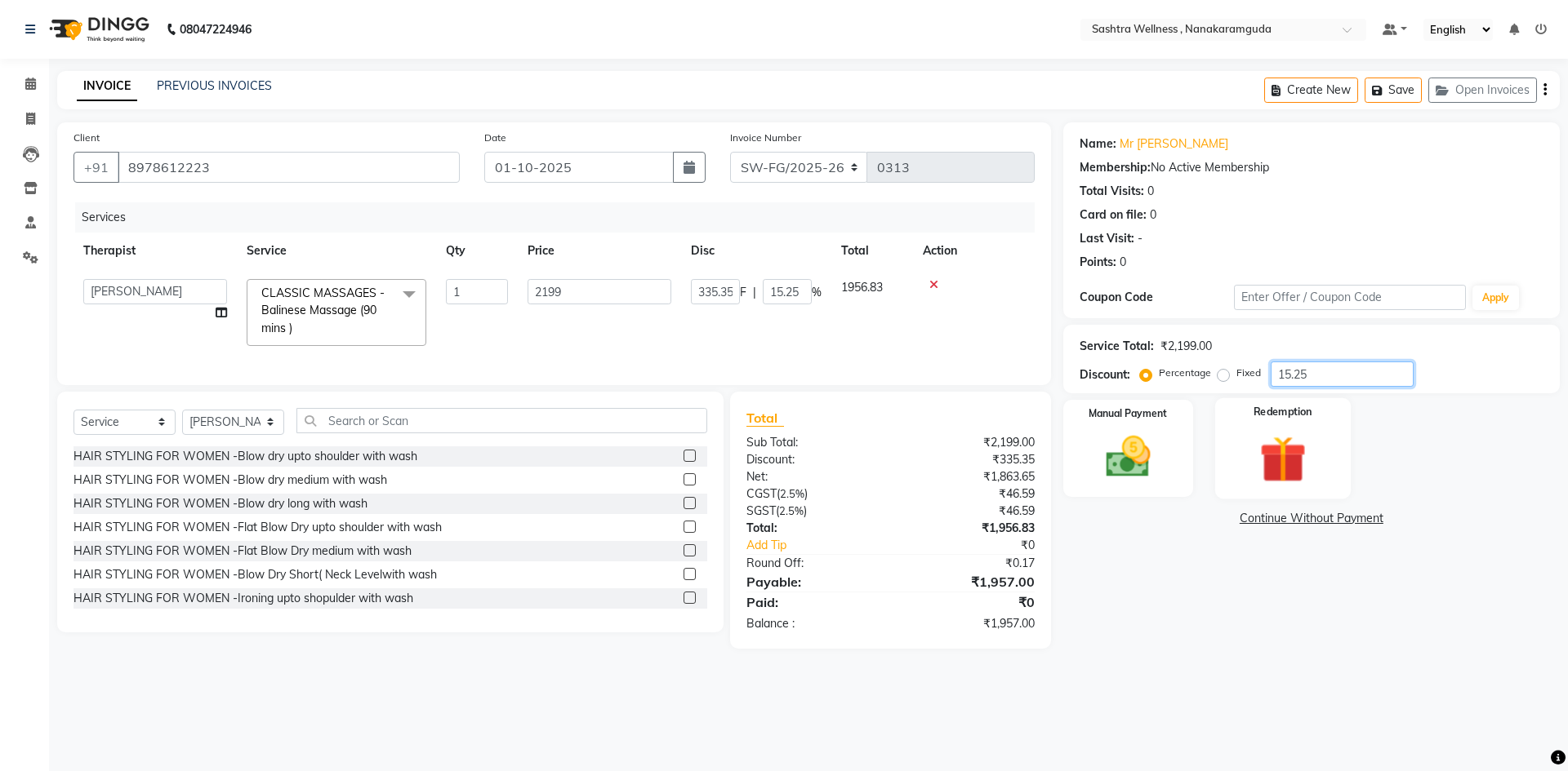
type input "334.25"
type input "15.2"
type input "15"
type input "329.85"
type input "15"
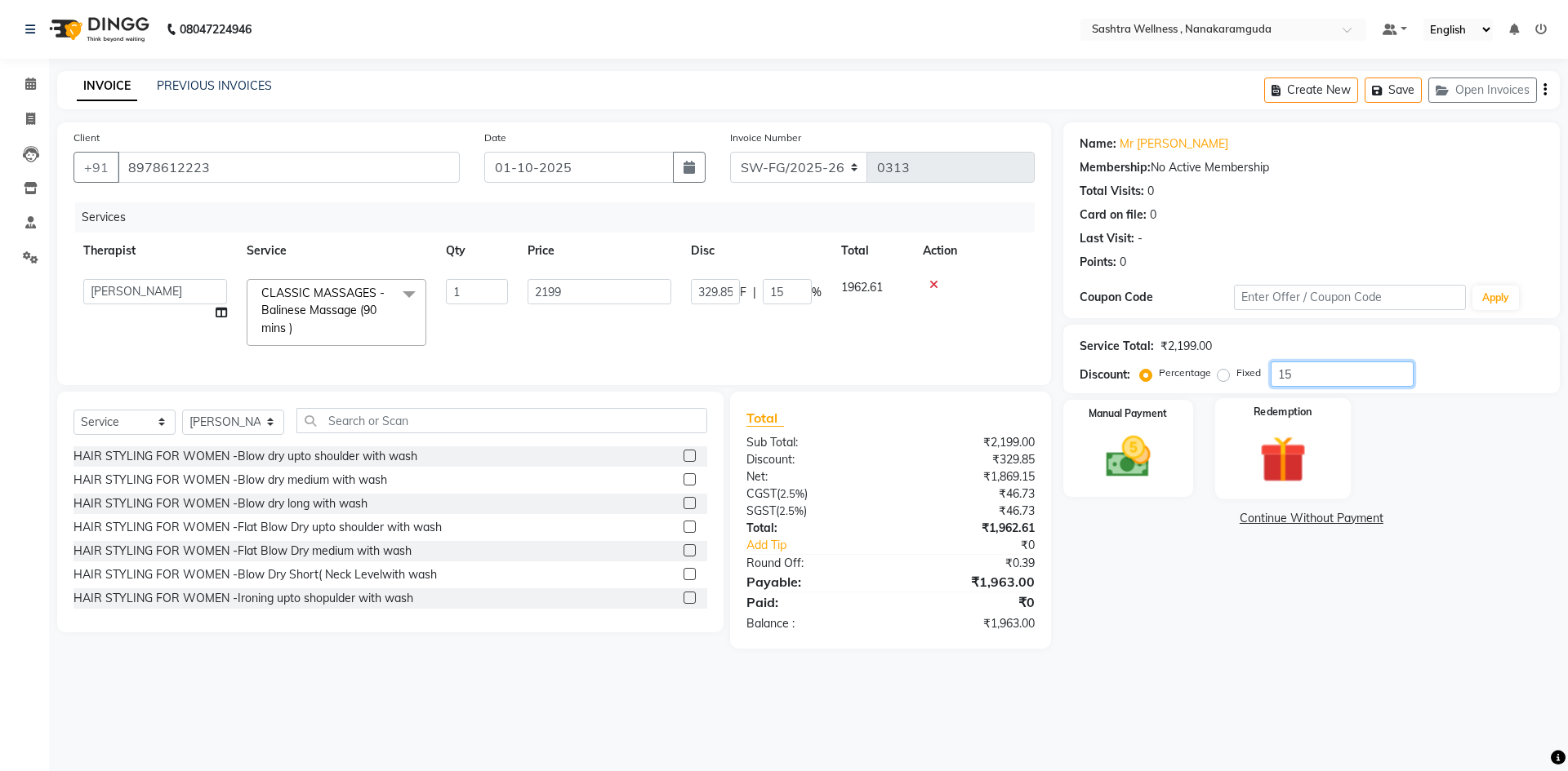
type input "1"
type input "21.99"
type input "1"
type input "0"
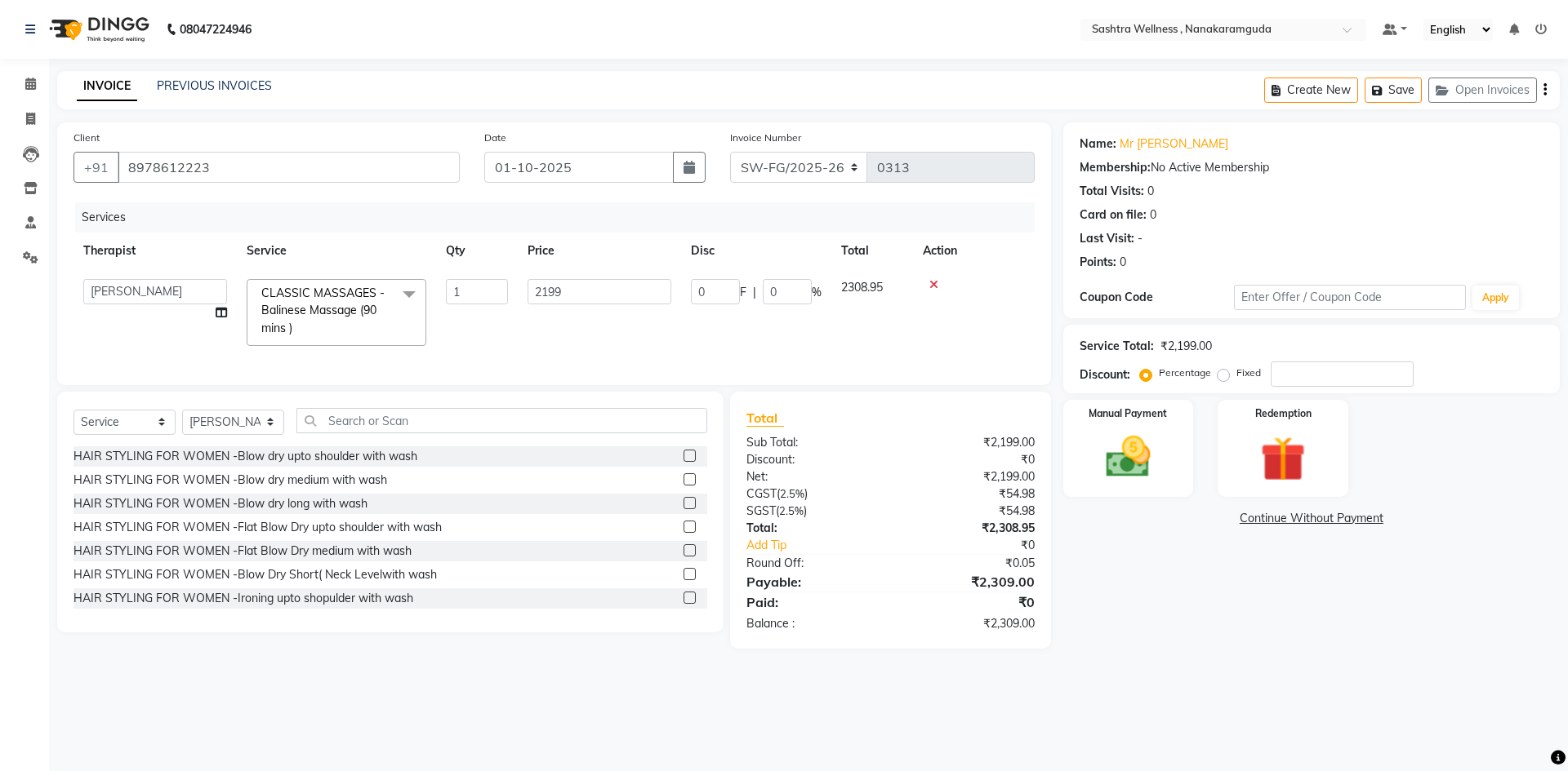
click at [653, 333] on td "2199" at bounding box center [599, 312] width 163 height 86
click at [1146, 446] on img at bounding box center [1128, 457] width 76 height 54
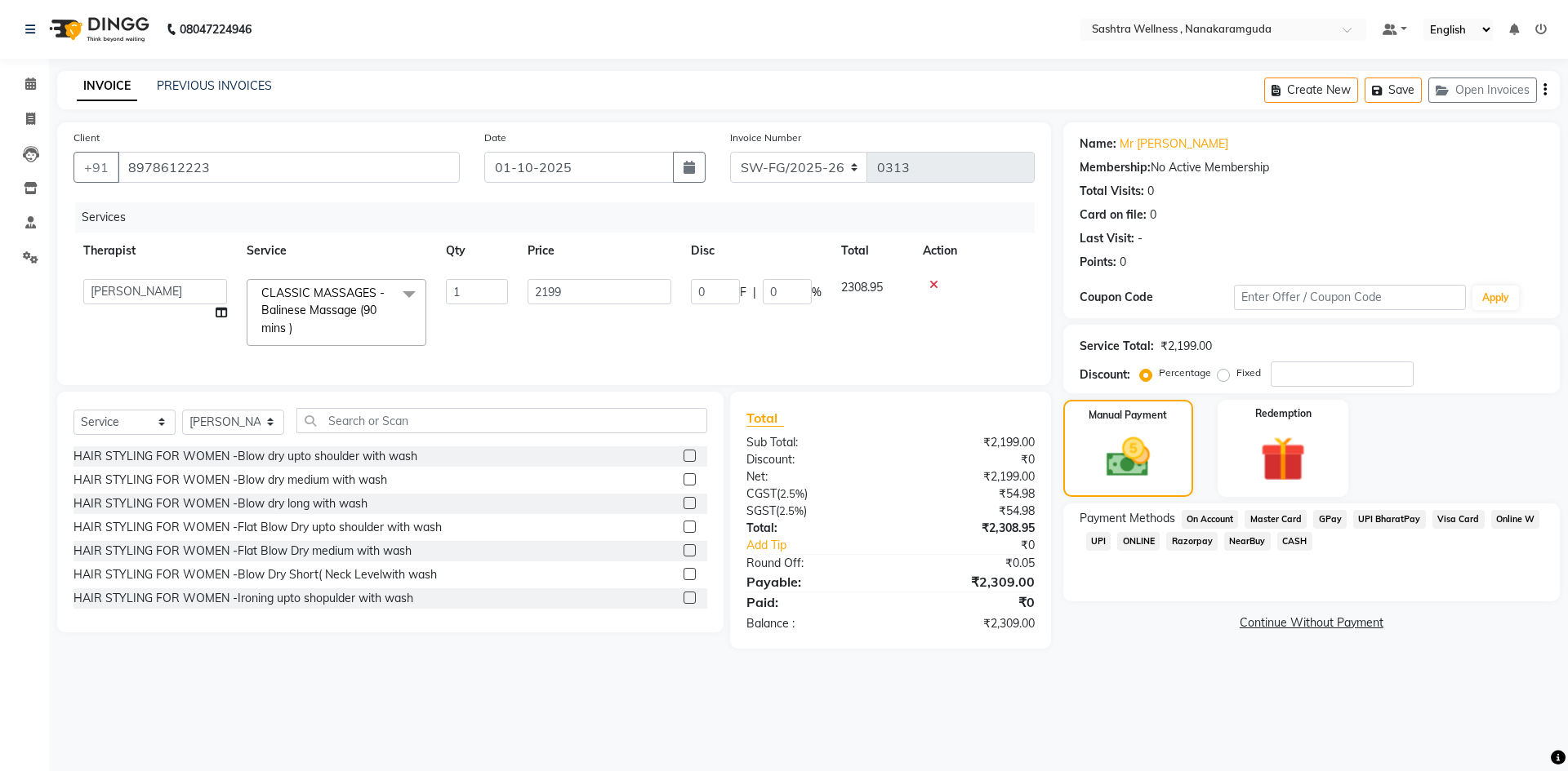
click at [1365, 361] on div "Service Total: ₹2,199.00 Discount: Percentage Fixed" at bounding box center [1311, 359] width 464 height 56
click at [1236, 378] on label "Fixed" at bounding box center [1248, 372] width 24 height 14
click at [1225, 378] on input "Fixed" at bounding box center [1226, 372] width 12 height 12
radio input "true"
click at [1315, 365] on input "number" at bounding box center [1342, 374] width 143 height 25
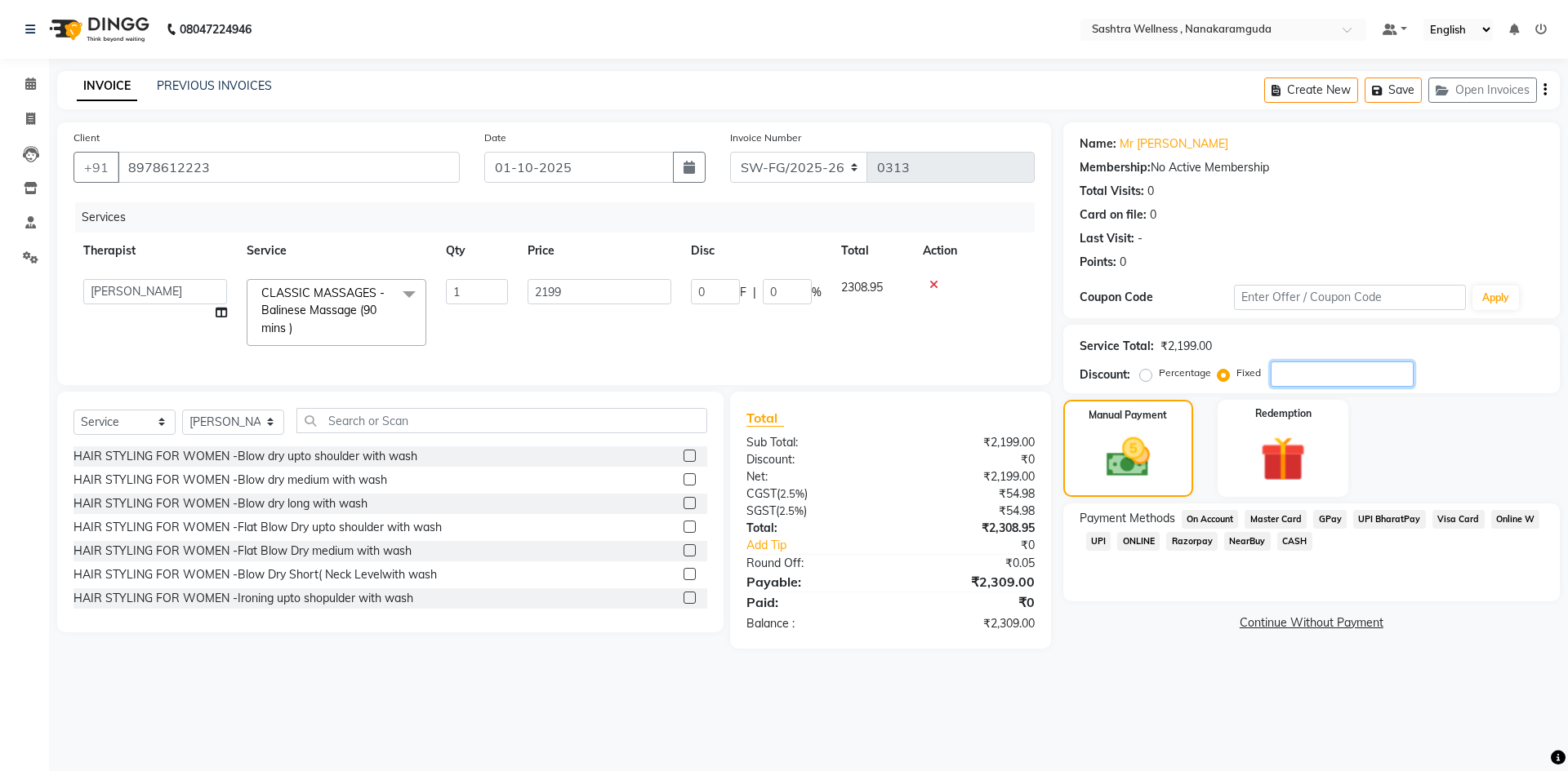
type input "2"
type input "0.09"
type input "0"
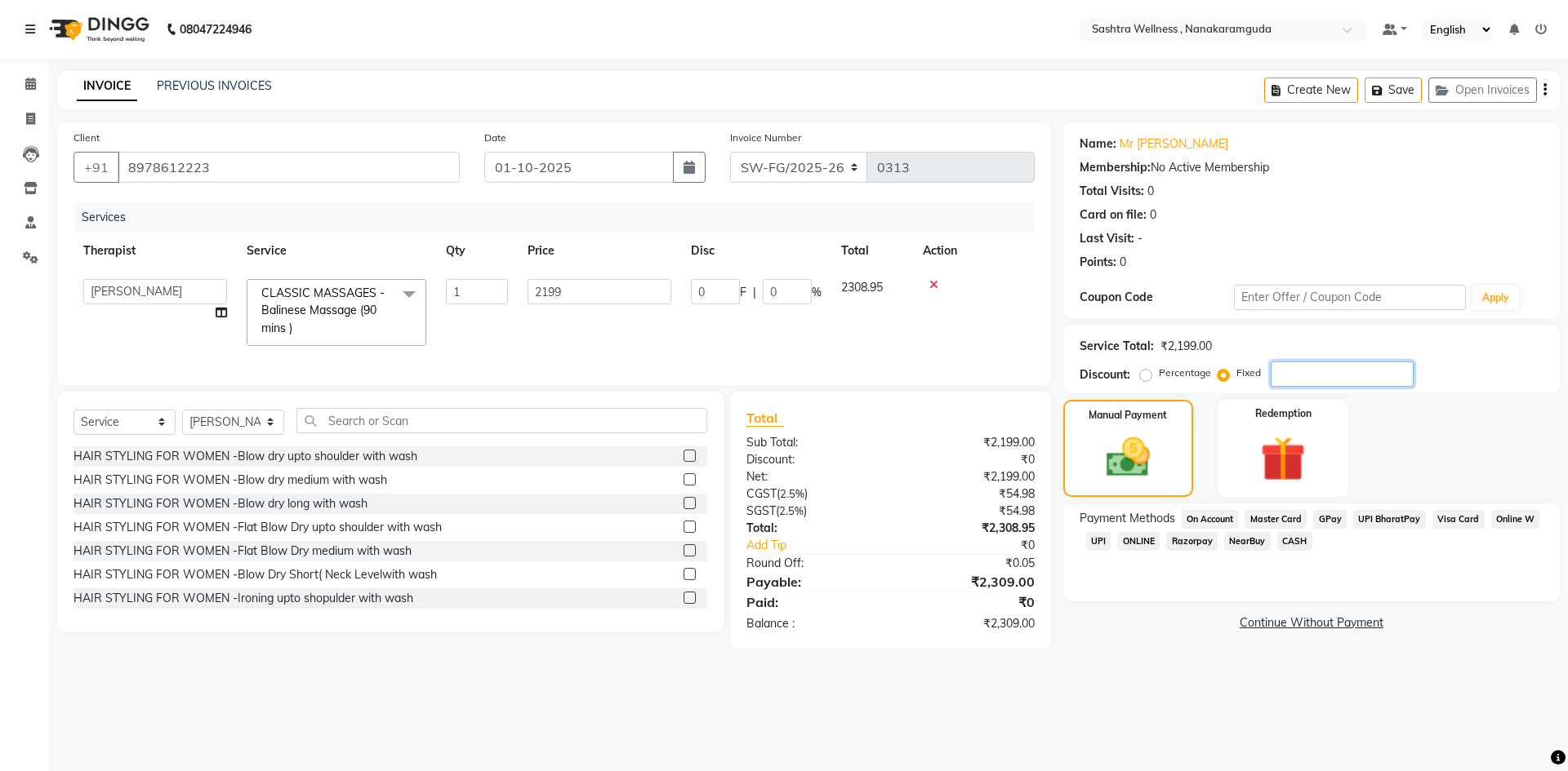
type input "1"
type input "0.05"
type input "10"
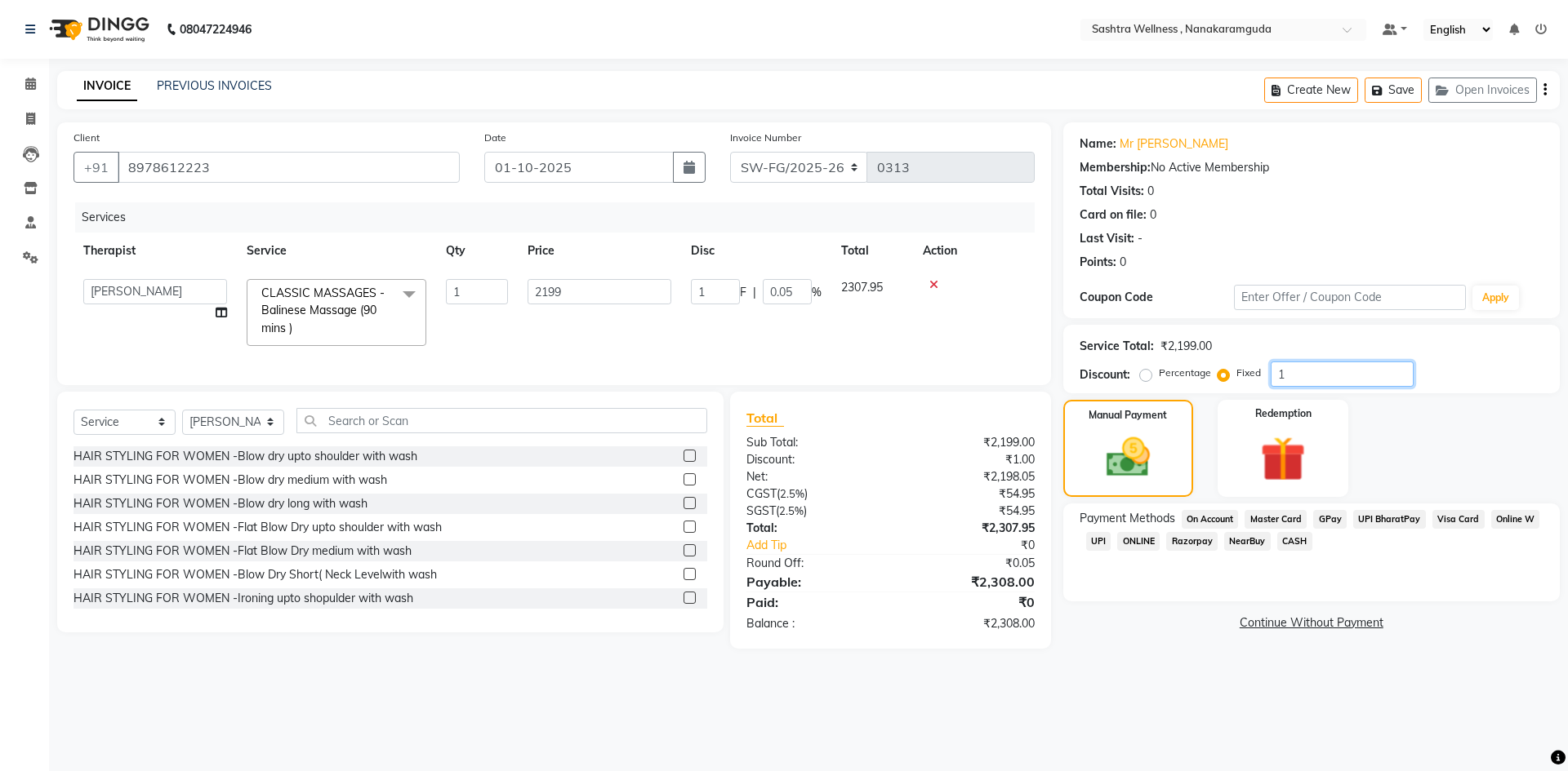
type input "0.45"
type input "109"
type input "4.96"
type input "109"
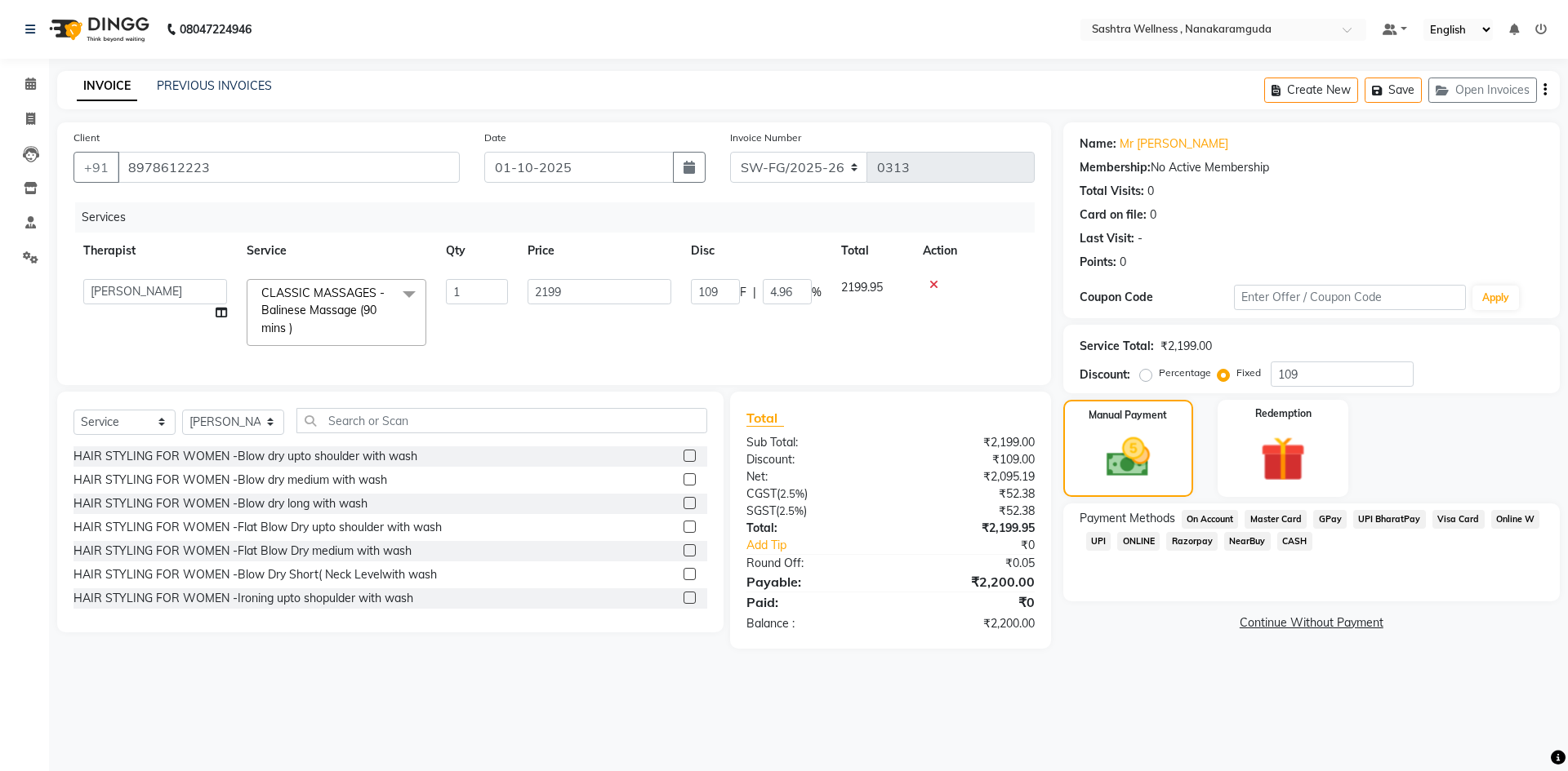
click at [1100, 541] on span "UPI" at bounding box center [1099, 541] width 25 height 19
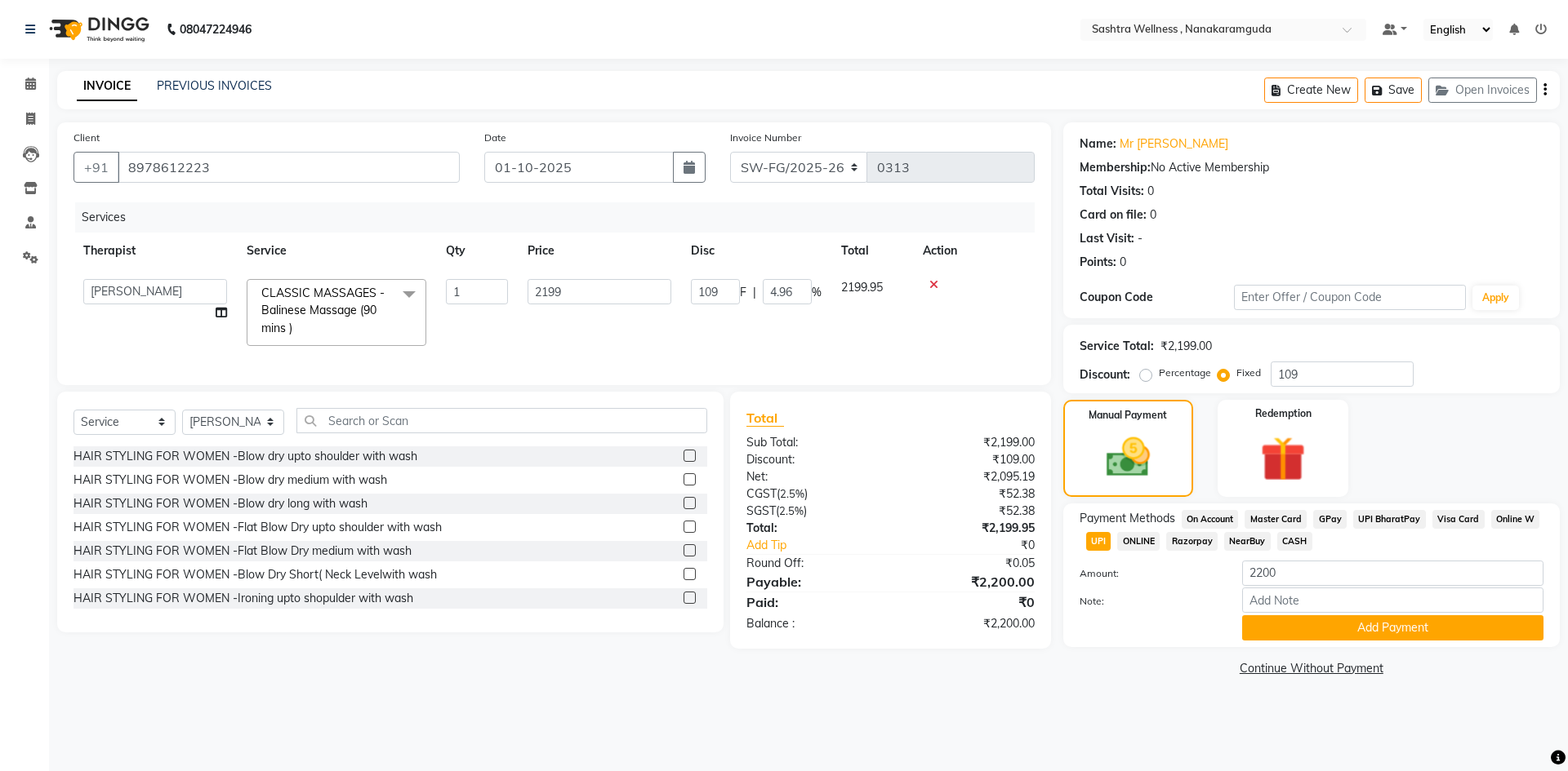
click at [1245, 537] on span "NearBuy" at bounding box center [1248, 541] width 47 height 19
drag, startPoint x: 1323, startPoint y: 382, endPoint x: 1189, endPoint y: 391, distance: 134.3
click at [1189, 391] on div "Service Total: ₹2,199.00 Discount: Percentage Fixed 109" at bounding box center [1311, 359] width 497 height 68
type input "0"
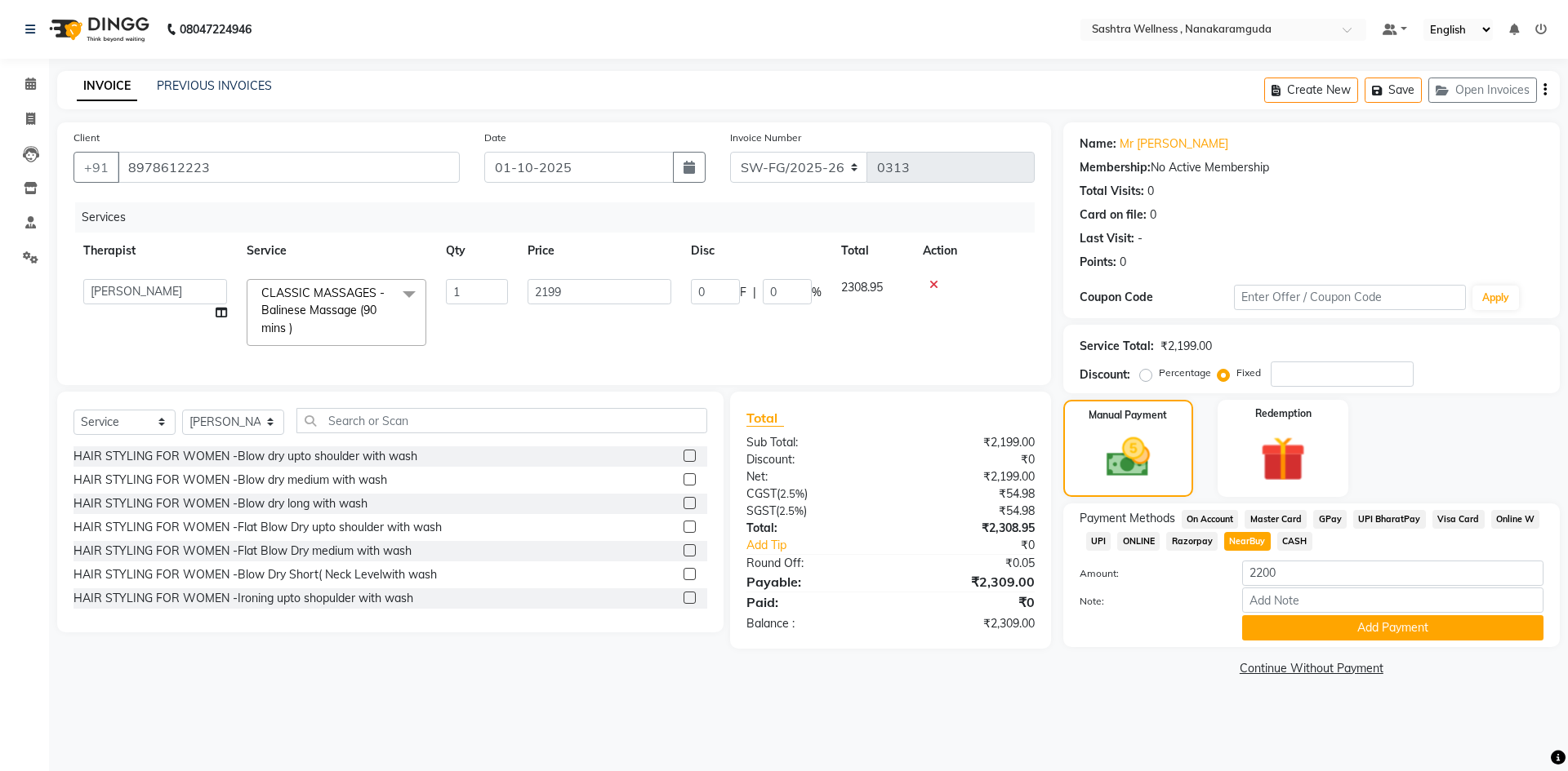
click at [413, 291] on span at bounding box center [409, 294] width 32 height 31
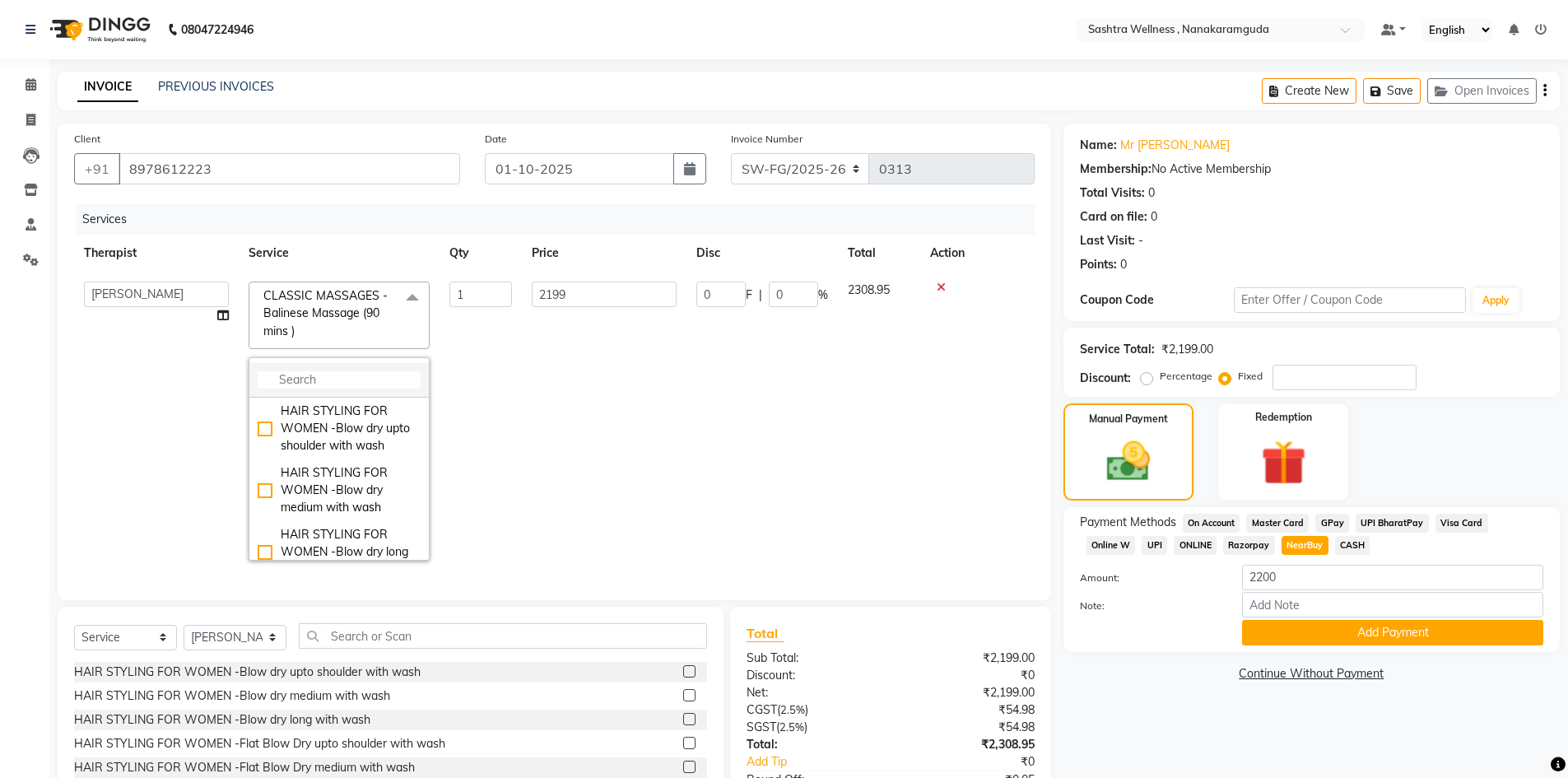
click at [357, 389] on input "multiselect-search" at bounding box center [339, 379] width 163 height 17
type input "b"
type input "near"
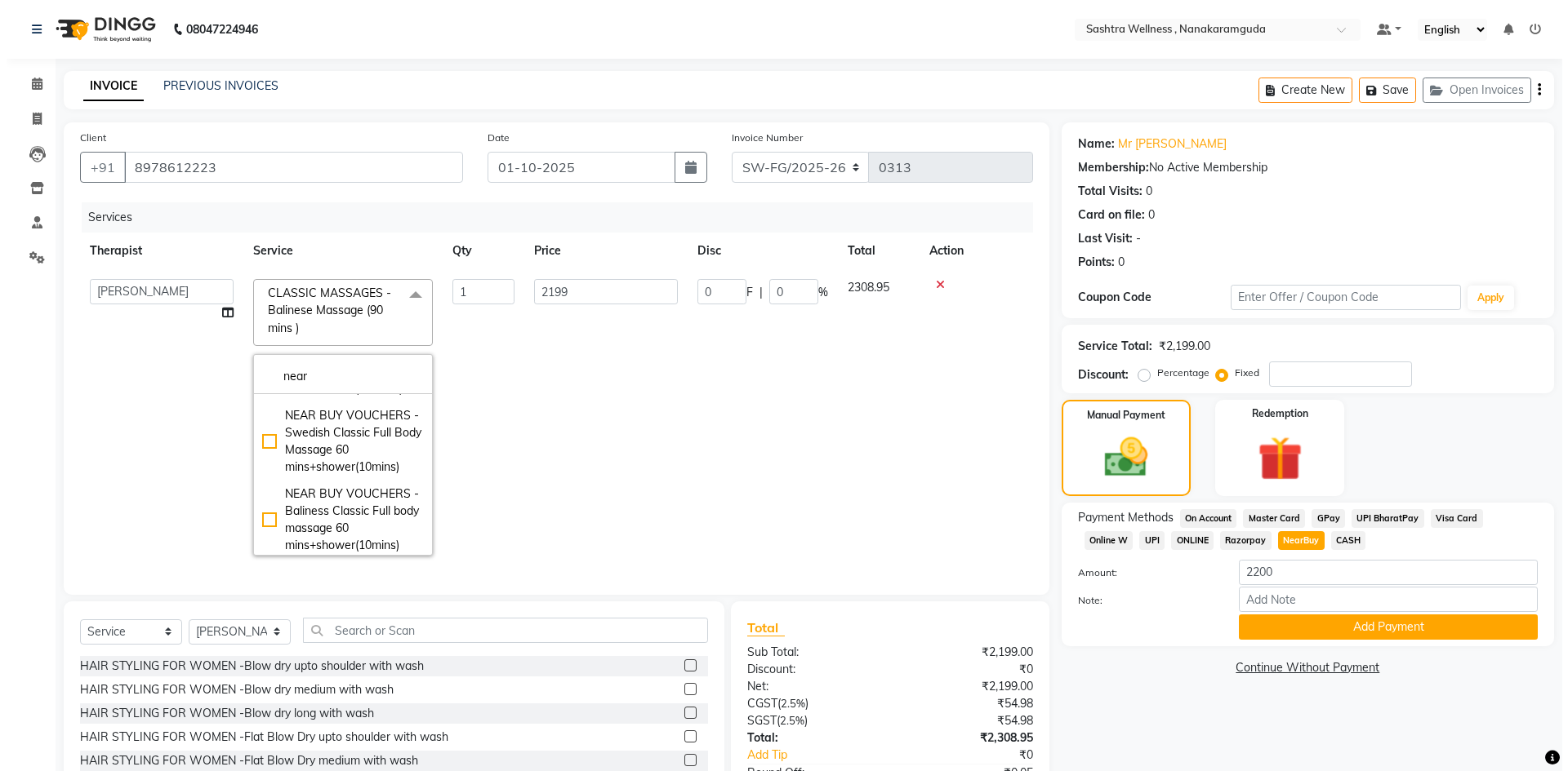
scroll to position [276, 0]
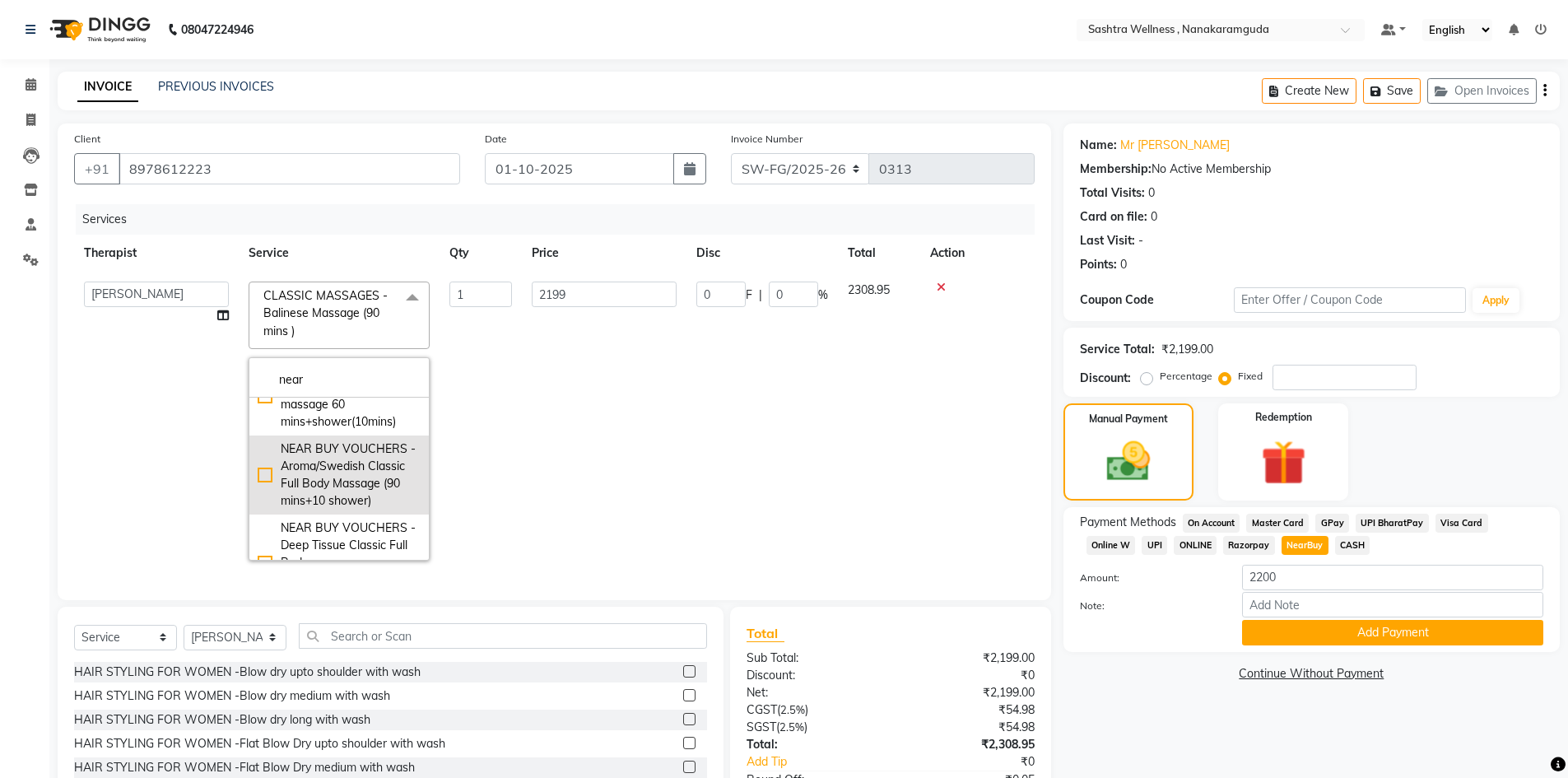
click at [273, 501] on div "NEAR BUY VOUCHERS - Aroma/Swedish Classic Full Body Massage (90 mins+10 shower)" at bounding box center [339, 475] width 163 height 69
checkbox input "true"
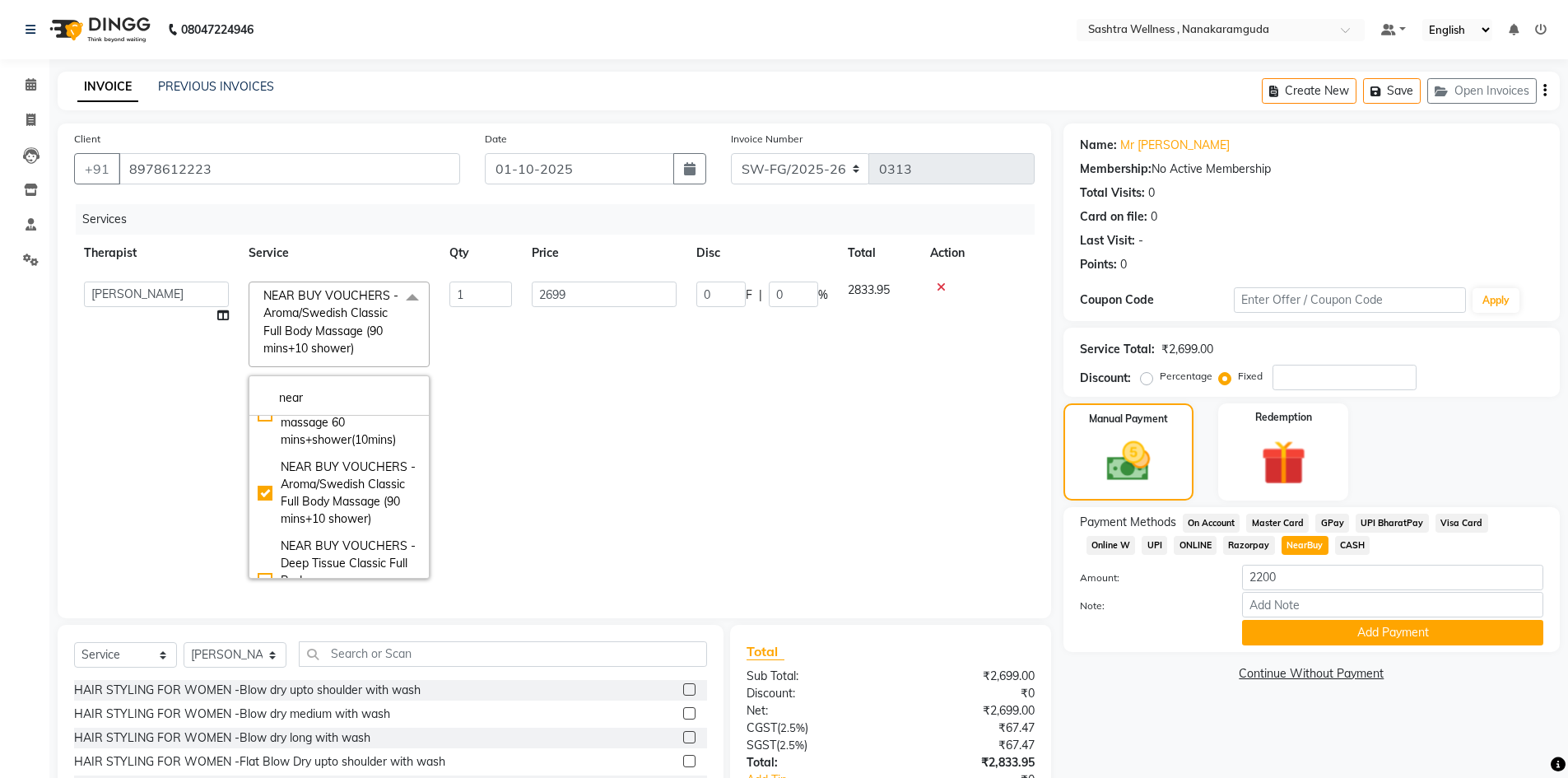
click at [748, 338] on td "0 F | 0 %" at bounding box center [762, 429] width 152 height 317
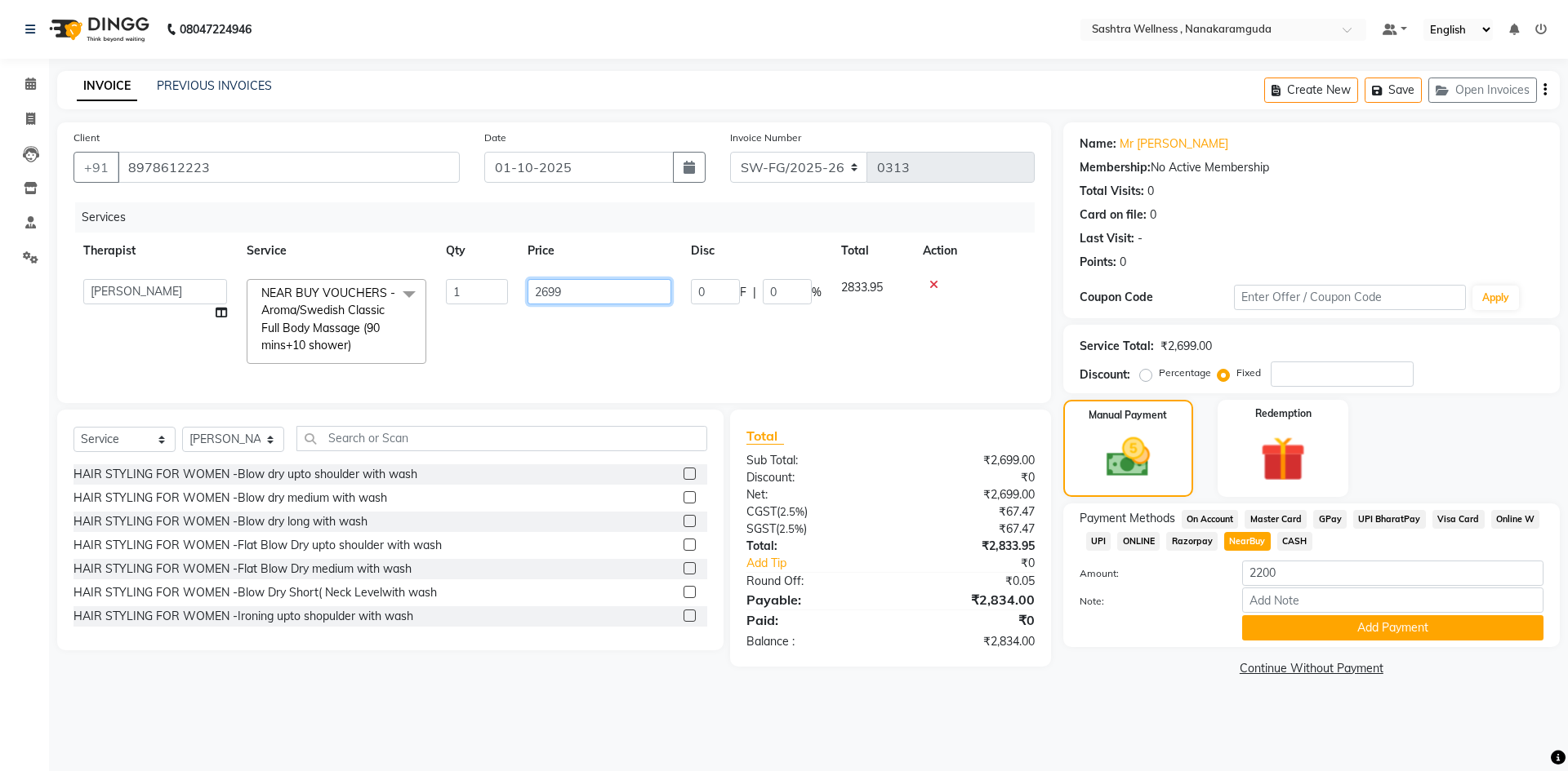
drag, startPoint x: 617, startPoint y: 293, endPoint x: 542, endPoint y: 299, distance: 75.2
click at [542, 299] on input "2699" at bounding box center [599, 291] width 144 height 25
type input "2199"
click at [594, 324] on td "2199" at bounding box center [599, 321] width 163 height 104
select select "76678"
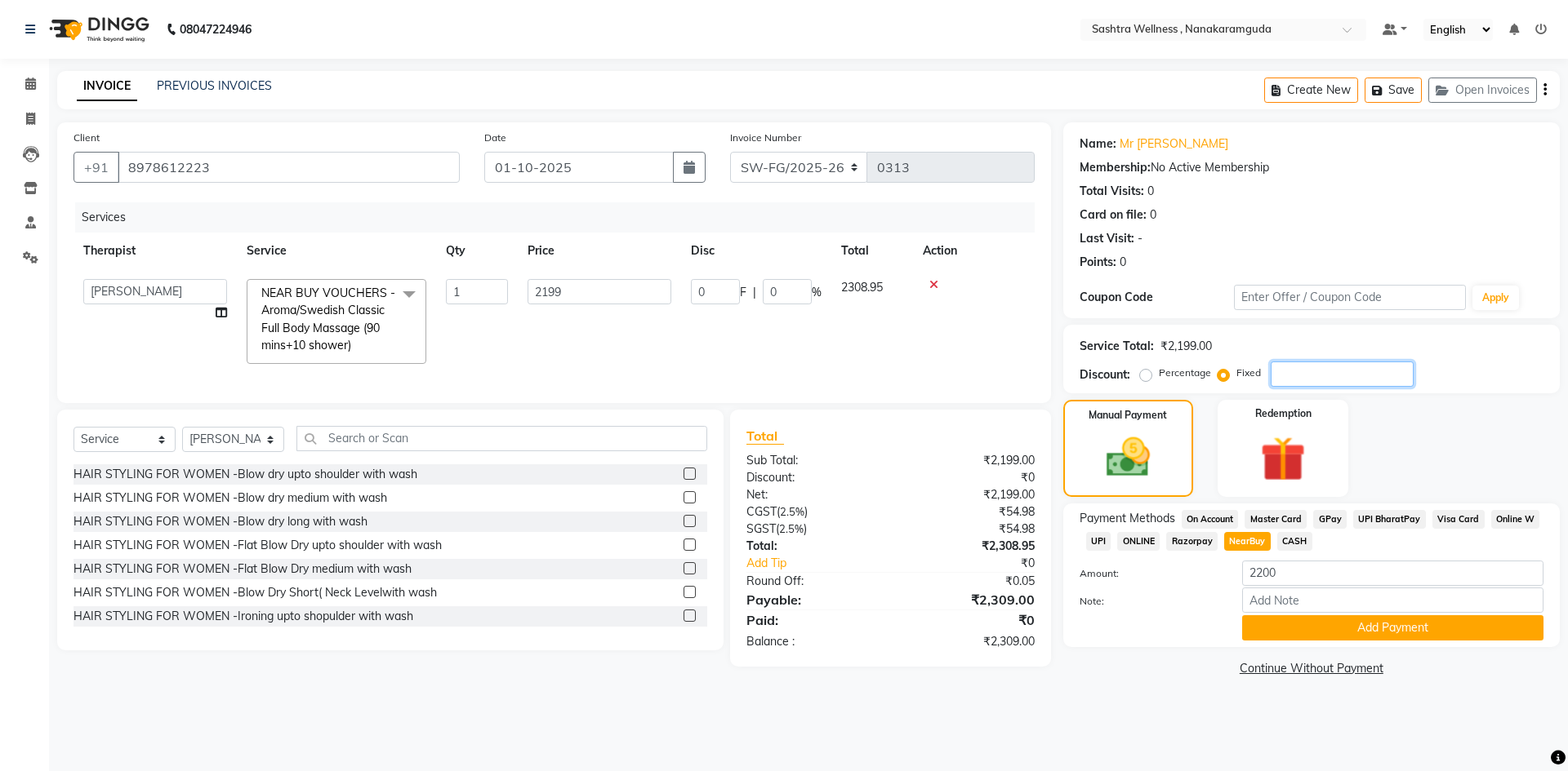
click at [1307, 373] on input "number" at bounding box center [1342, 374] width 143 height 25
type input "1"
type input "0.05"
type input "10"
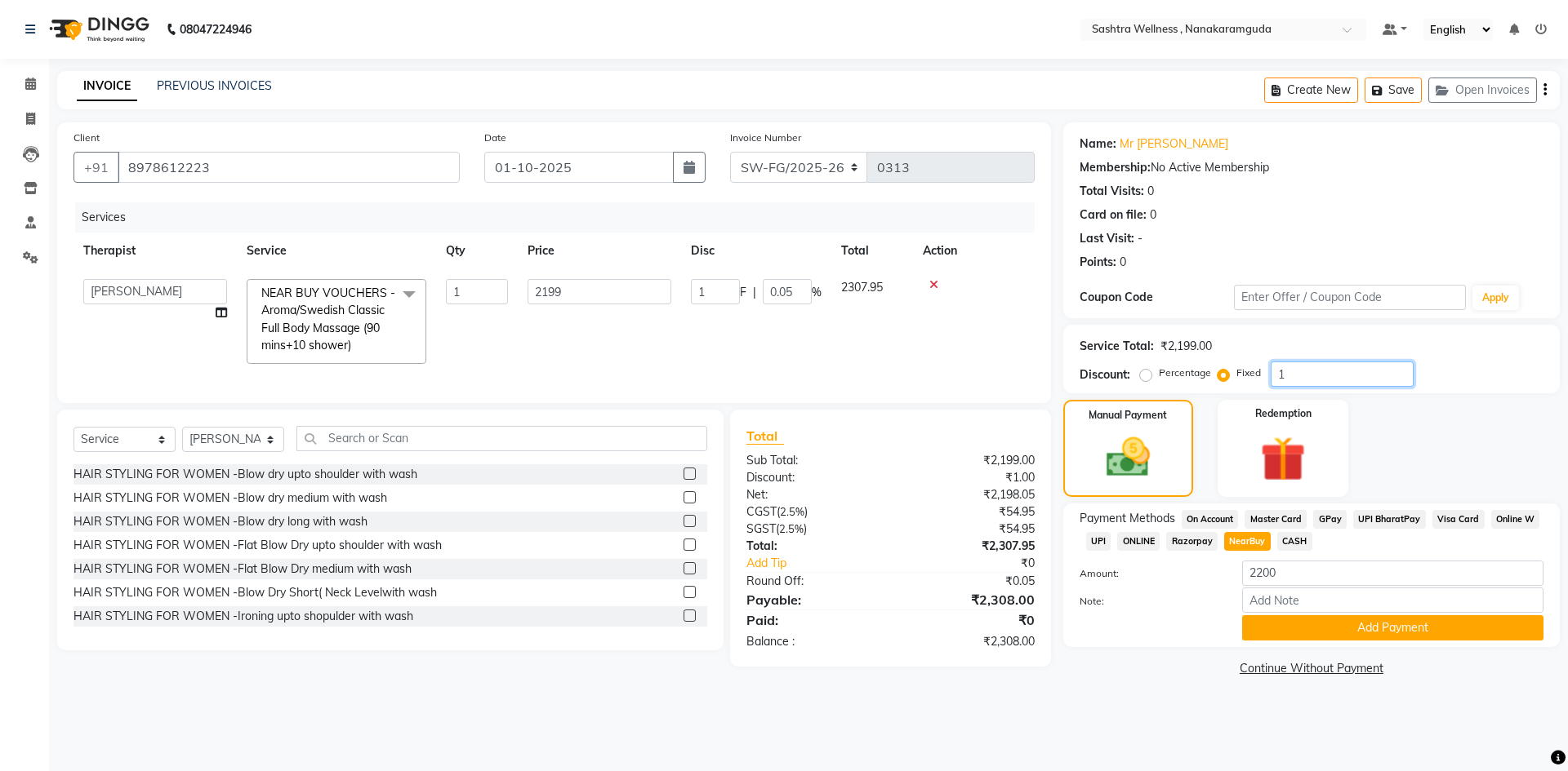
type input "10"
type input "0.45"
type input "107"
type input "4.87"
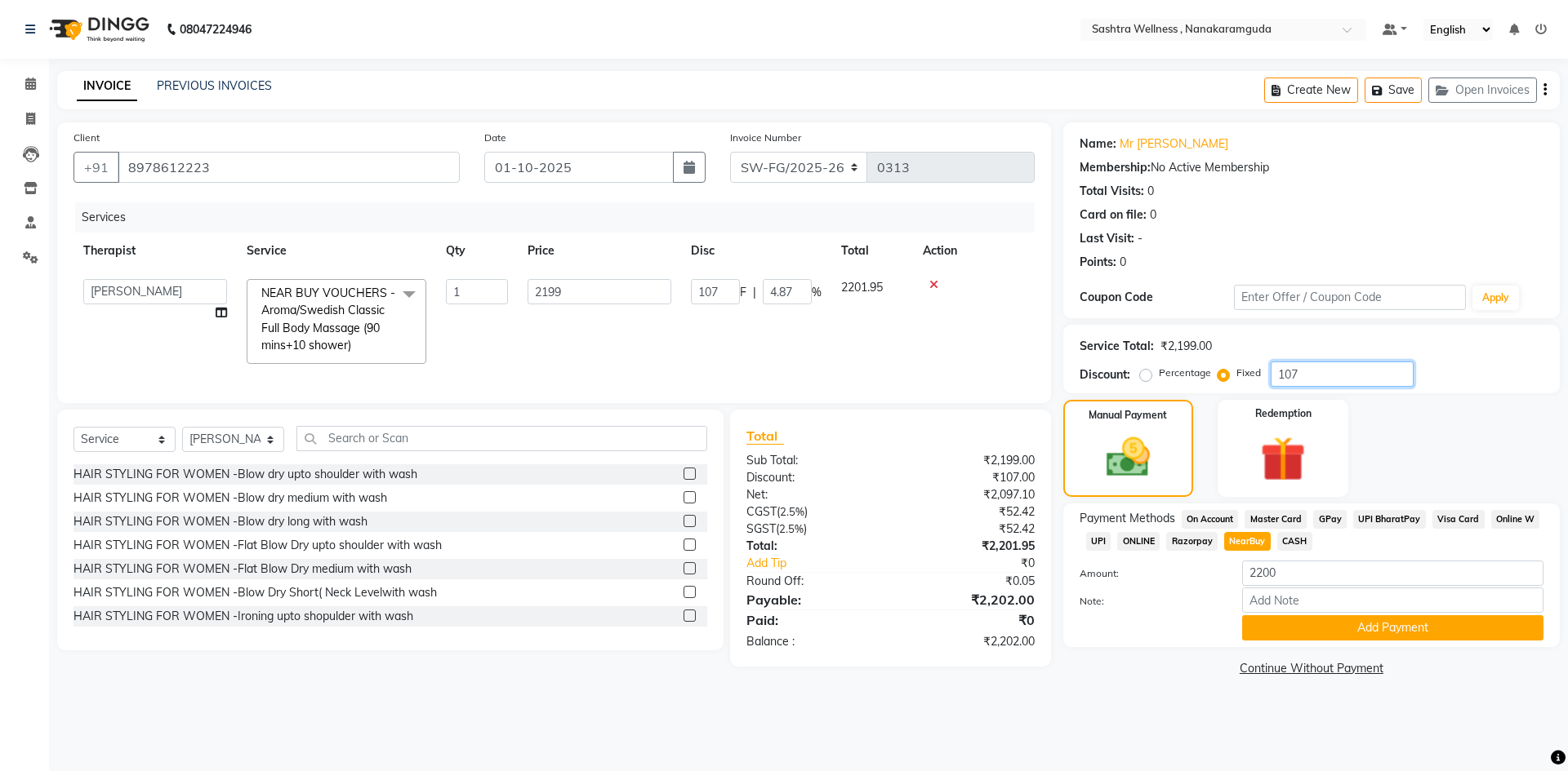
type input "10"
type input "0.45"
type input "109"
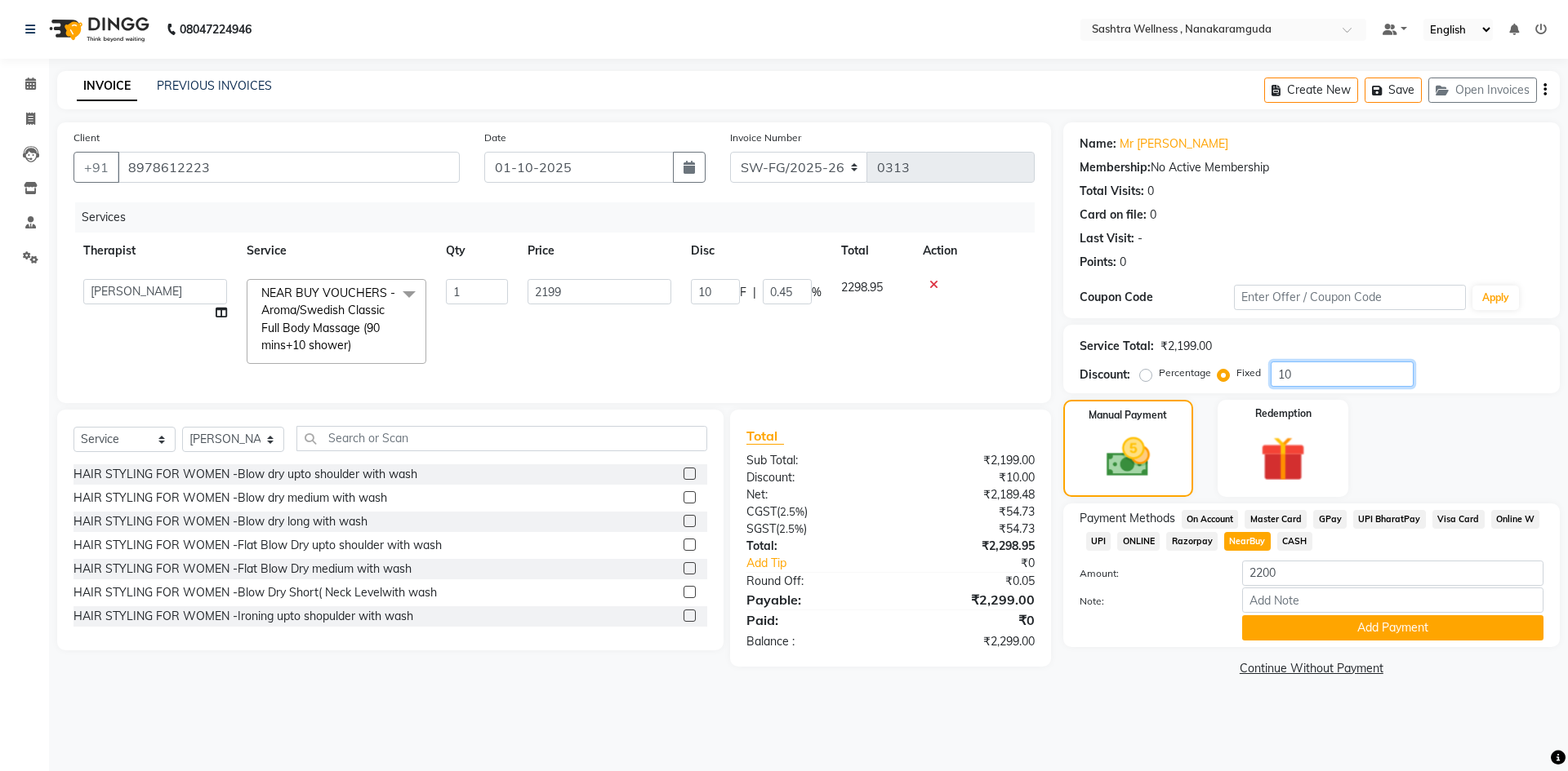
type input "4.96"
type input "109"
click at [1287, 598] on input "Note:" at bounding box center [1392, 600] width 302 height 25
type input "NWPCX6T"
click at [1361, 633] on button "Add Payment" at bounding box center [1392, 628] width 302 height 25
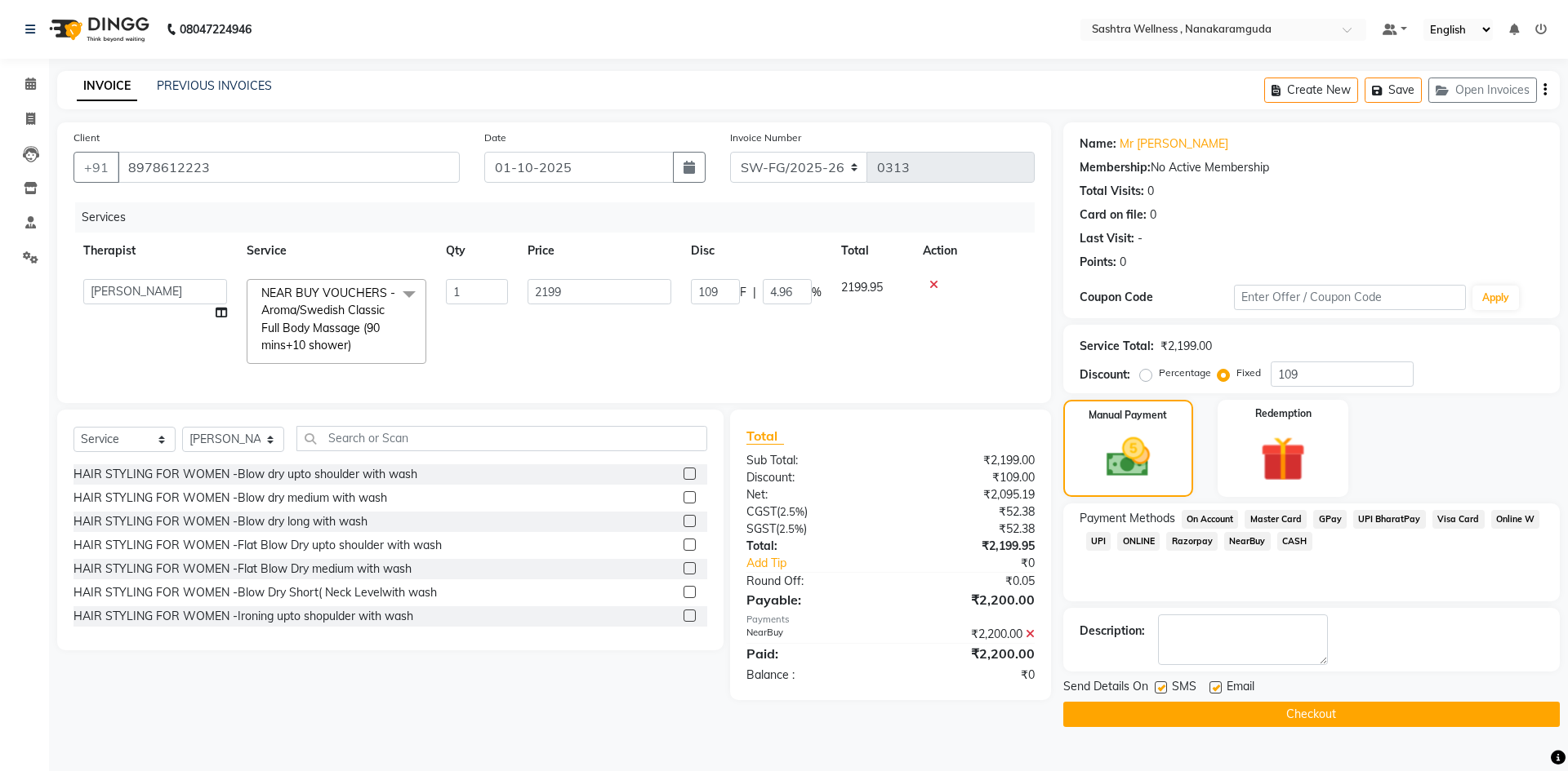
click at [1318, 713] on button "Checkout" at bounding box center [1311, 714] width 497 height 25
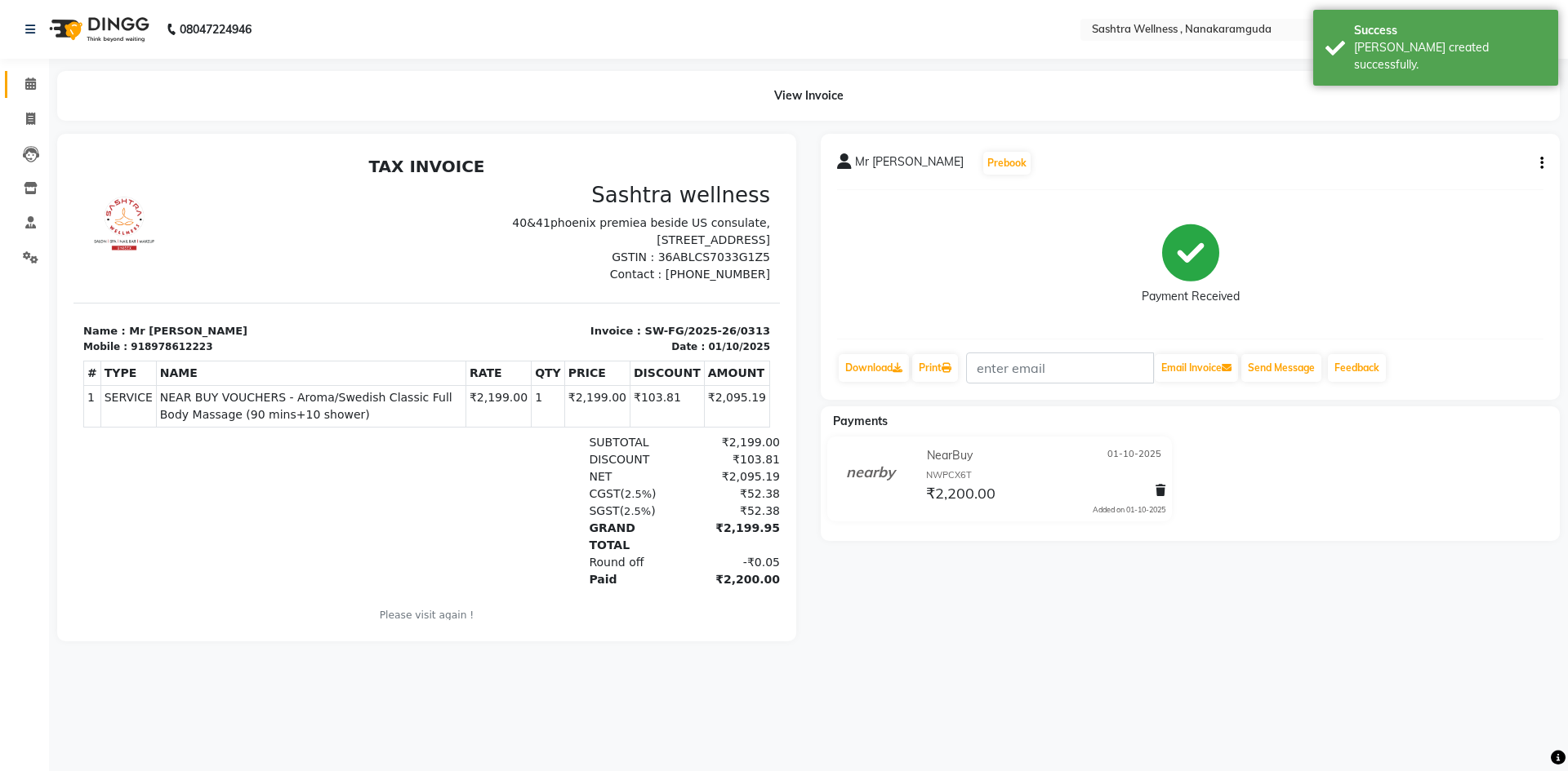
click at [32, 73] on link "Calendar" at bounding box center [24, 85] width 40 height 27
